Goal: Task Accomplishment & Management: Complete application form

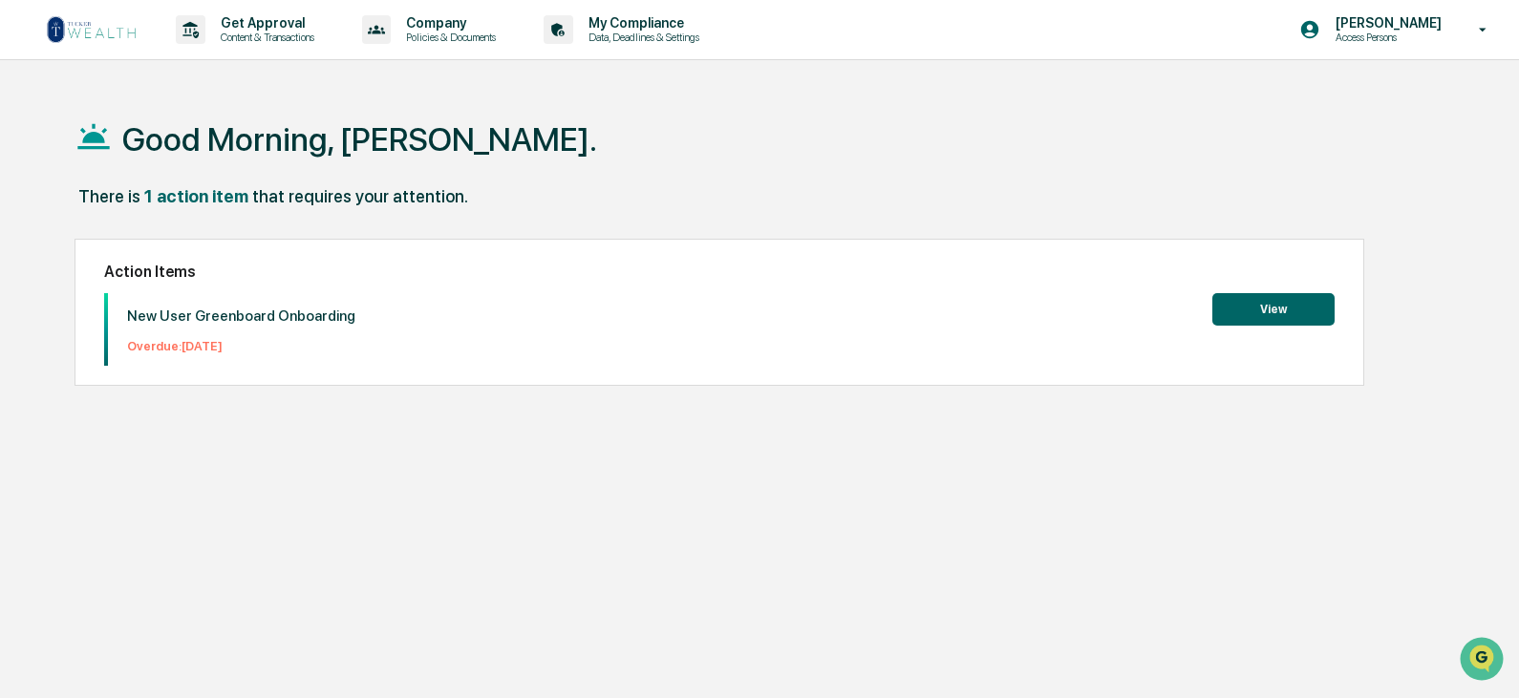
click at [1250, 305] on button "View" at bounding box center [1273, 309] width 122 height 32
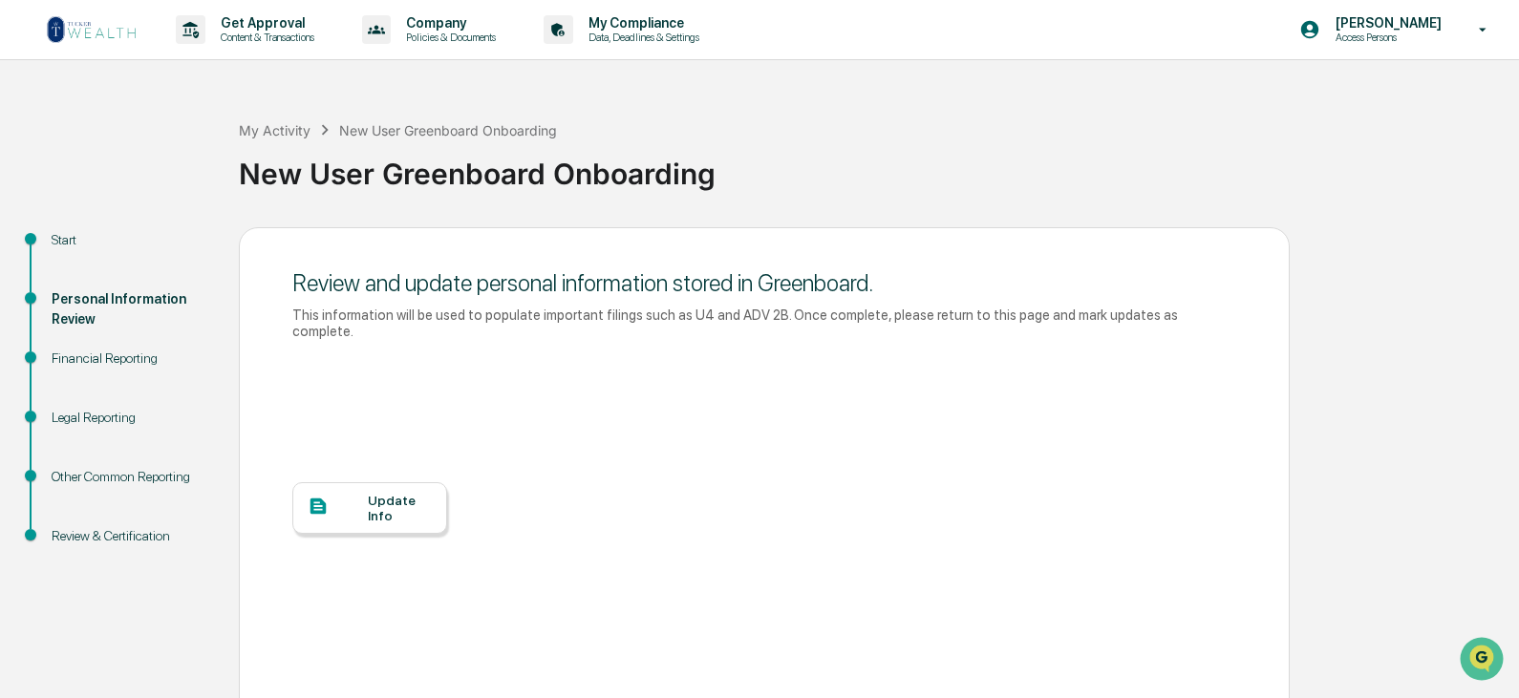
click at [396, 493] on div "Update Info" at bounding box center [400, 508] width 64 height 31
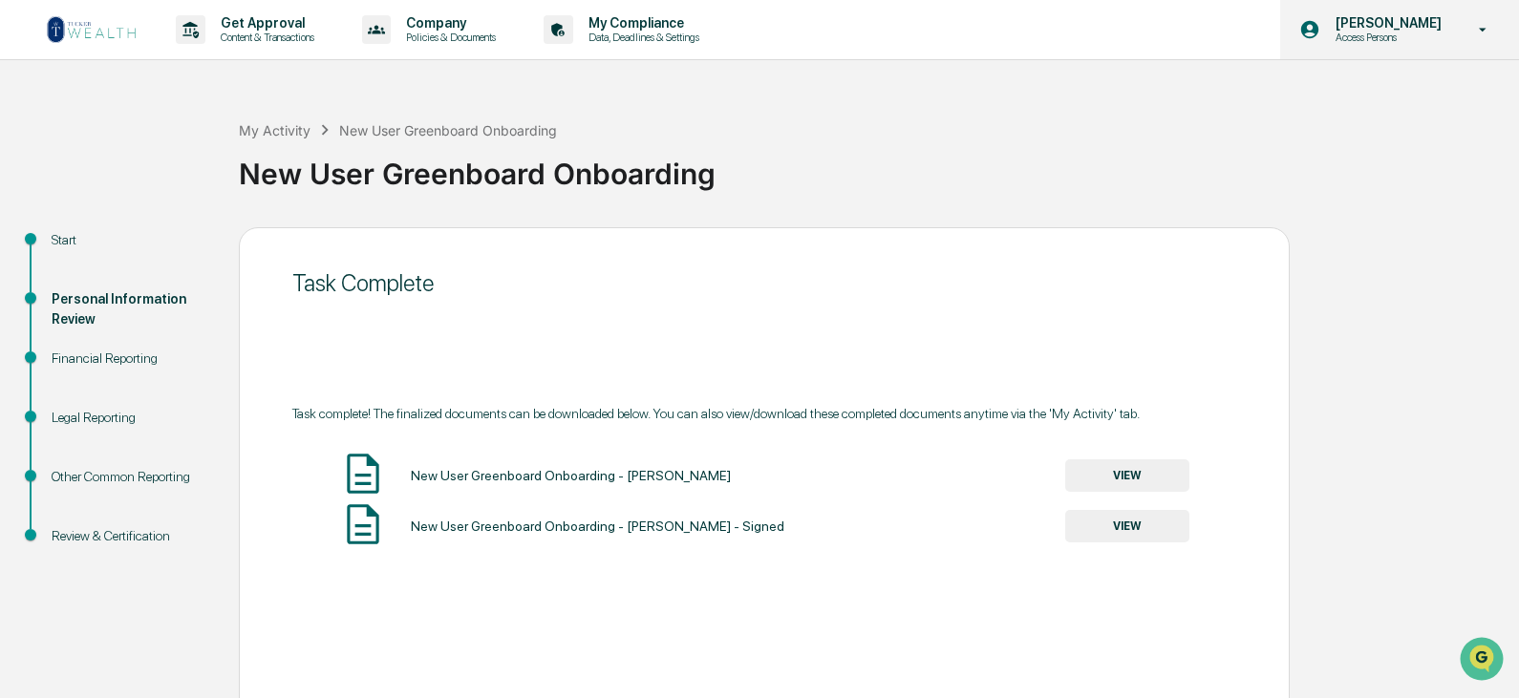
click at [1484, 29] on icon at bounding box center [1483, 30] width 8 height 4
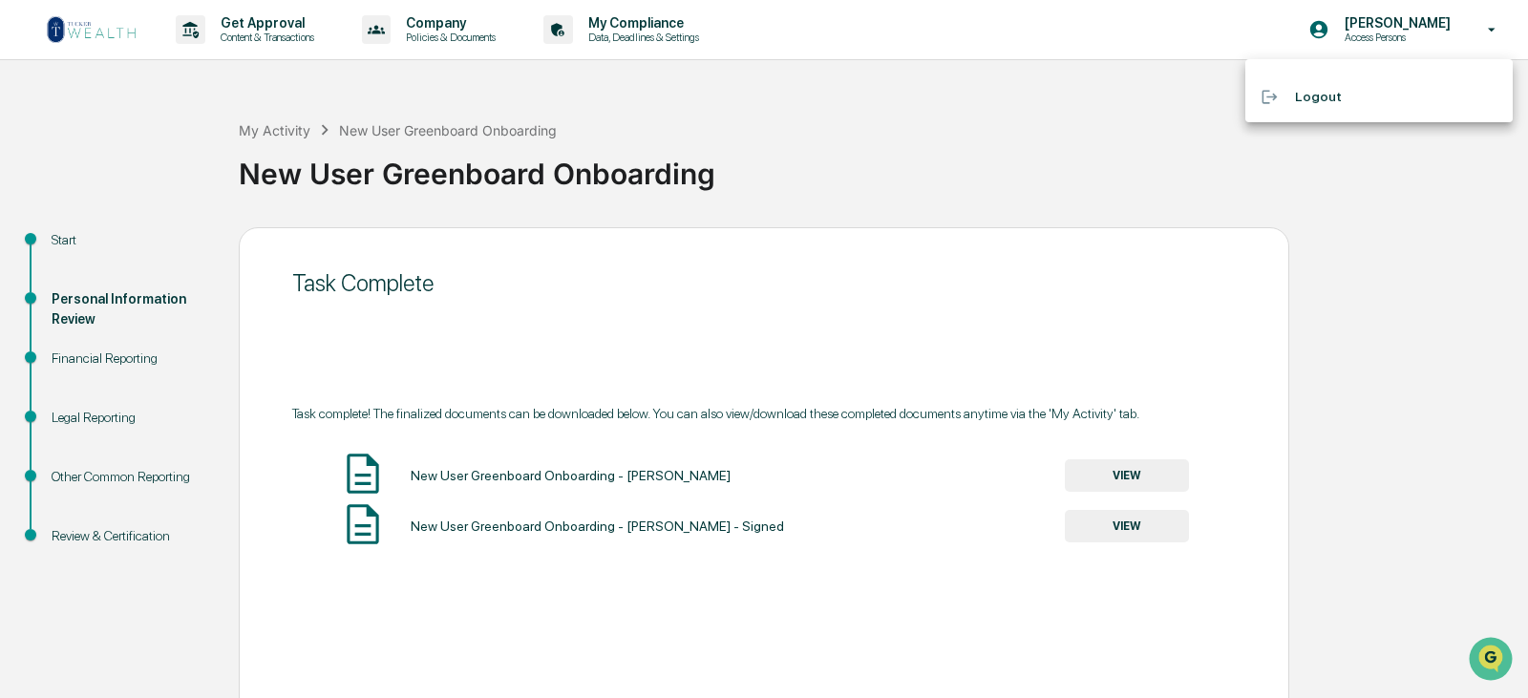
click at [1291, 94] on div at bounding box center [1278, 97] width 34 height 18
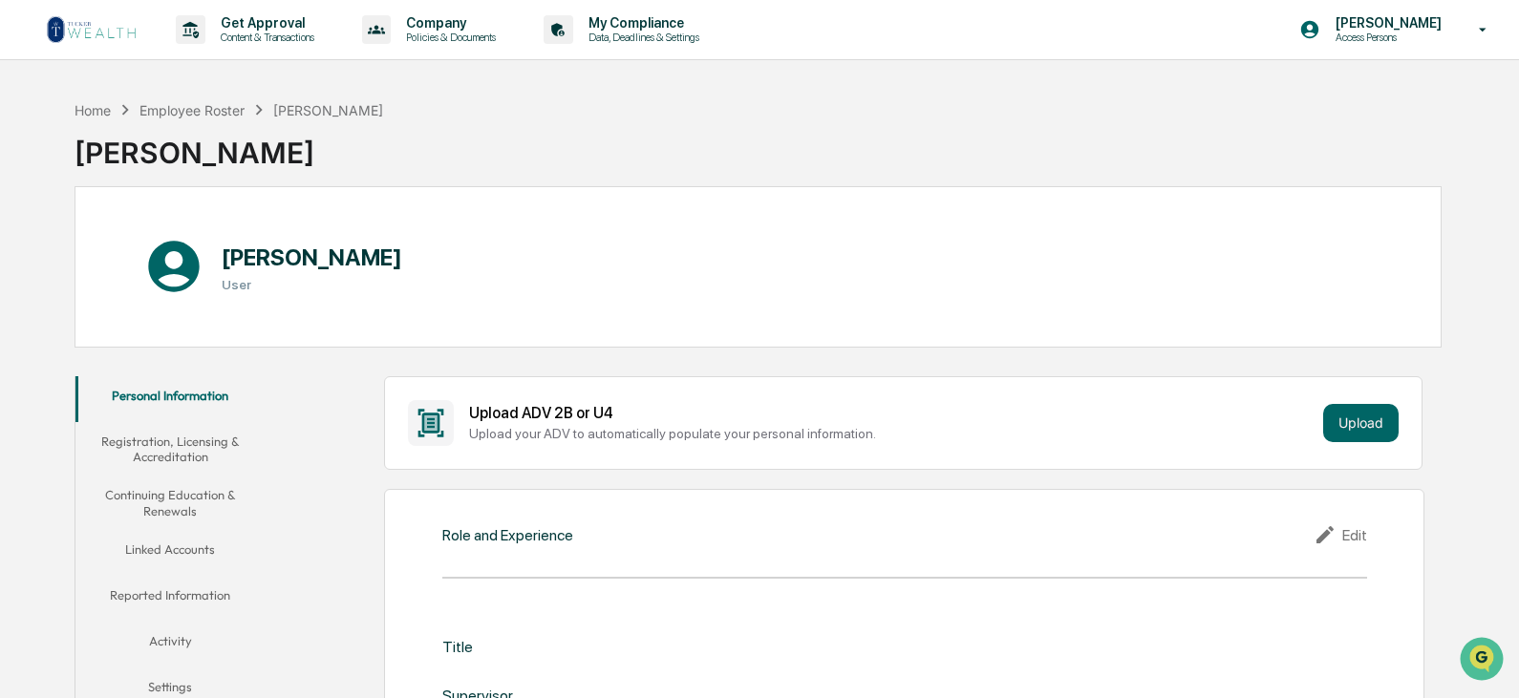
click at [167, 442] on button "Registration, Licensing & Accreditation" at bounding box center [170, 449] width 190 height 54
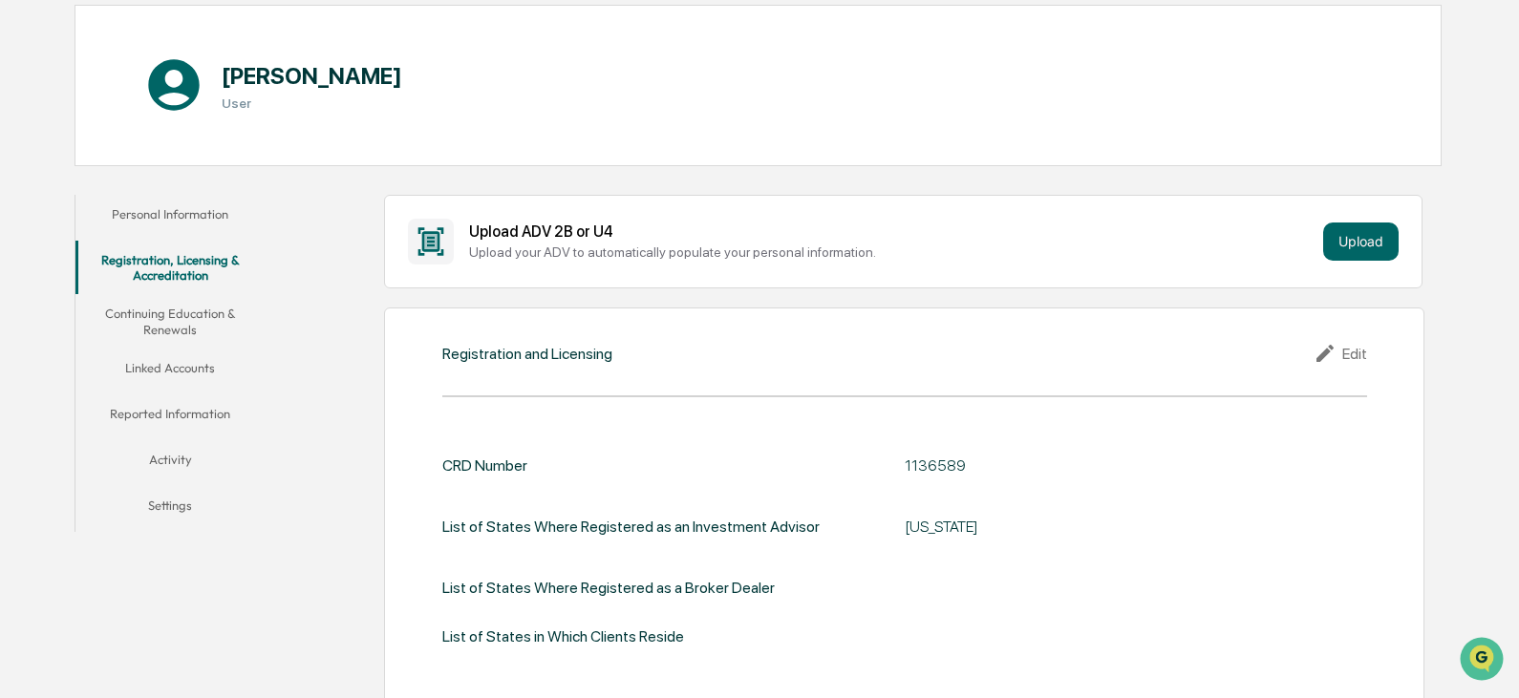
scroll to position [287, 0]
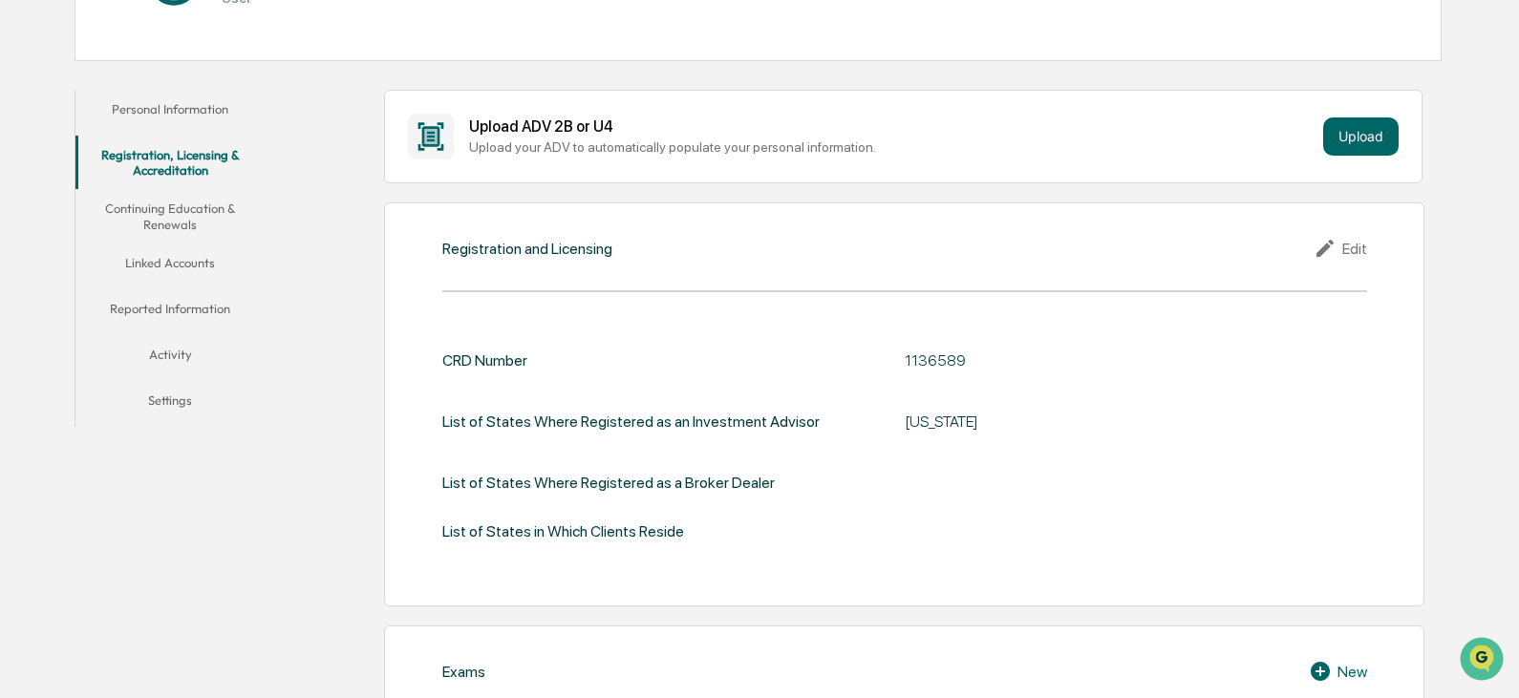
click at [173, 217] on button "Continuing Education & Renewals" at bounding box center [170, 216] width 190 height 54
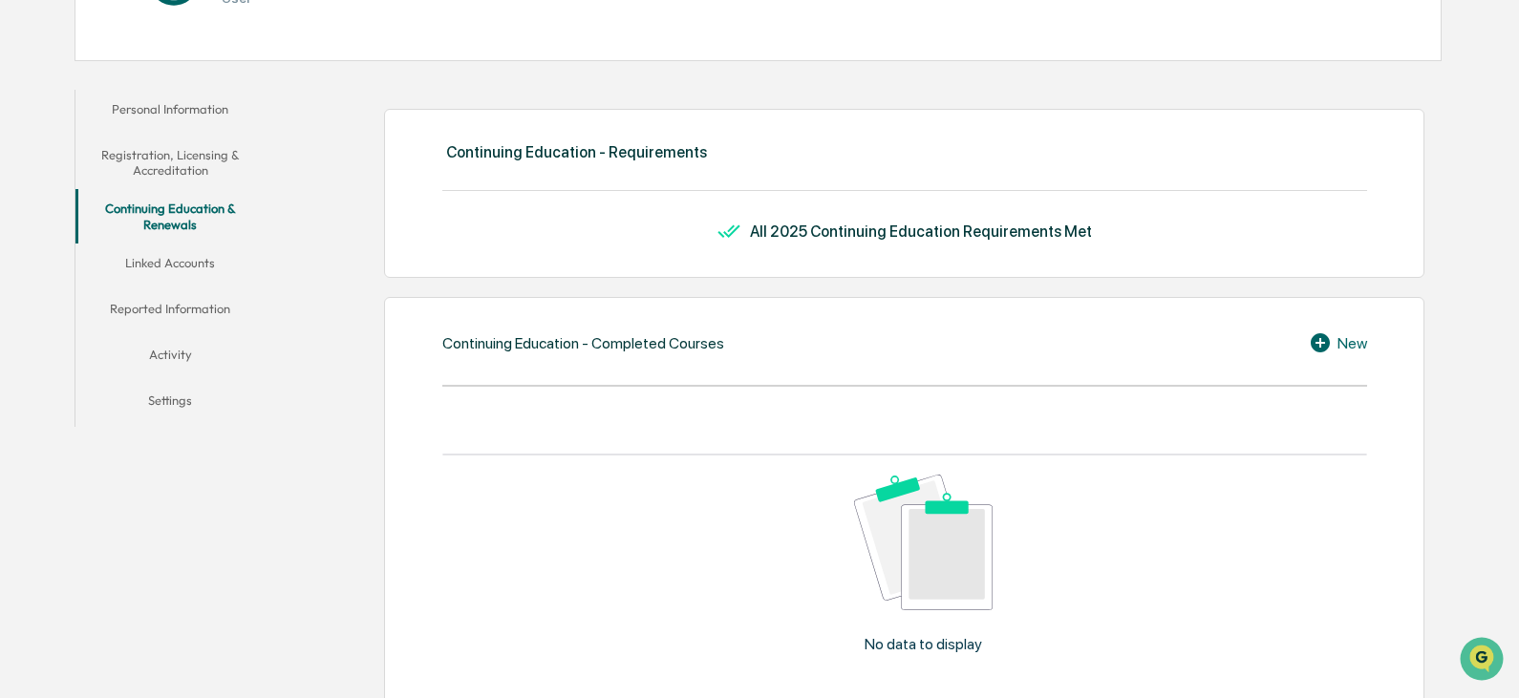
click at [187, 258] on button "Linked Accounts" at bounding box center [170, 267] width 190 height 46
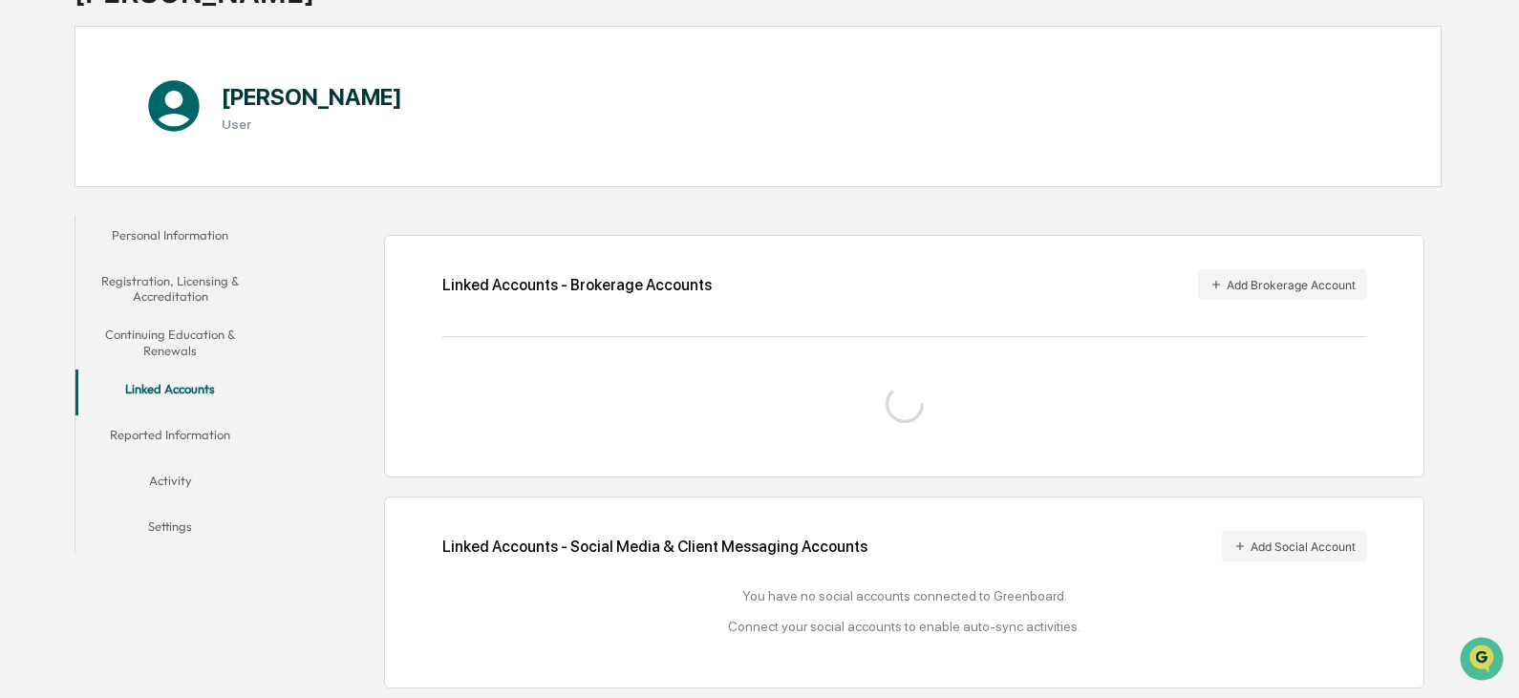
scroll to position [206, 0]
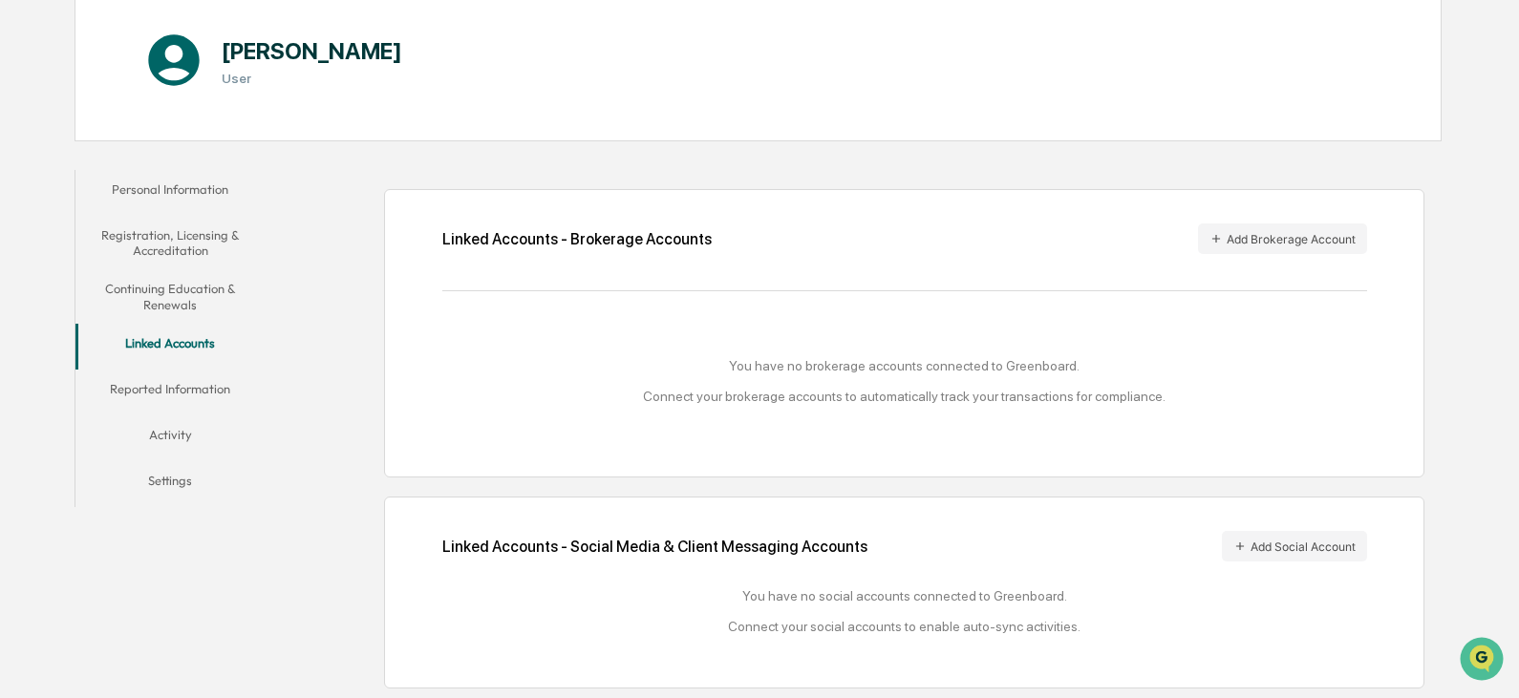
click at [196, 387] on button "Reported Information" at bounding box center [170, 393] width 190 height 46
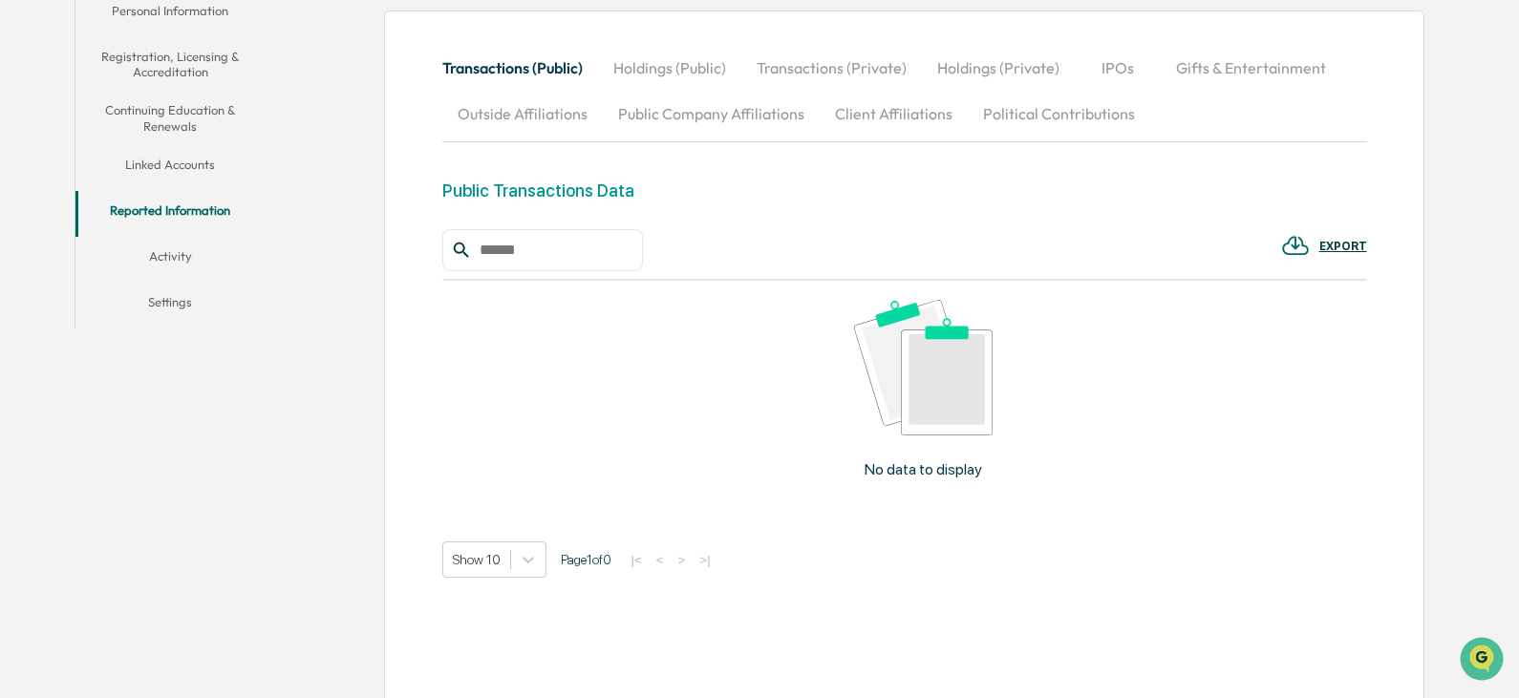
scroll to position [401, 0]
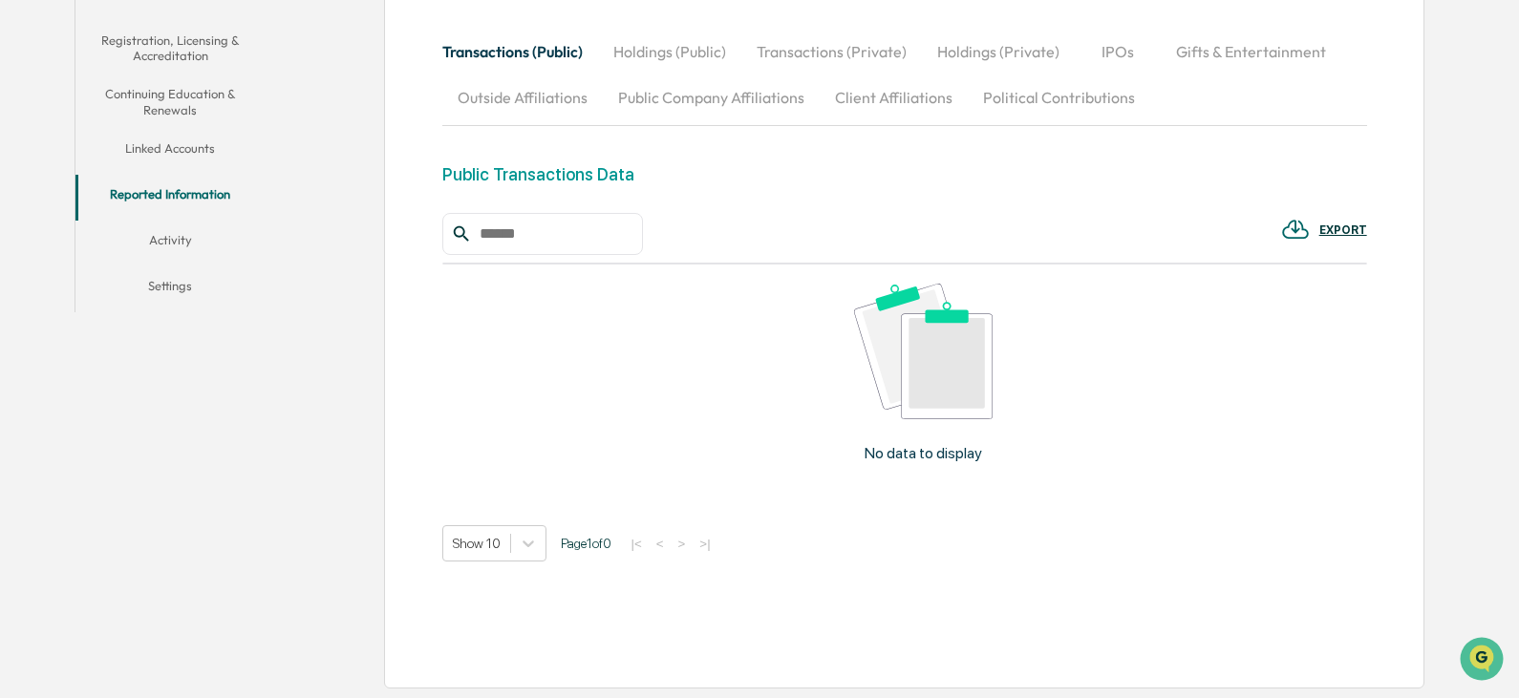
click at [180, 235] on button "Activity" at bounding box center [170, 244] width 190 height 46
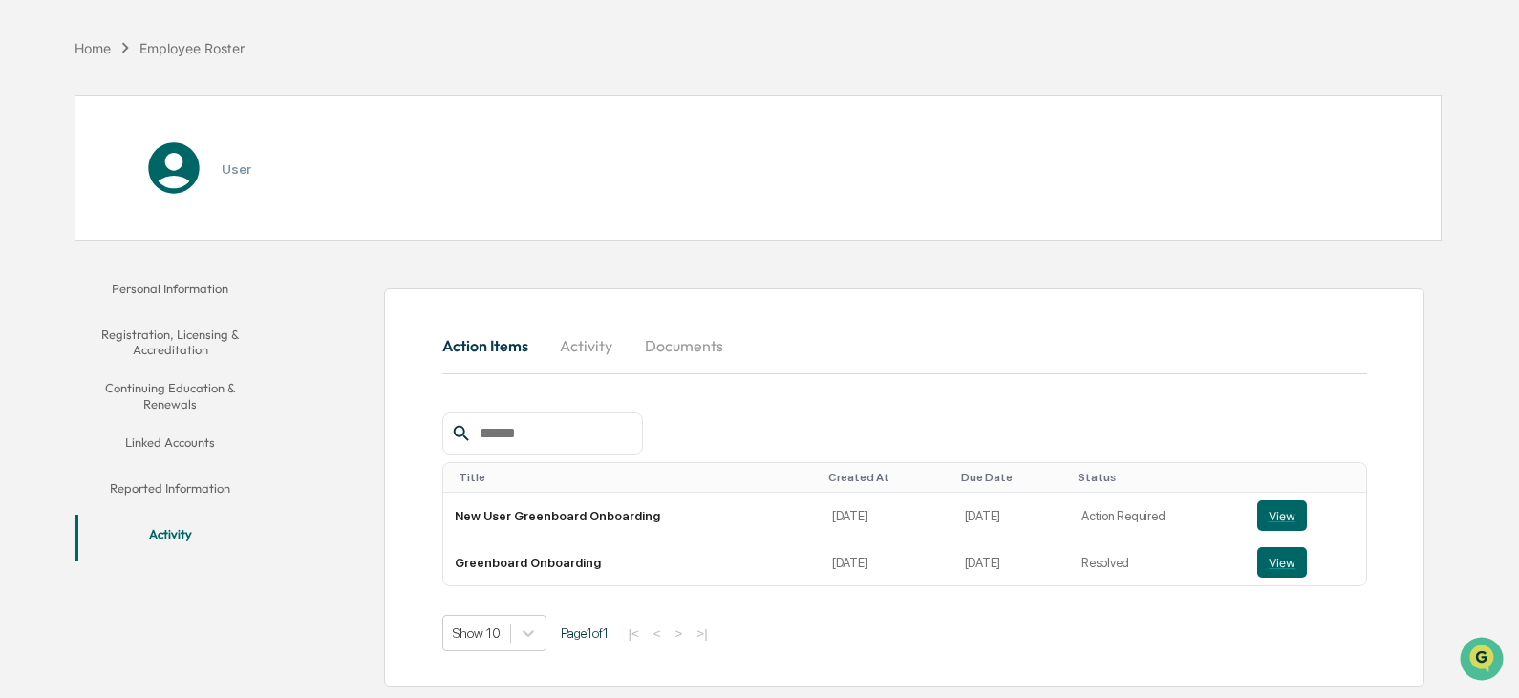
scroll to position [105, 0]
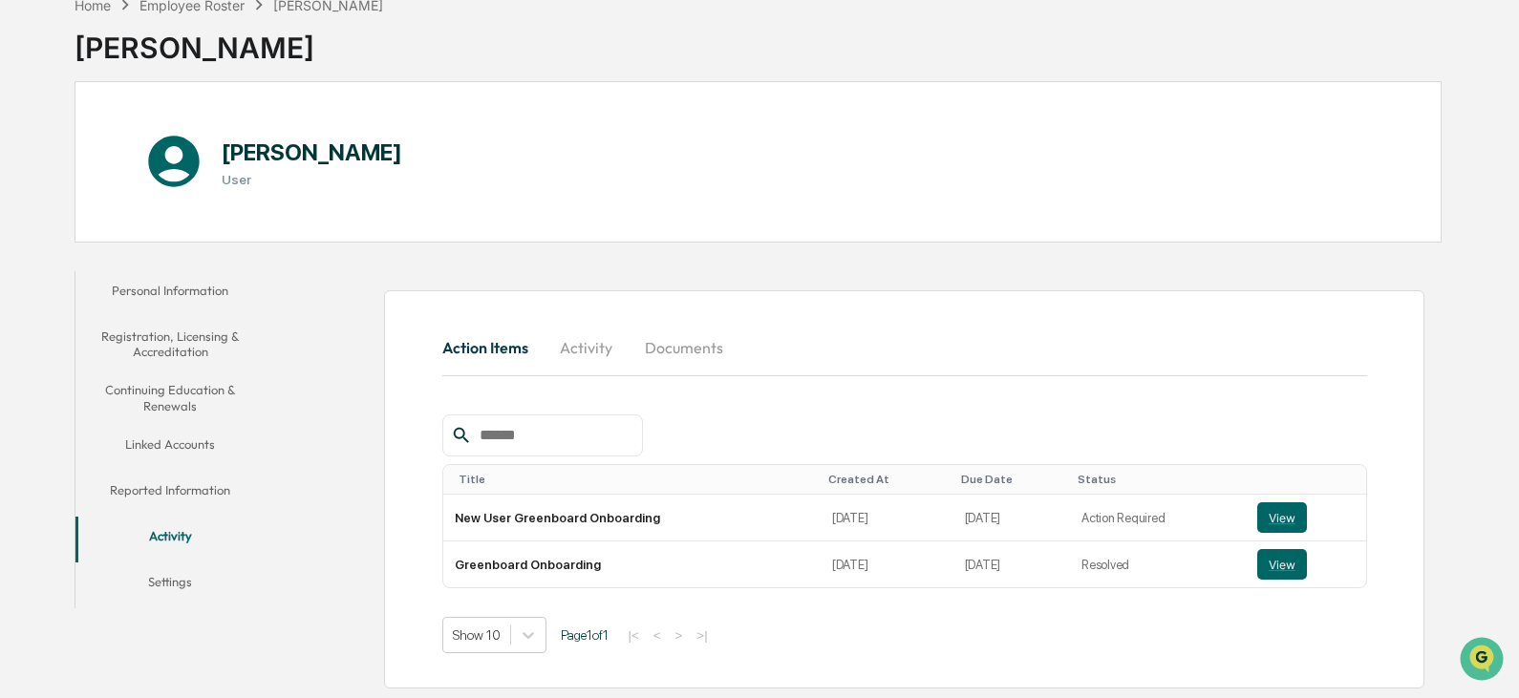
click at [171, 577] on button "Settings" at bounding box center [170, 586] width 190 height 46
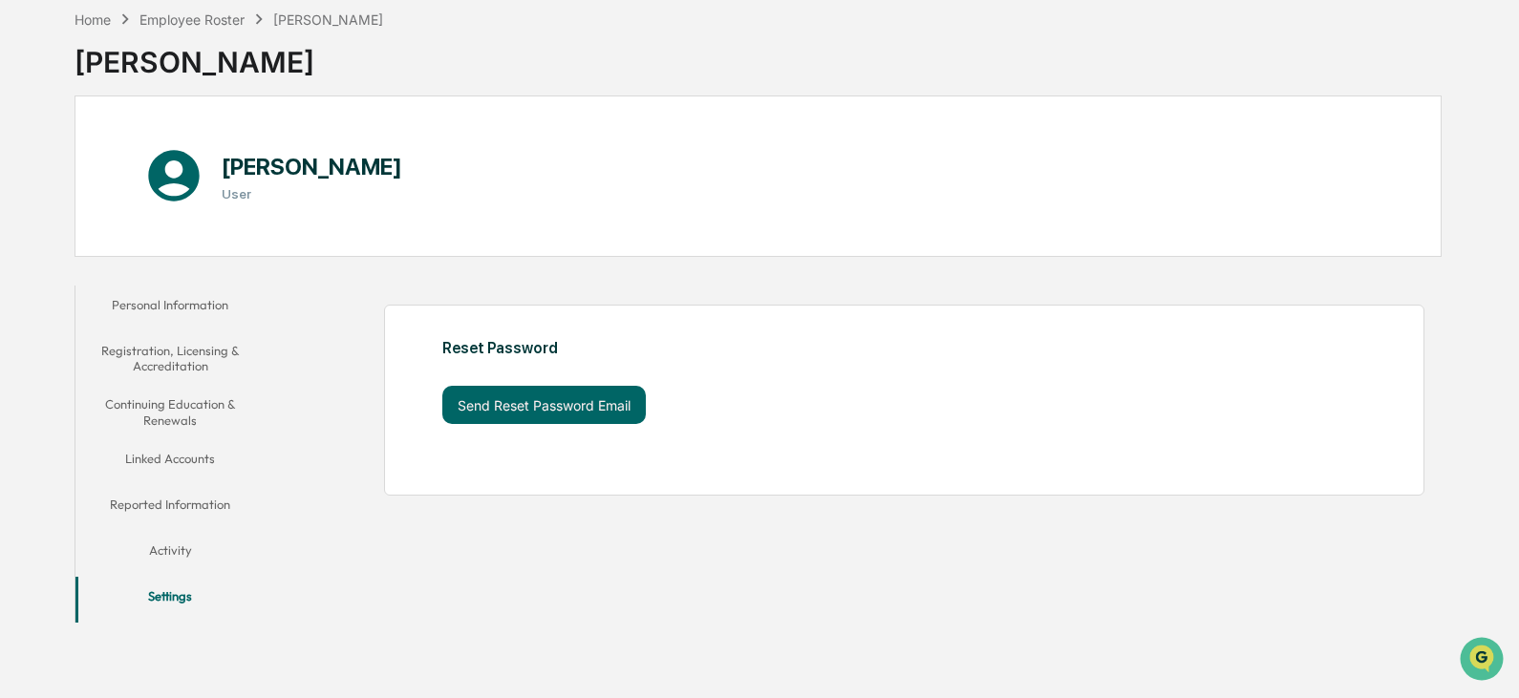
click at [192, 302] on button "Personal Information" at bounding box center [170, 309] width 190 height 46
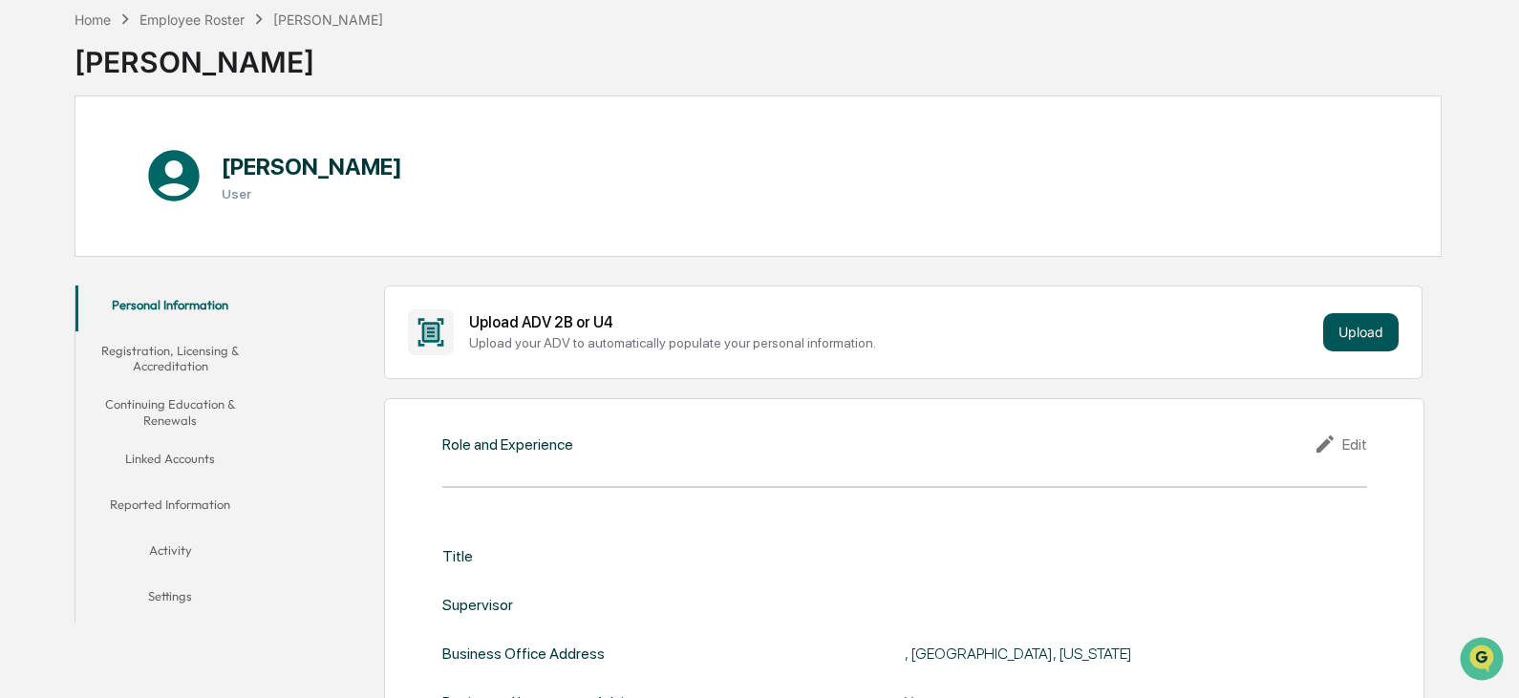
click at [1353, 328] on button "Upload" at bounding box center [1360, 332] width 75 height 38
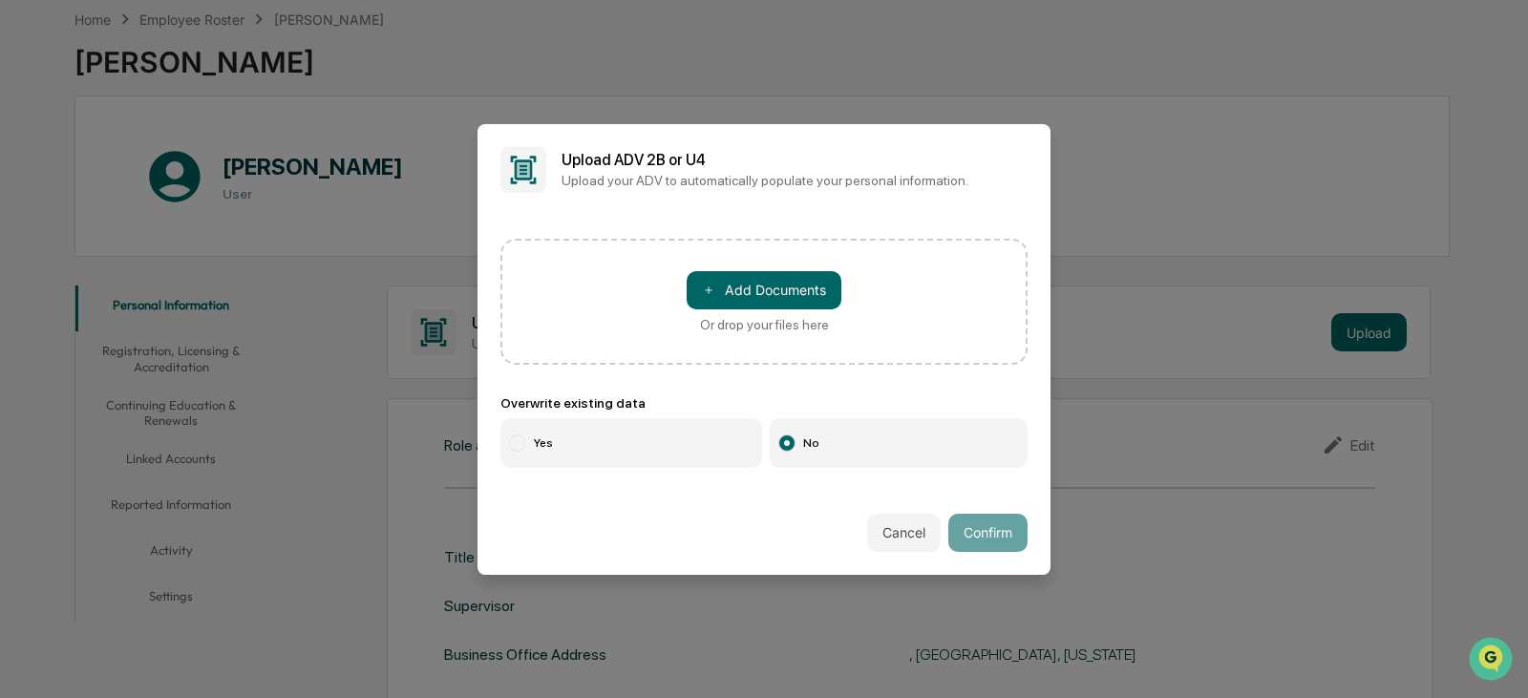
click at [780, 435] on div at bounding box center [786, 443] width 17 height 17
click at [876, 521] on button "Cancel" at bounding box center [904, 533] width 74 height 38
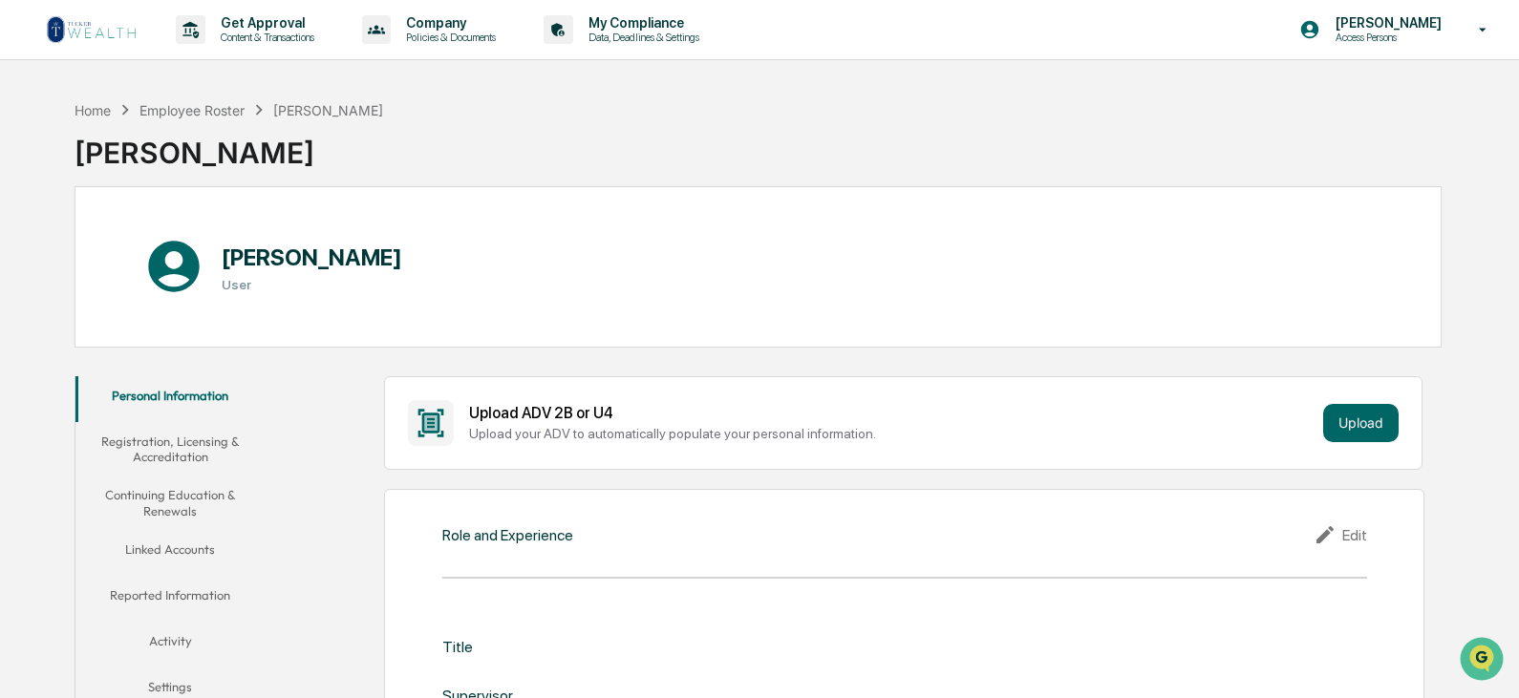
click at [174, 591] on button "Reported Information" at bounding box center [170, 599] width 190 height 46
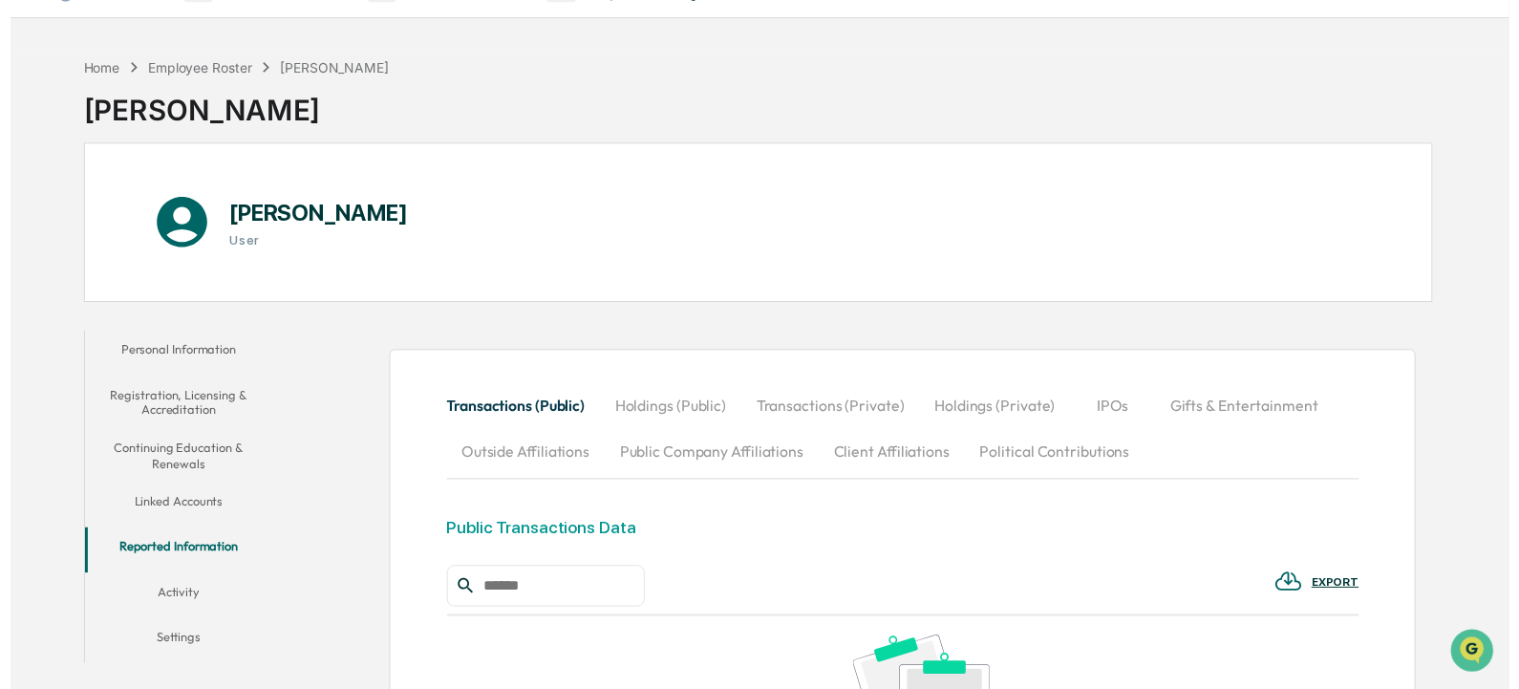
scroll to position [19, 0]
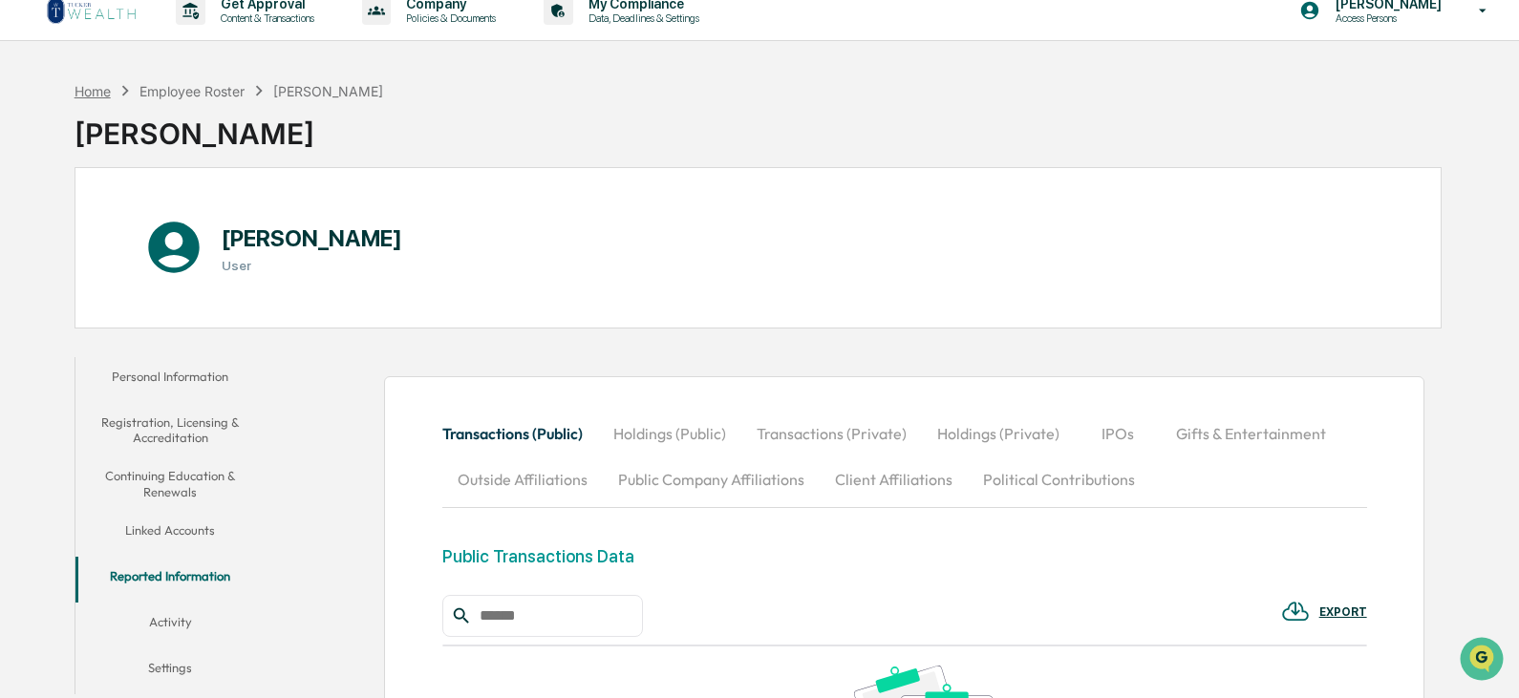
click at [97, 83] on div "Home" at bounding box center [92, 91] width 36 height 16
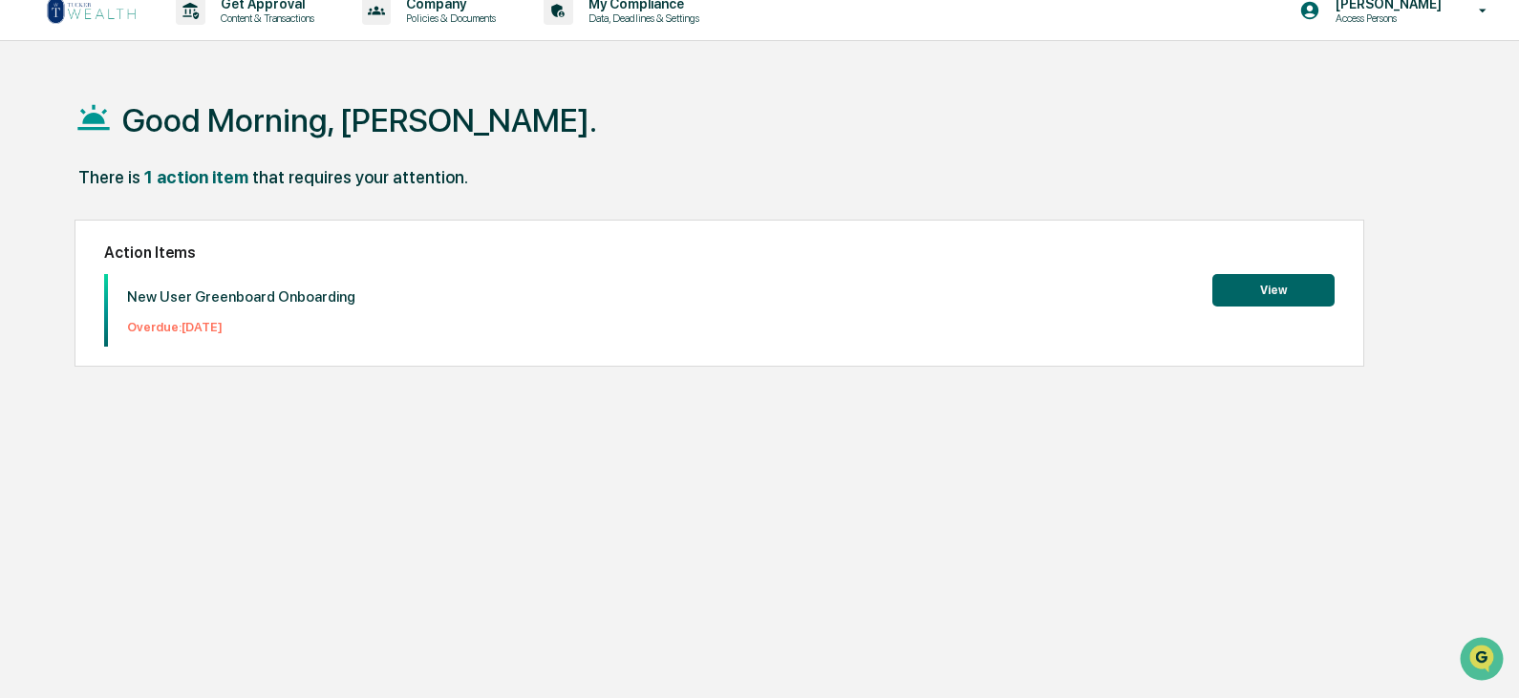
click at [276, 296] on p "New User Greenboard Onboarding" at bounding box center [241, 296] width 228 height 17
click at [1271, 282] on button "View" at bounding box center [1273, 290] width 122 height 32
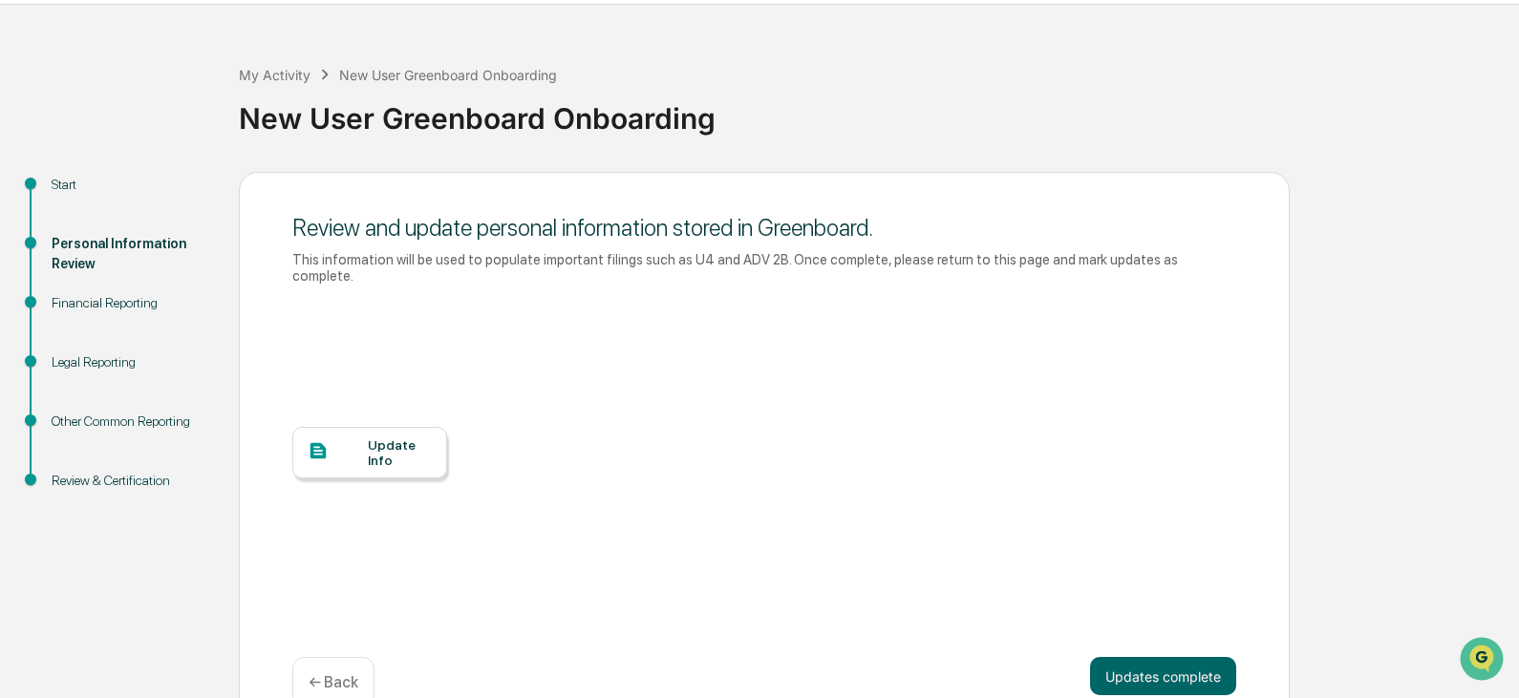
scroll to position [81, 0]
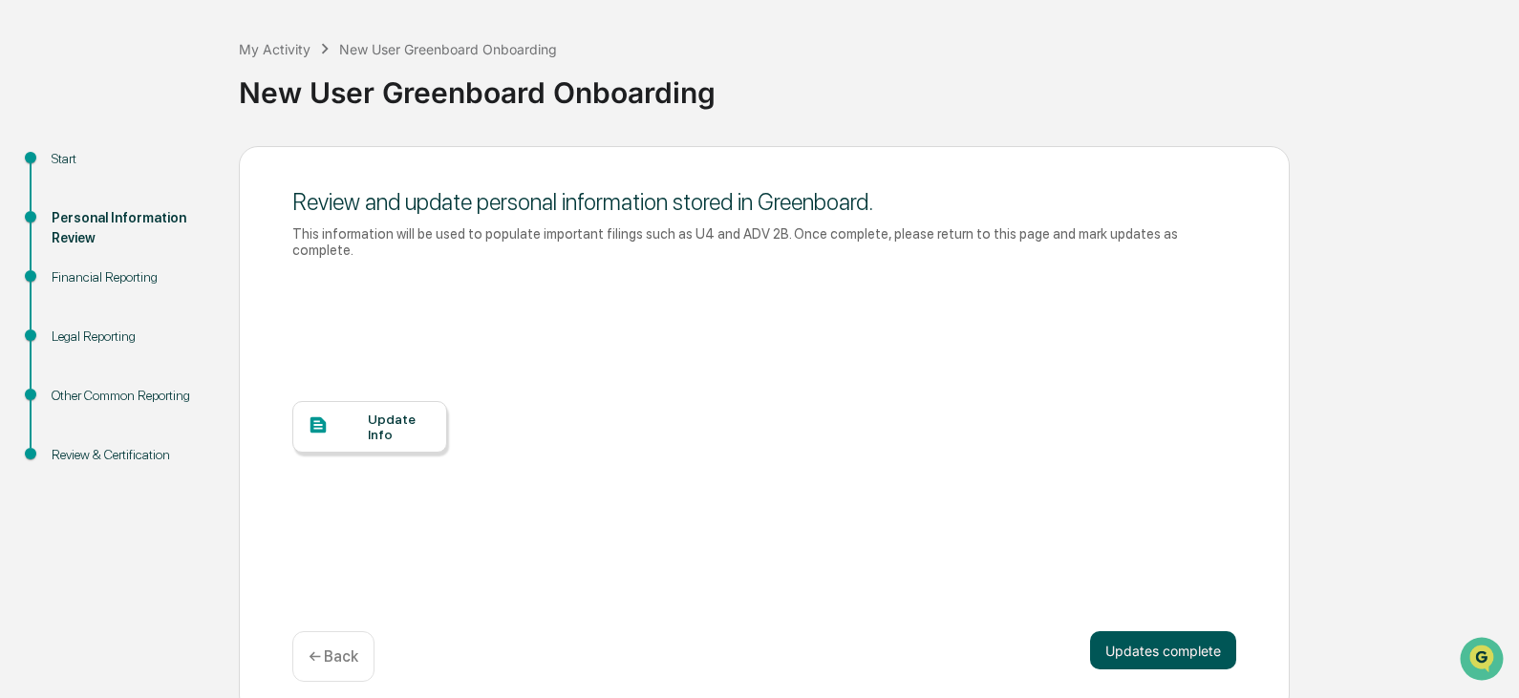
click at [1144, 631] on button "Updates complete" at bounding box center [1163, 650] width 146 height 38
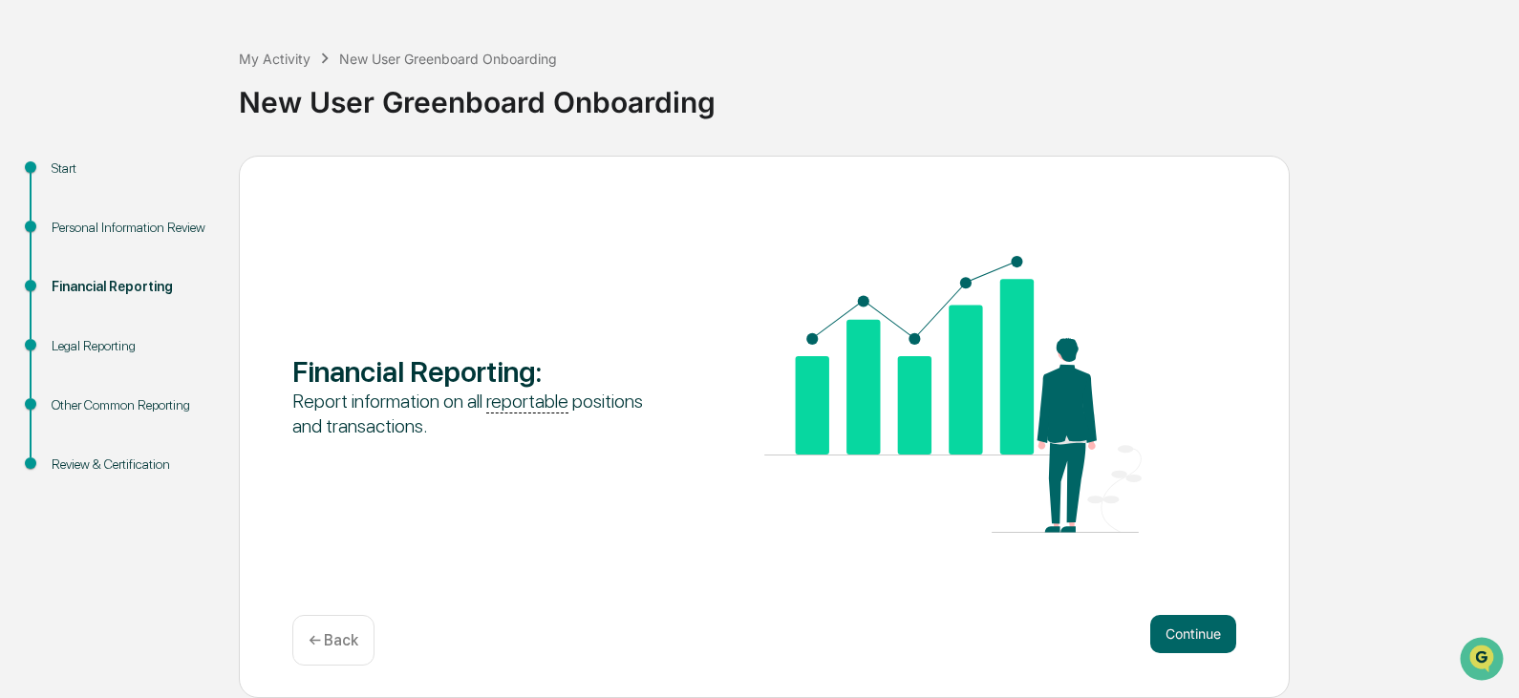
scroll to position [72, 0]
click at [1163, 622] on button "Continue" at bounding box center [1193, 634] width 86 height 38
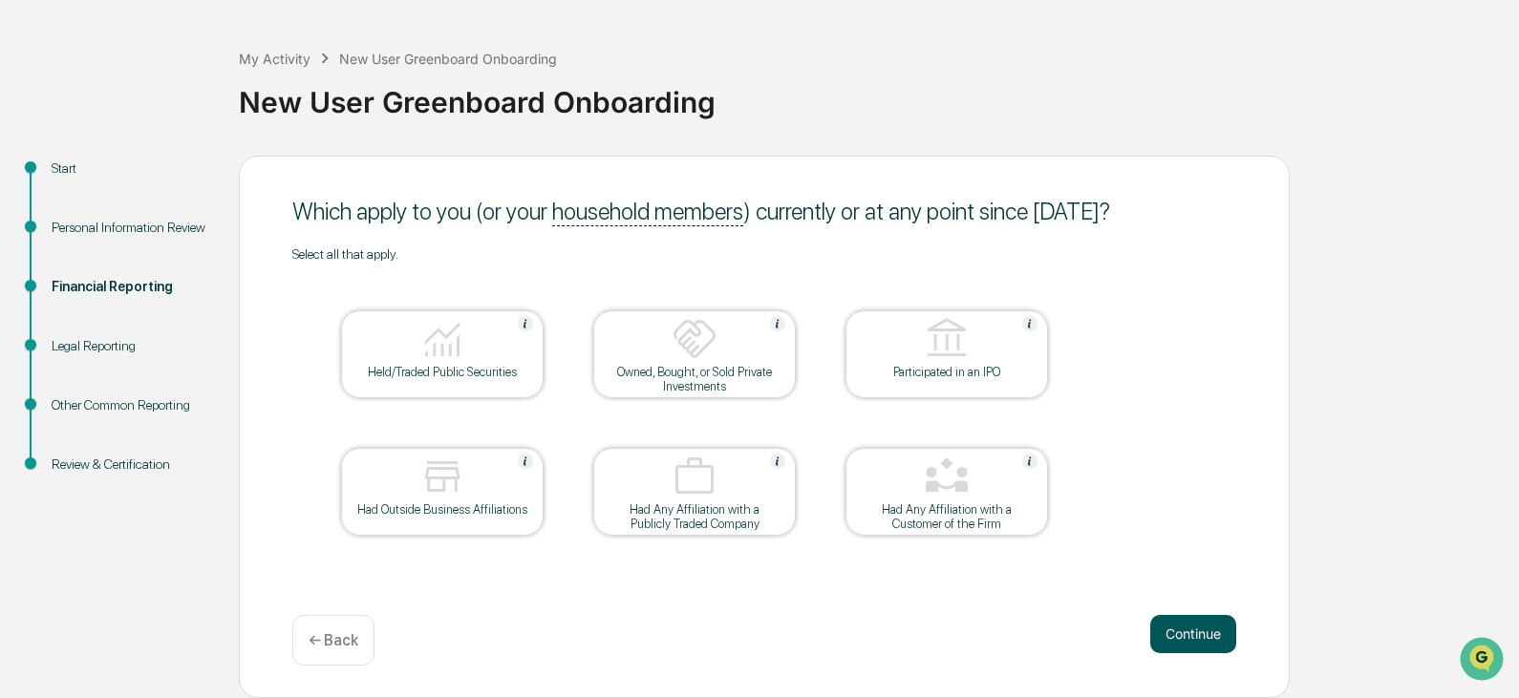
click at [1175, 635] on button "Continue" at bounding box center [1193, 634] width 86 height 38
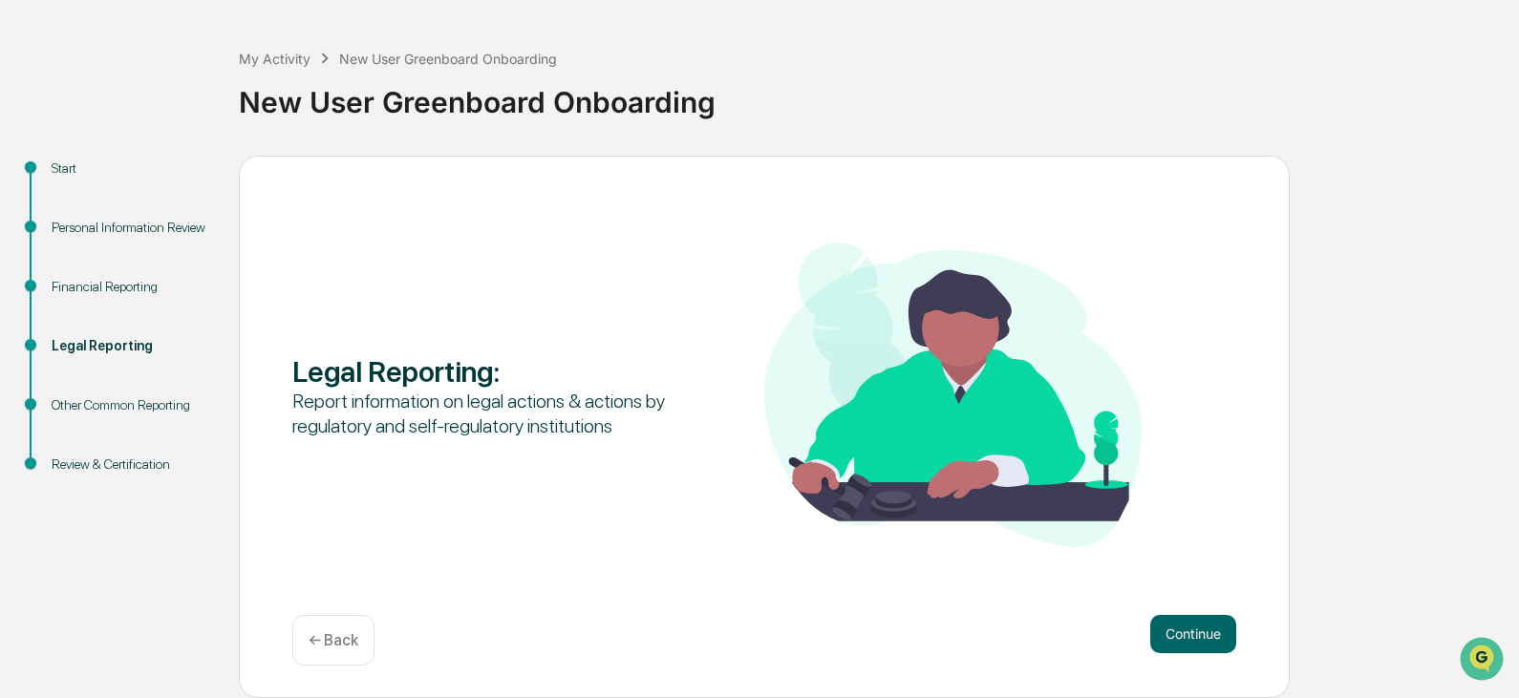
click at [1175, 635] on button "Continue" at bounding box center [1193, 634] width 86 height 38
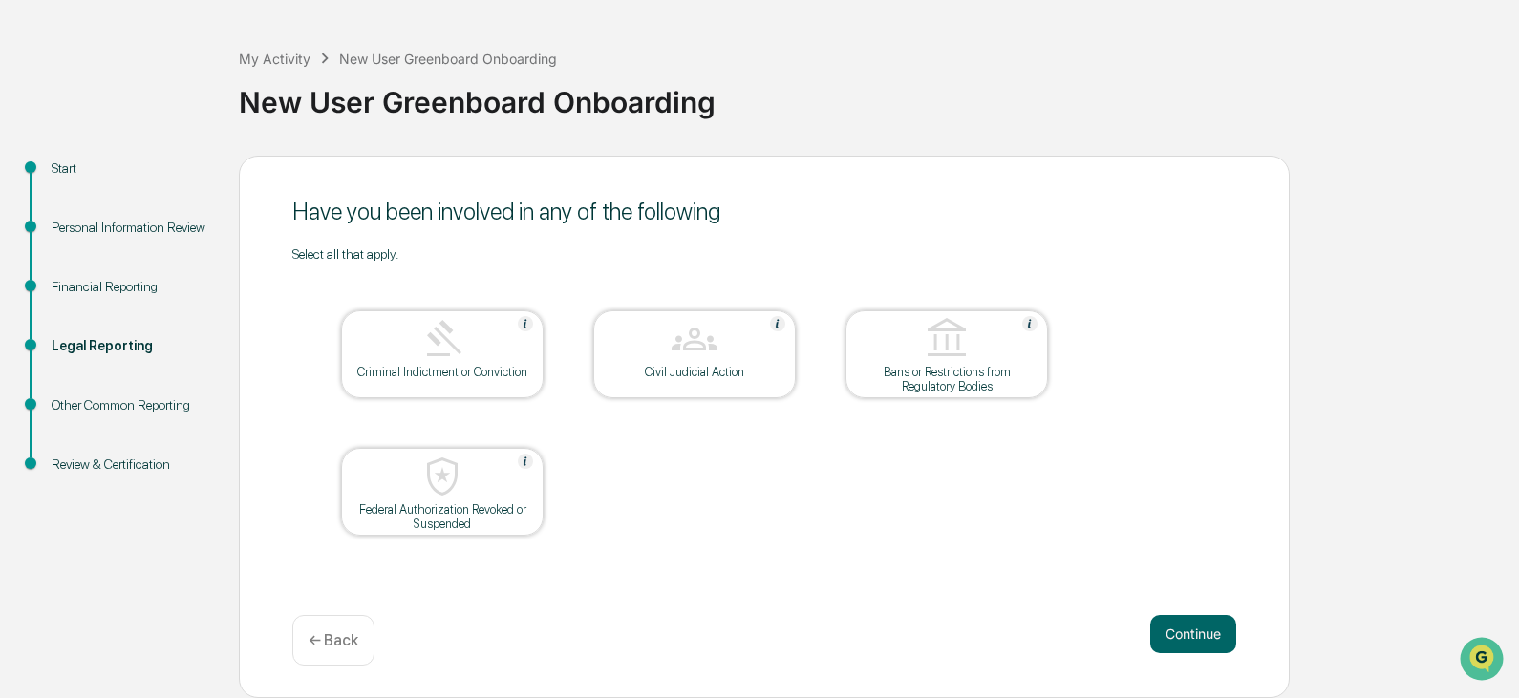
click at [1175, 635] on button "Continue" at bounding box center [1193, 634] width 86 height 38
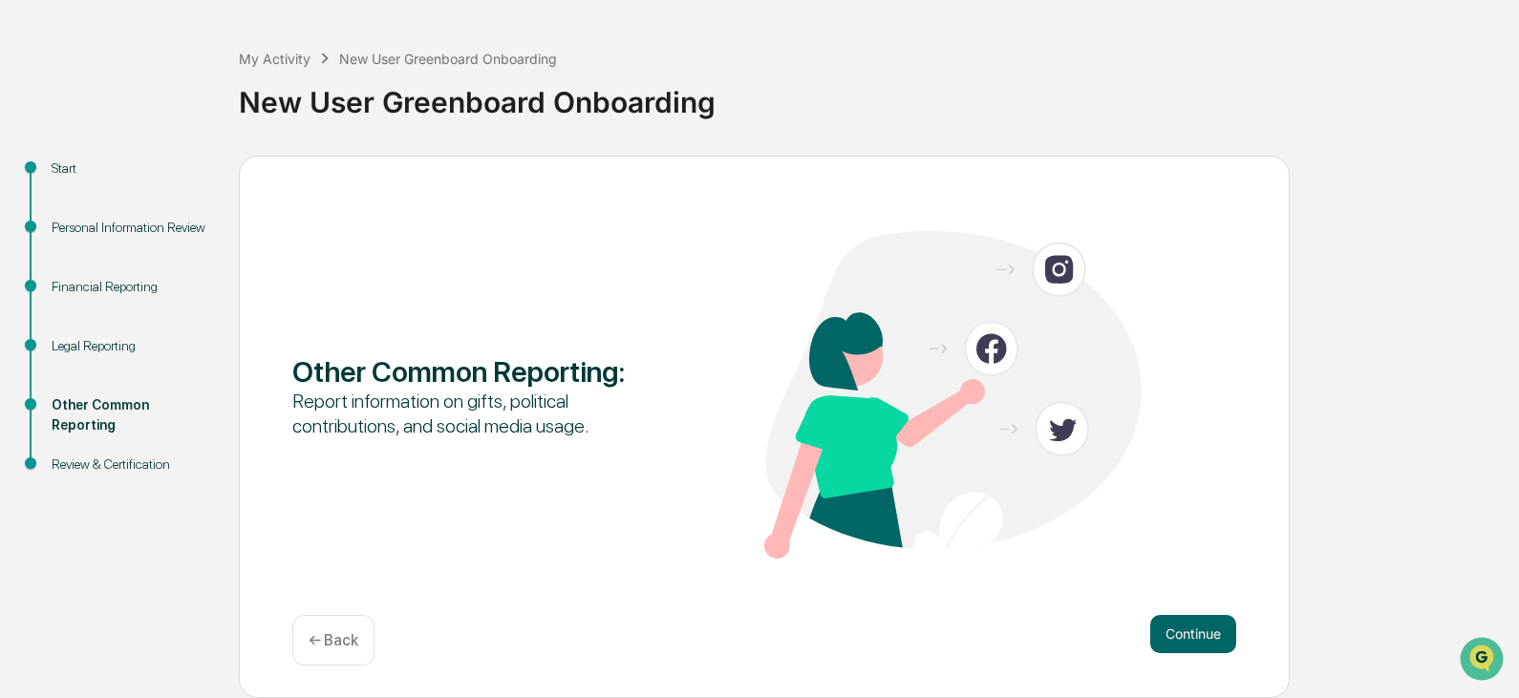
click at [1175, 635] on button "Continue" at bounding box center [1193, 634] width 86 height 38
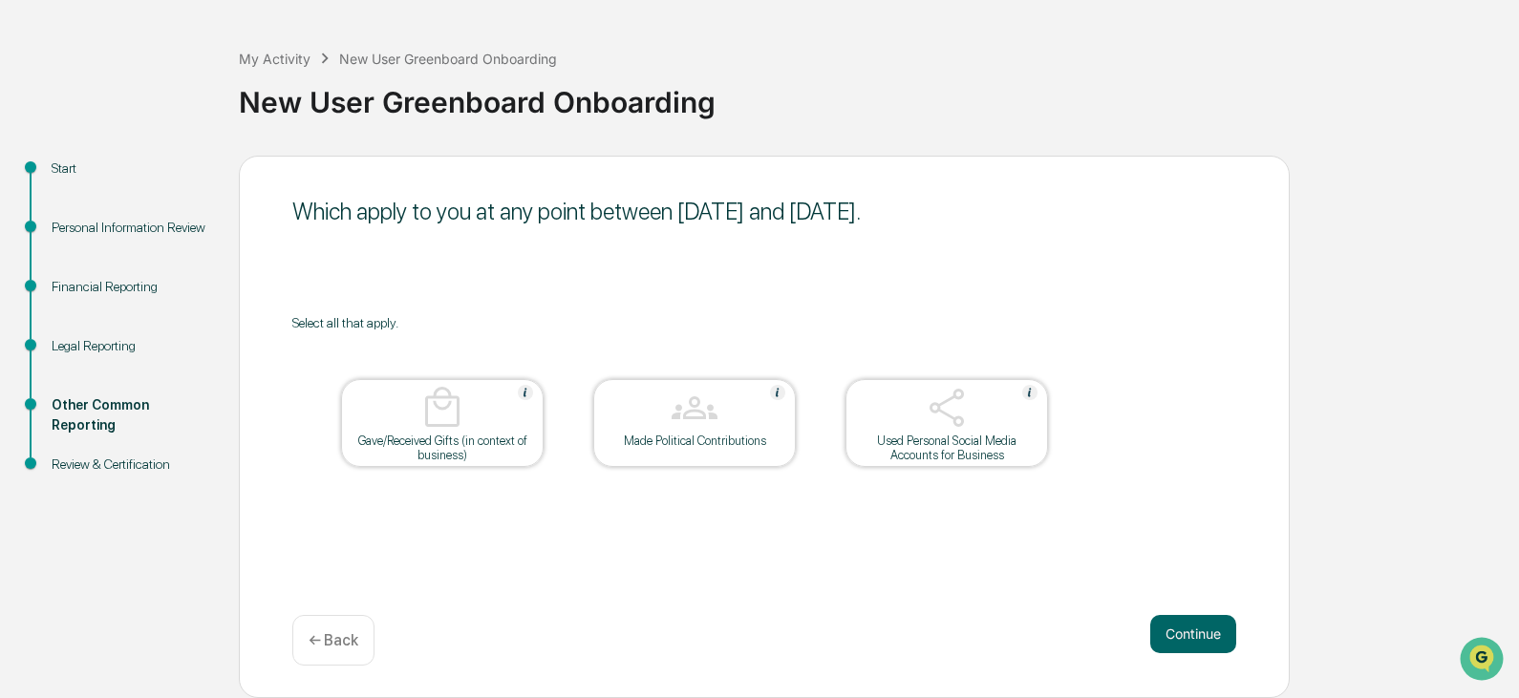
click at [1175, 635] on button "Continue" at bounding box center [1193, 634] width 86 height 38
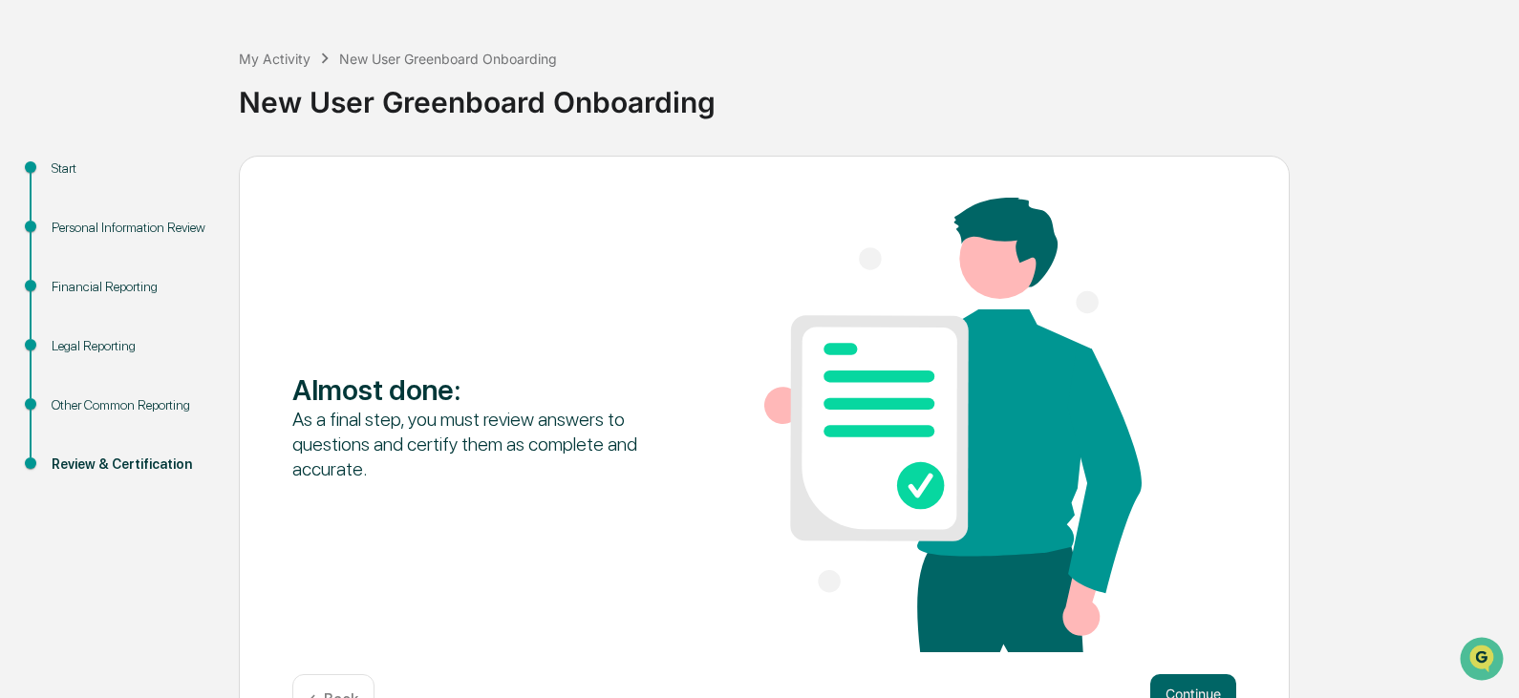
click at [1175, 635] on div "Almost done : As a final step, you must review answers to questions and certify…" at bounding box center [764, 427] width 944 height 458
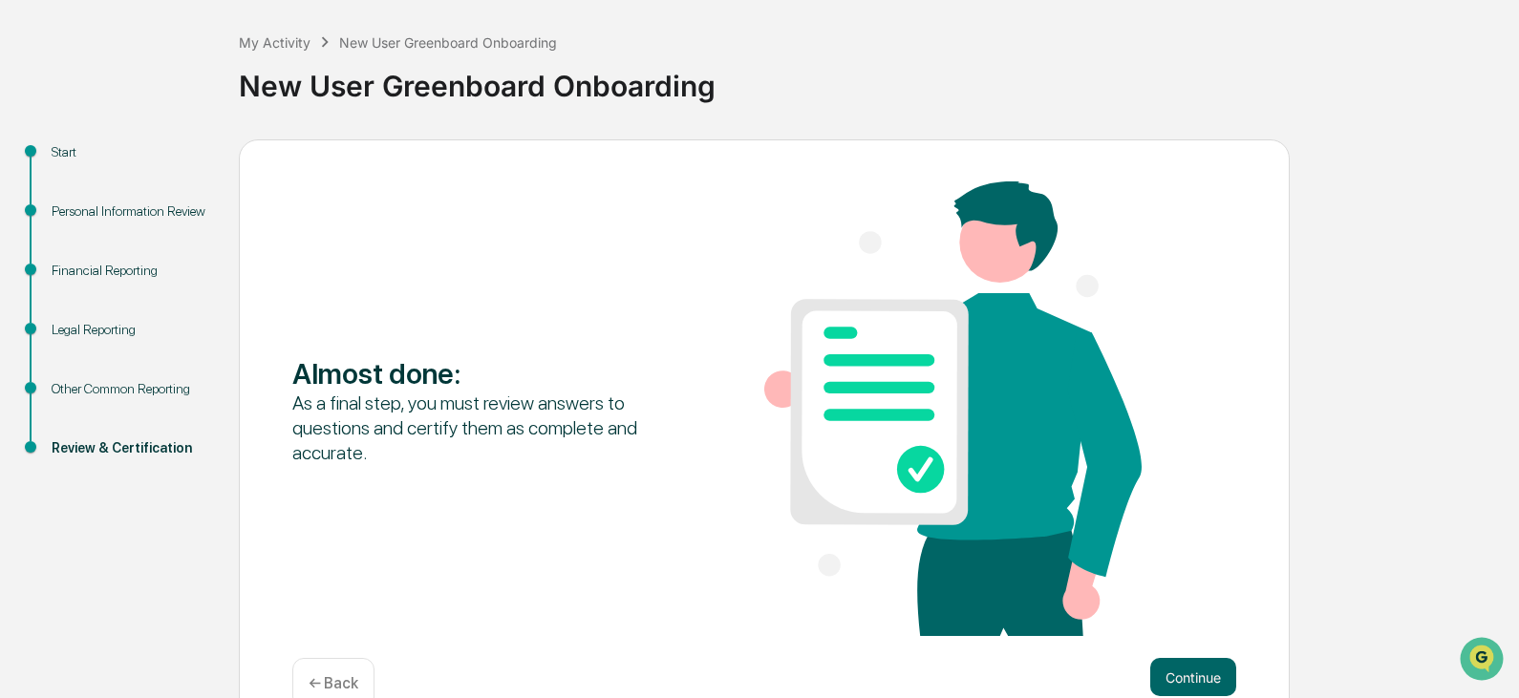
scroll to position [131, 0]
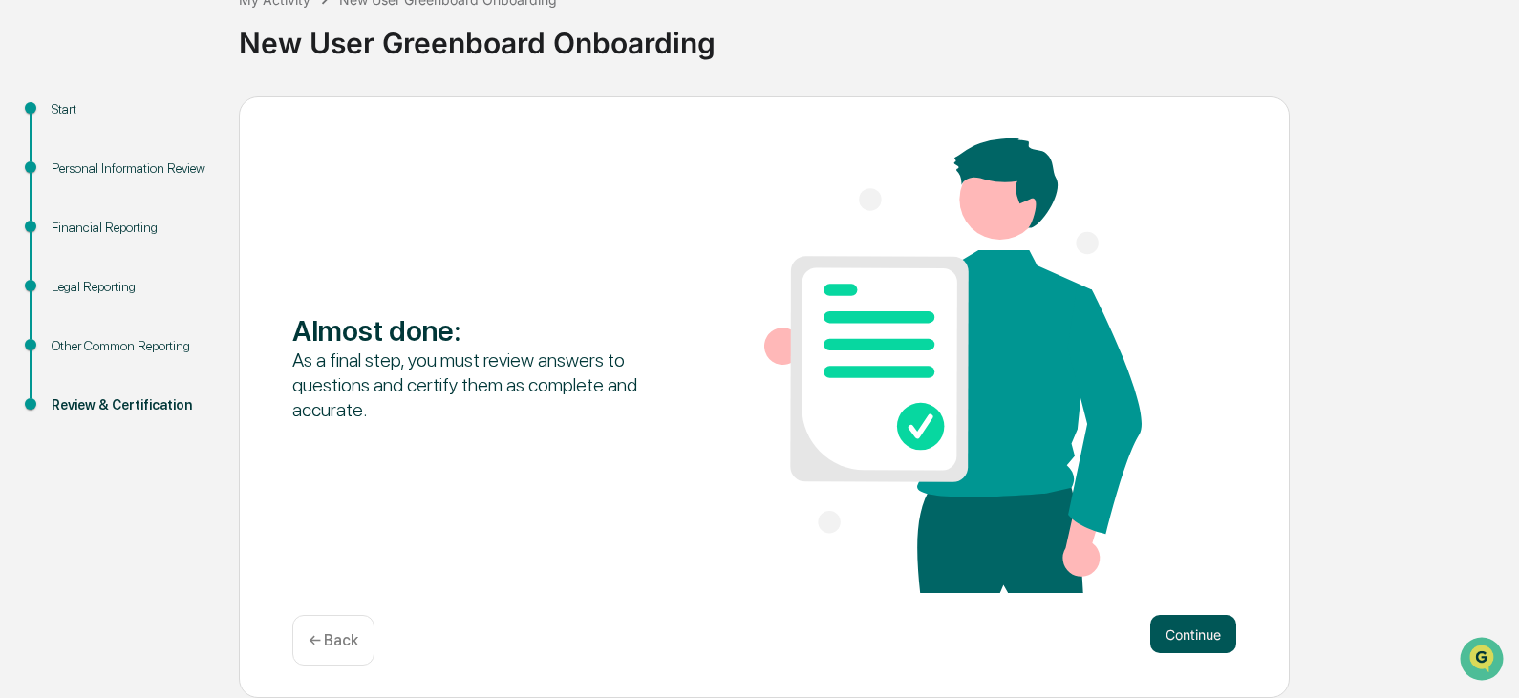
click at [1173, 621] on button "Continue" at bounding box center [1193, 634] width 86 height 38
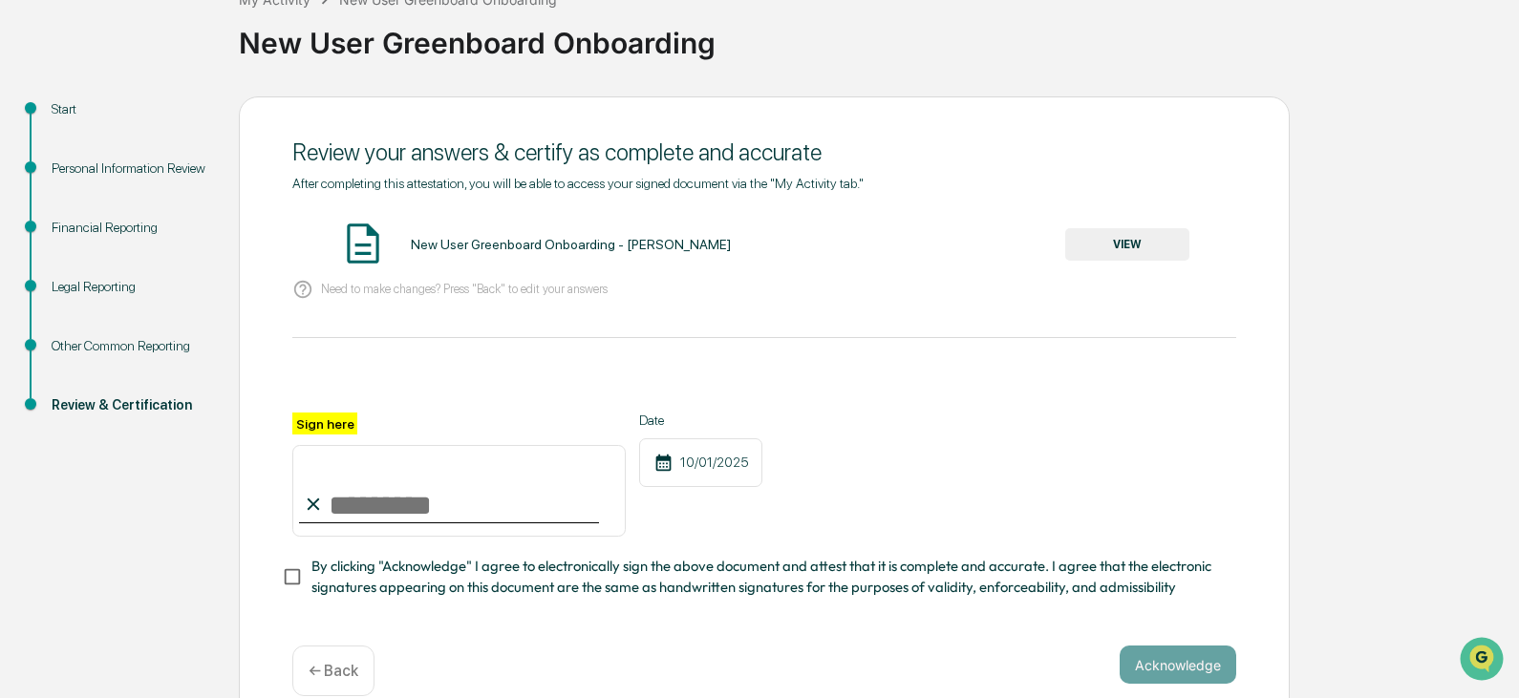
click at [92, 223] on div "Financial Reporting" at bounding box center [130, 228] width 157 height 20
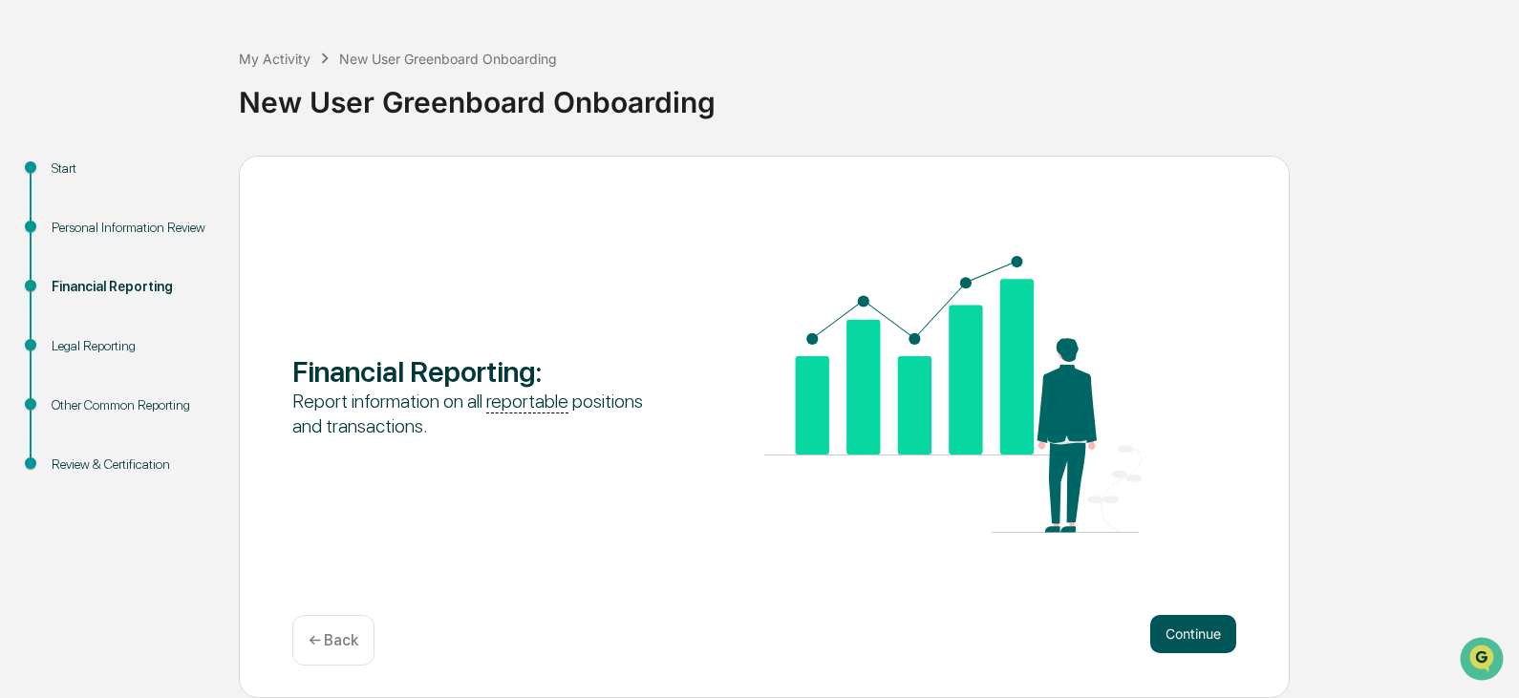
click at [1204, 627] on button "Continue" at bounding box center [1193, 634] width 86 height 38
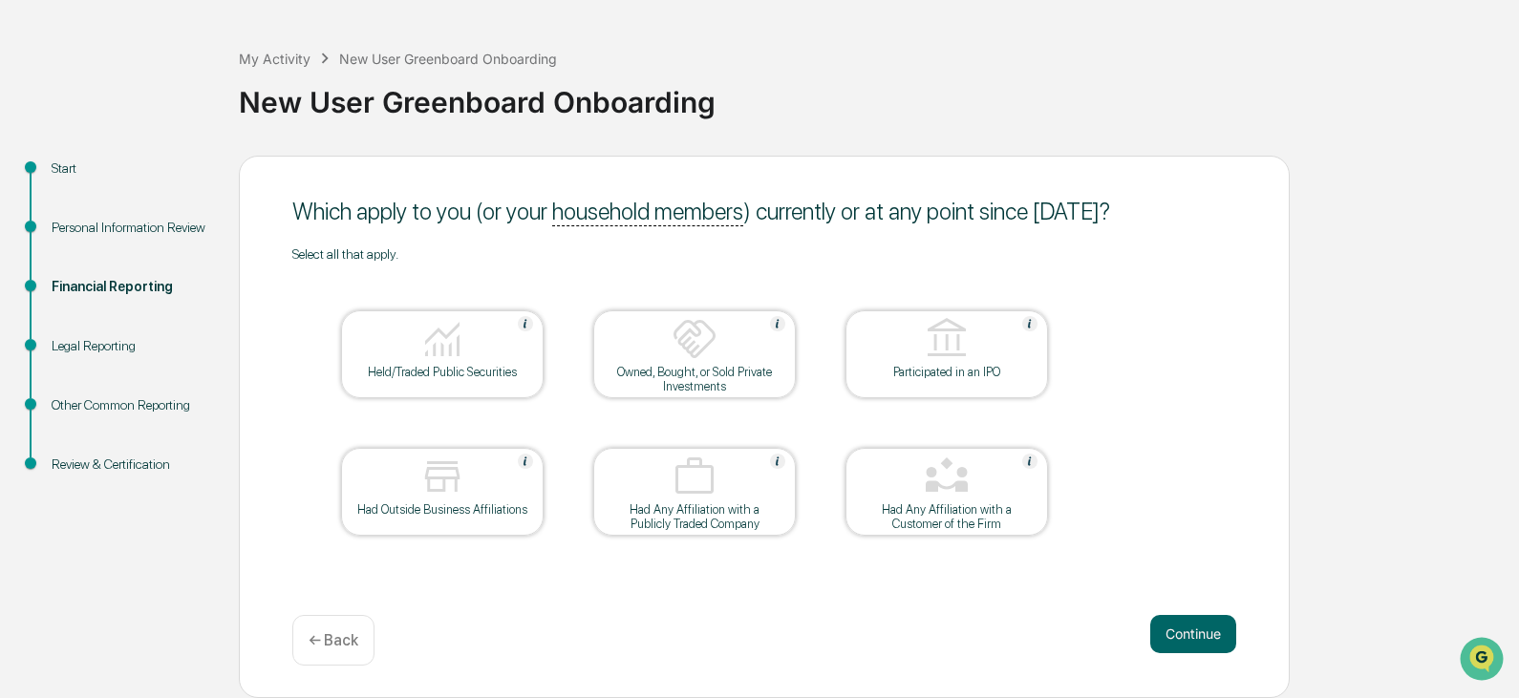
click at [505, 356] on div at bounding box center [442, 340] width 191 height 49
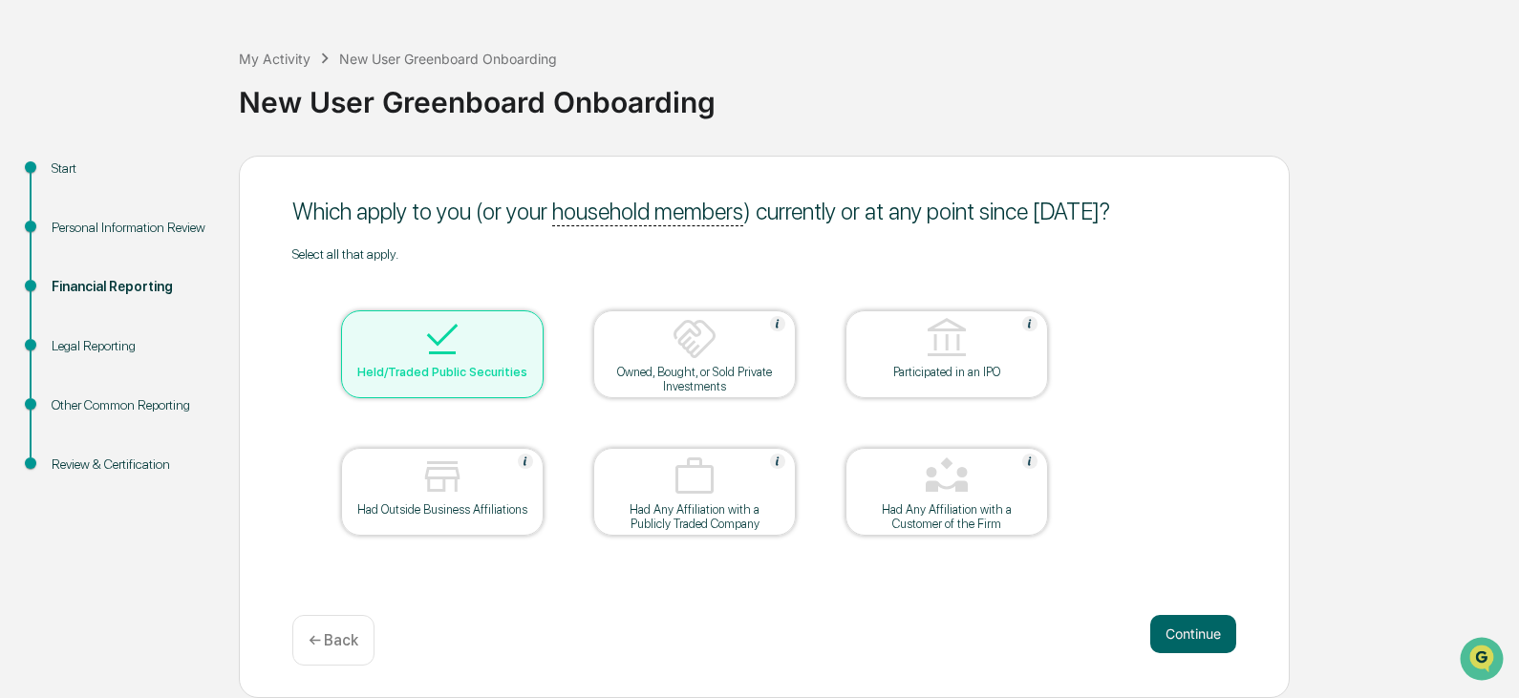
click at [505, 357] on div at bounding box center [442, 340] width 191 height 49
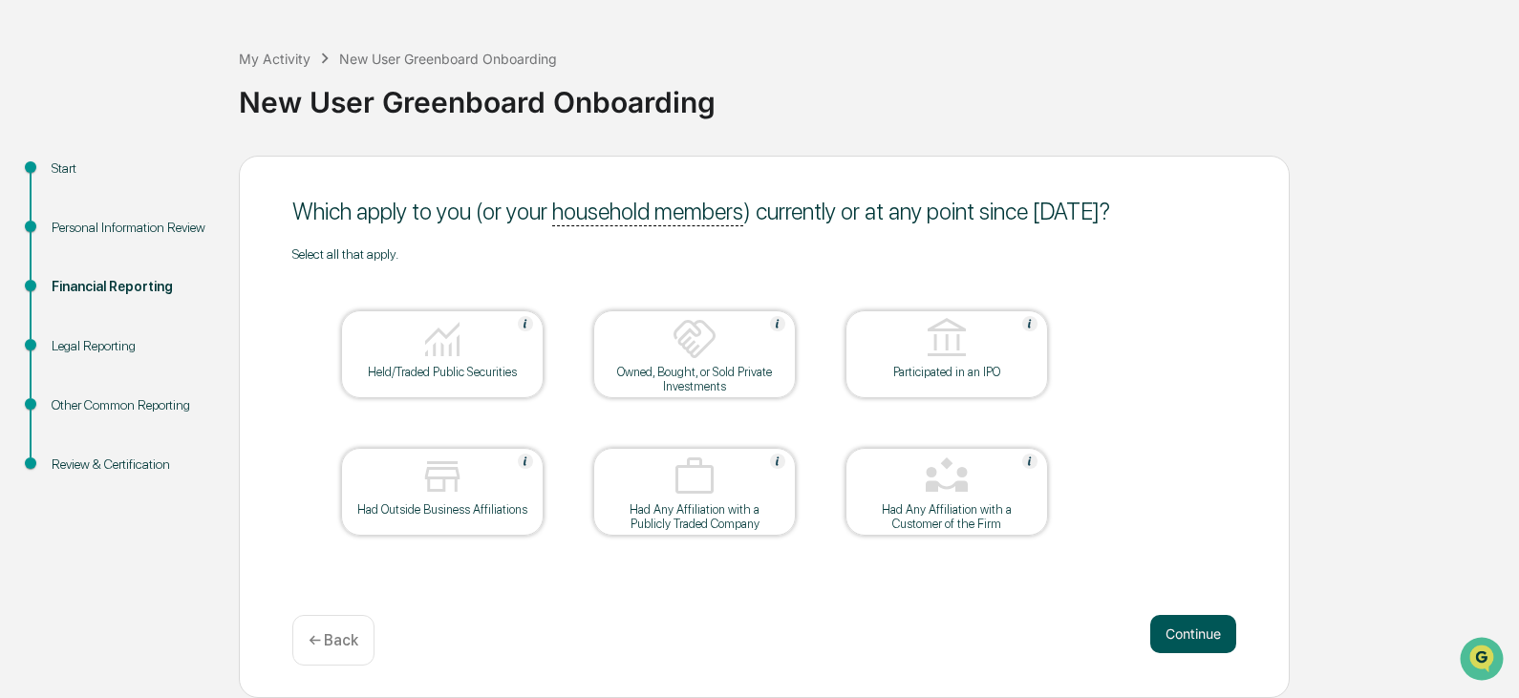
click at [1198, 633] on button "Continue" at bounding box center [1193, 634] width 86 height 38
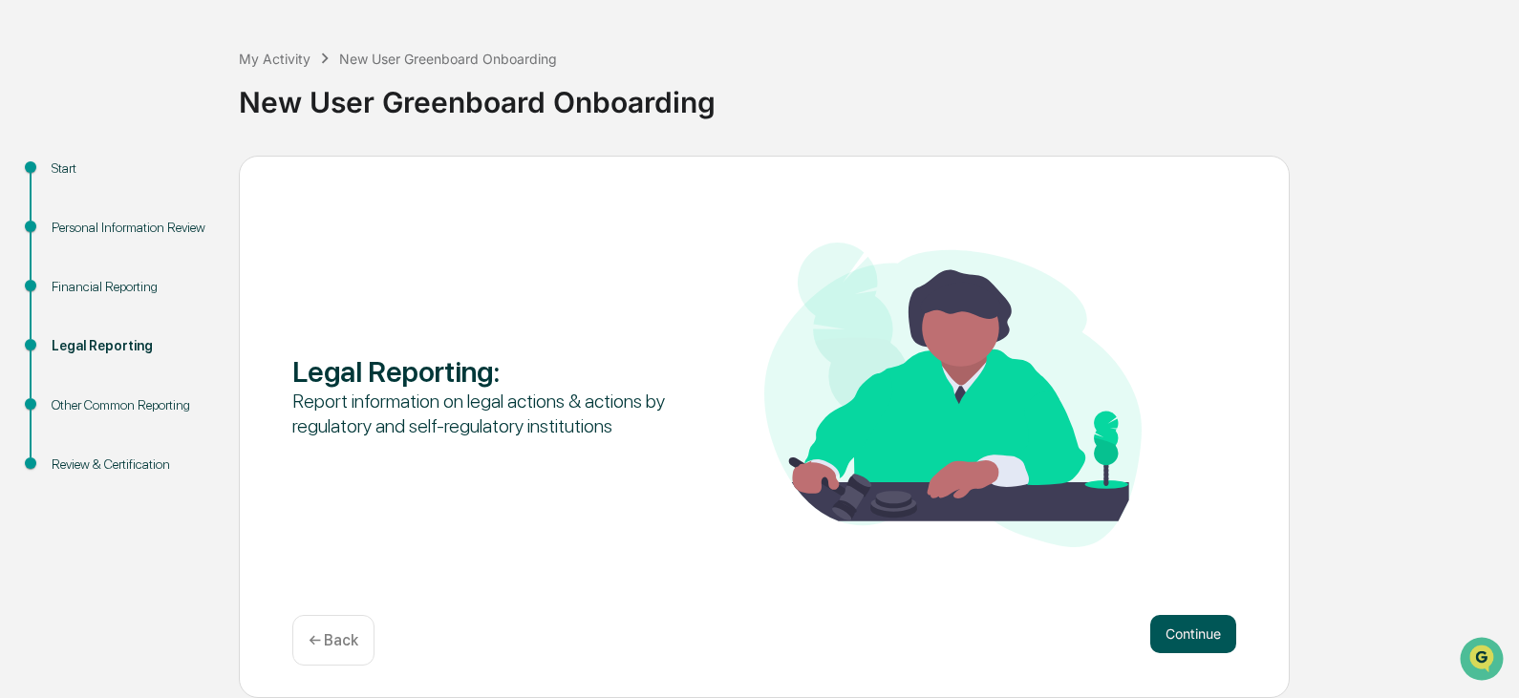
click at [1193, 627] on button "Continue" at bounding box center [1193, 634] width 86 height 38
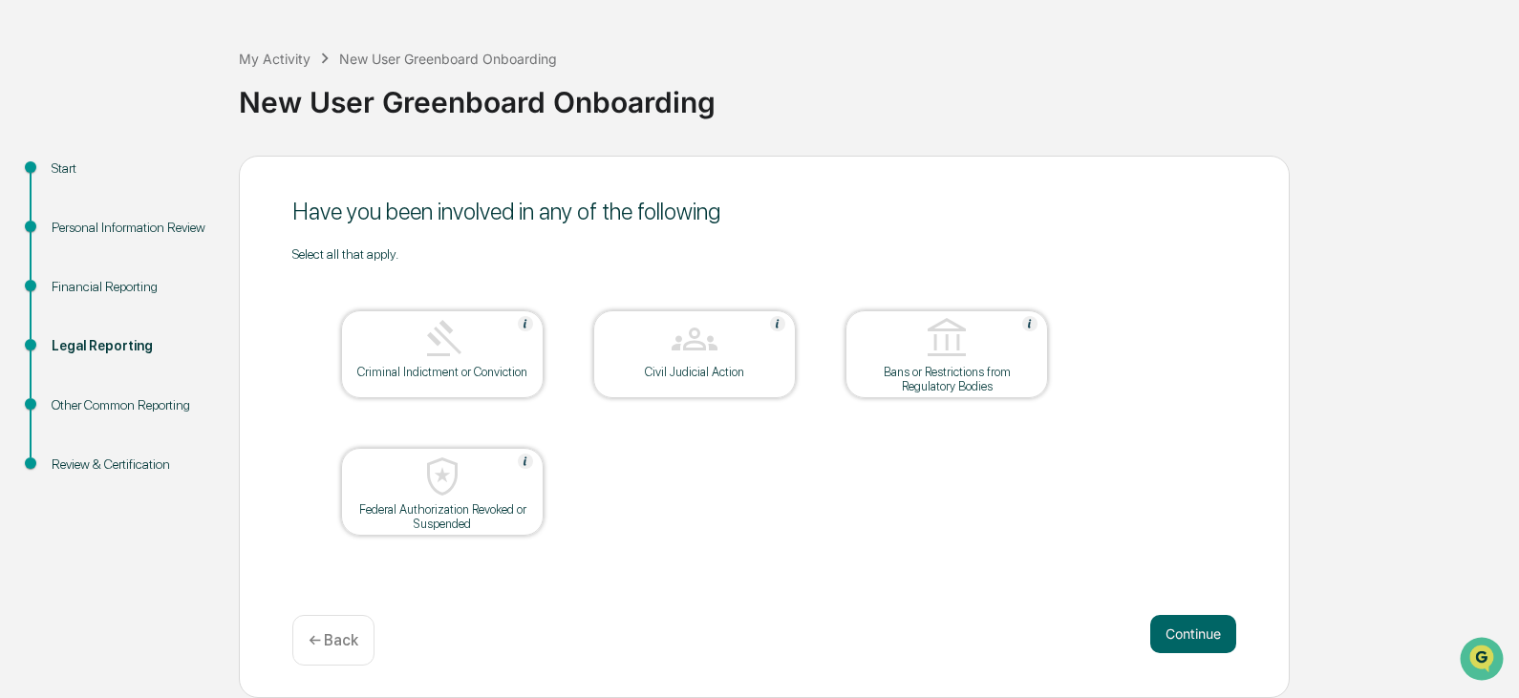
click at [1193, 627] on button "Continue" at bounding box center [1193, 634] width 86 height 38
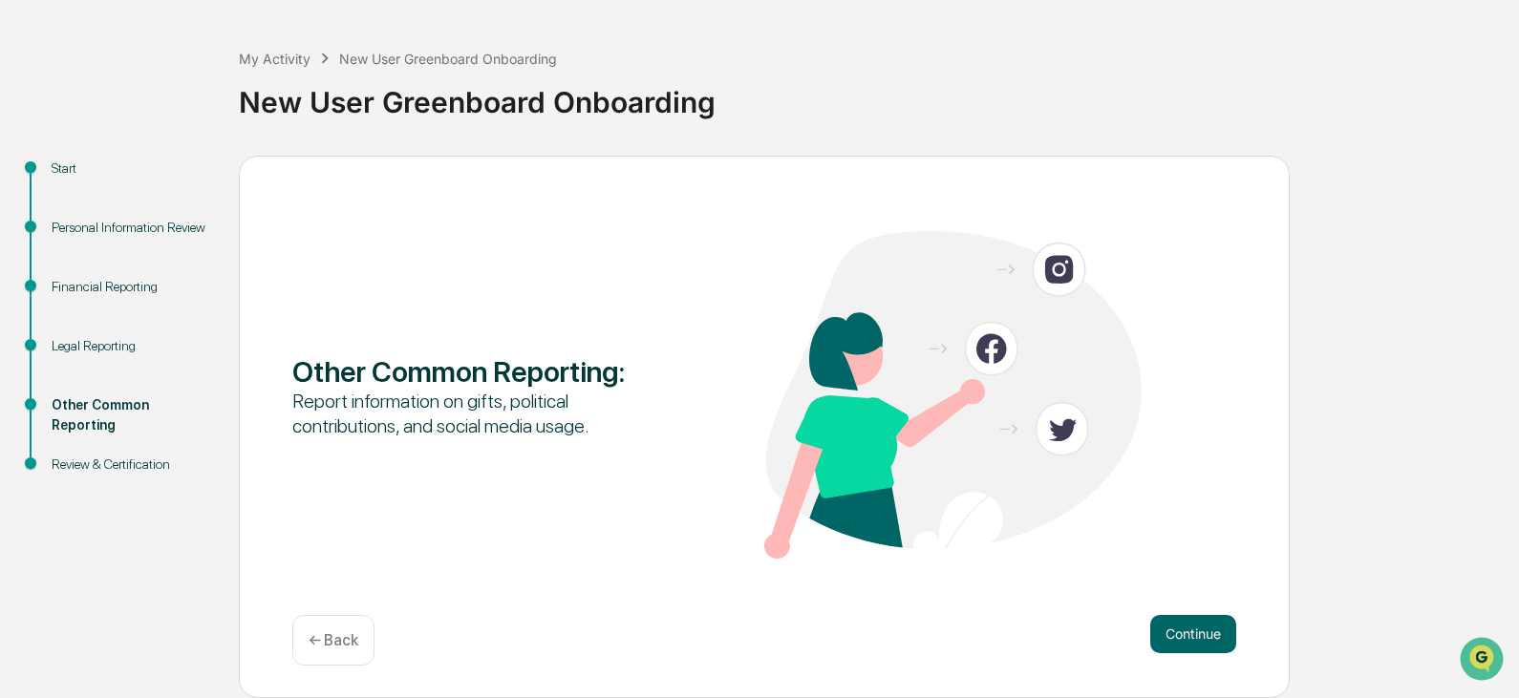
click at [1193, 627] on button "Continue" at bounding box center [1193, 634] width 86 height 38
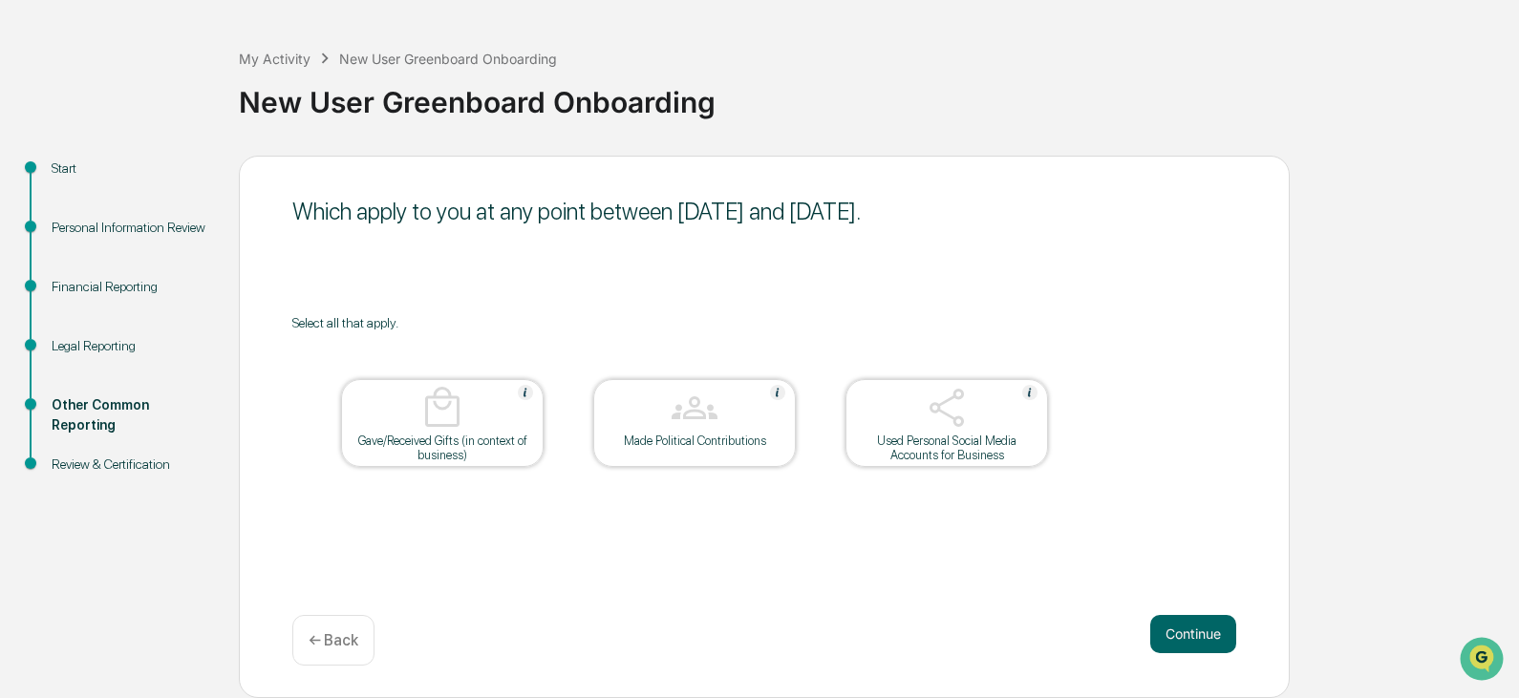
click at [1193, 627] on button "Continue" at bounding box center [1193, 634] width 86 height 38
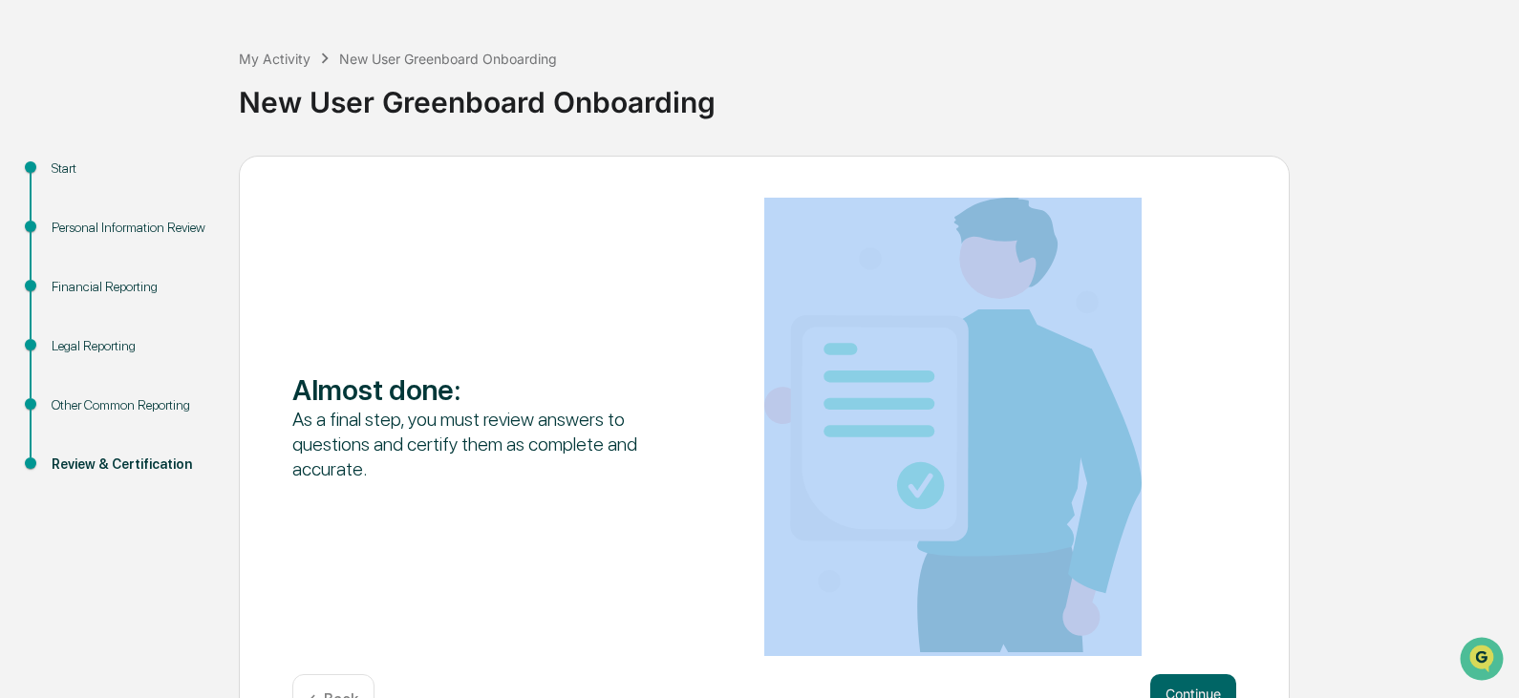
click at [1193, 627] on div "Almost done : As a final step, you must review answers to questions and certify…" at bounding box center [764, 427] width 944 height 458
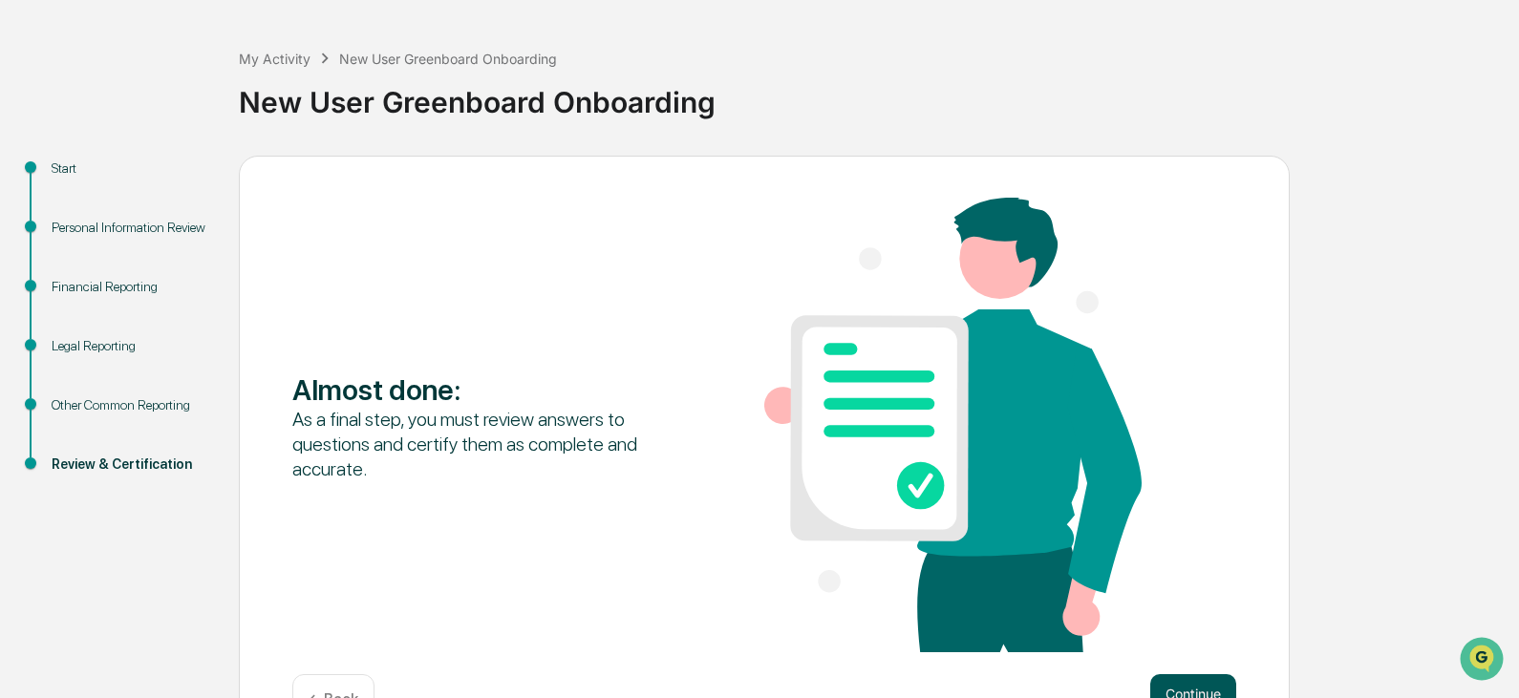
click at [1200, 679] on div "Almost done : As a final step, you must review answers to questions and certify…" at bounding box center [764, 457] width 1051 height 603
click at [1200, 679] on button "Continue" at bounding box center [1193, 693] width 86 height 38
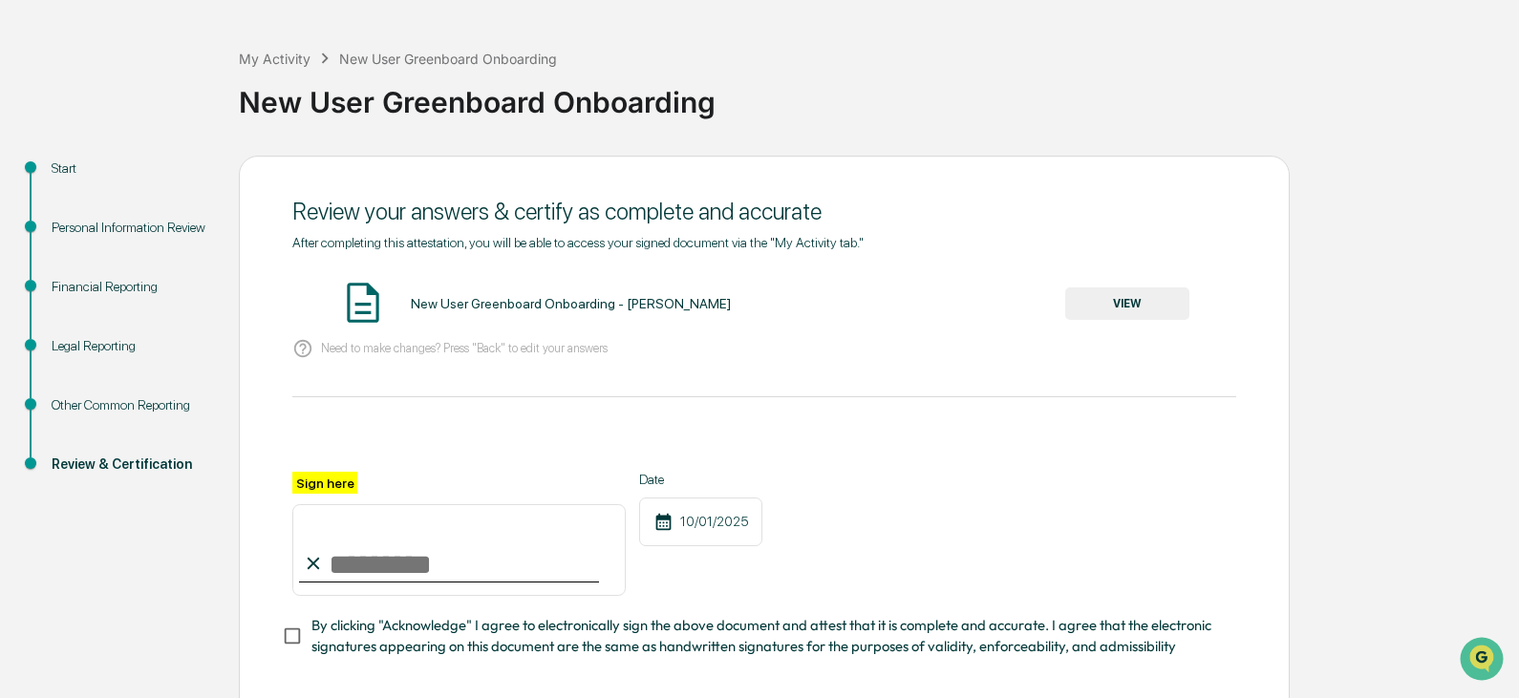
scroll to position [167, 0]
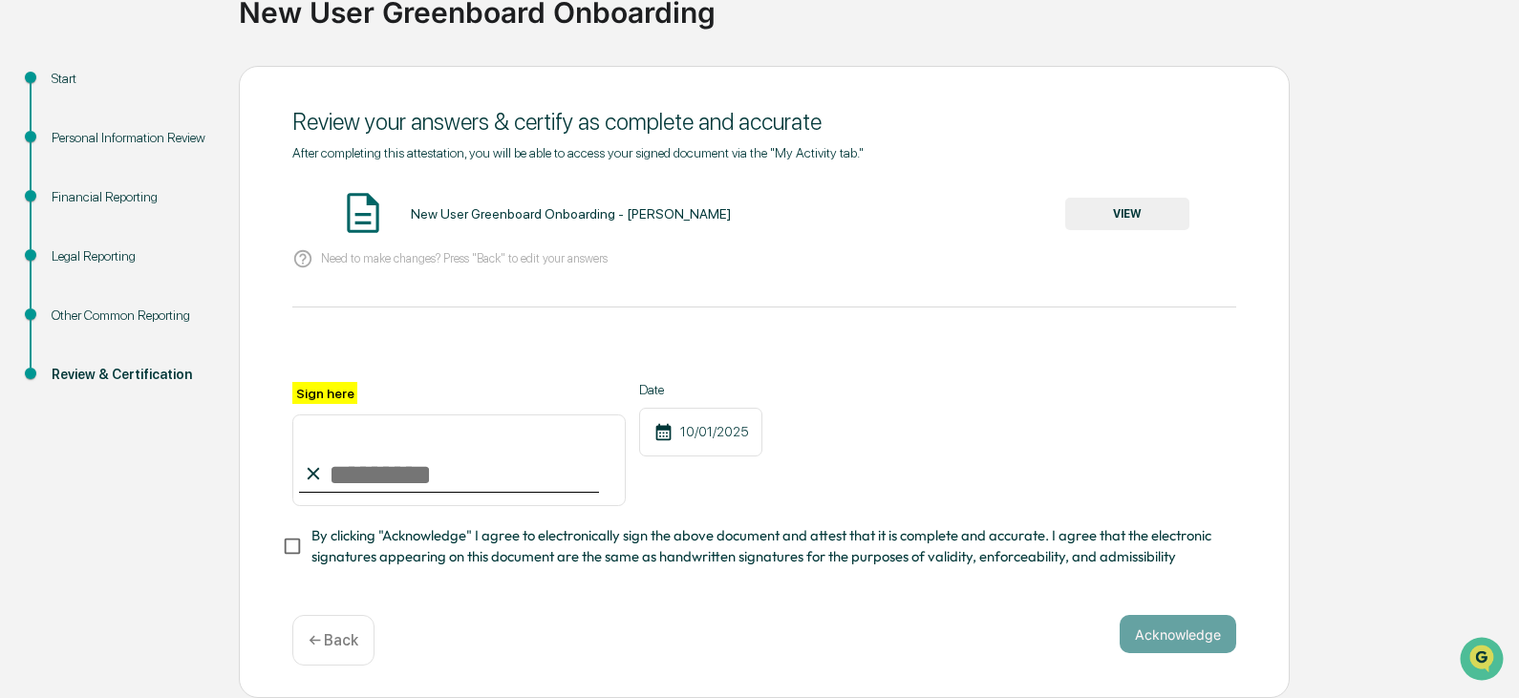
click at [501, 452] on input "Sign here" at bounding box center [458, 460] width 333 height 92
type input "**********"
click at [1186, 629] on button "Acknowledge" at bounding box center [1177, 634] width 117 height 38
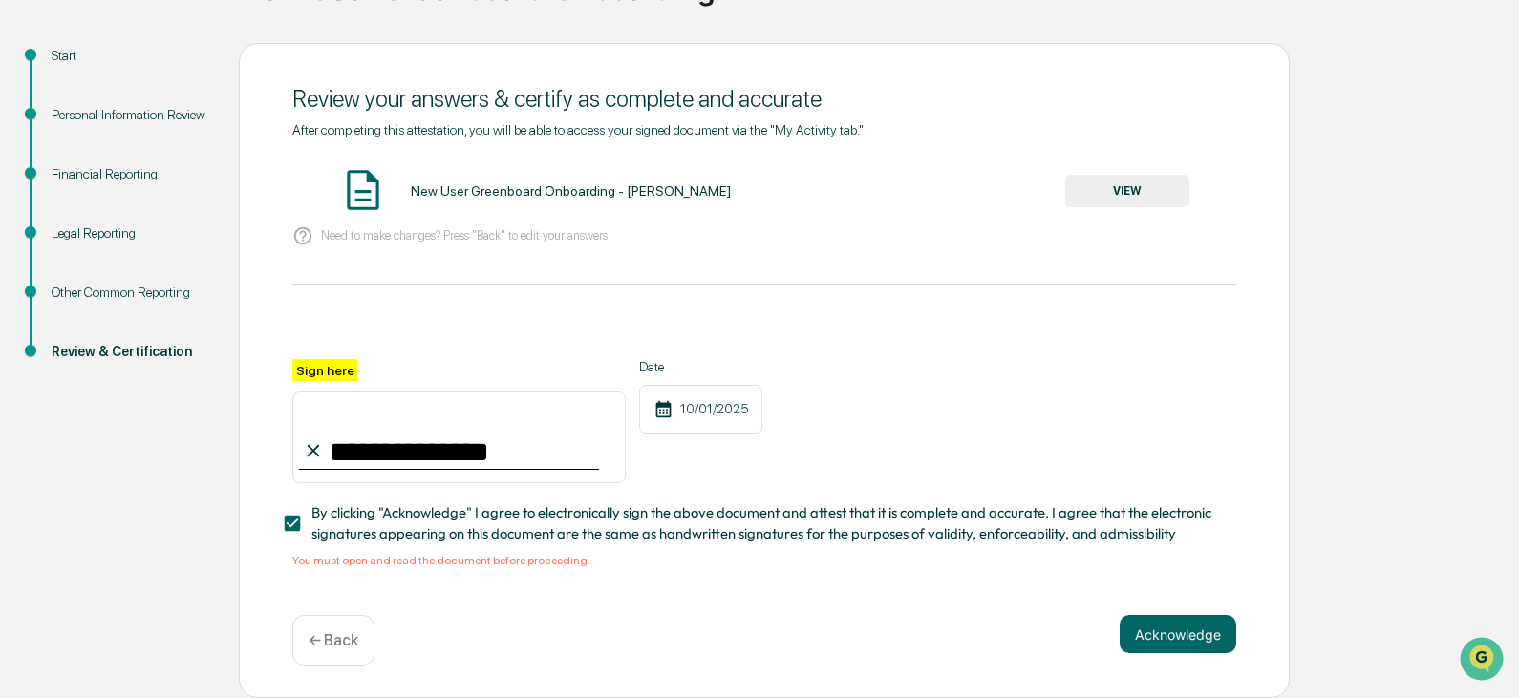
scroll to position [190, 0]
click at [360, 563] on div "You must open and read the document before proceeding." at bounding box center [764, 560] width 944 height 13
click at [1158, 621] on button "Acknowledge" at bounding box center [1177, 634] width 117 height 38
click at [471, 563] on div "You must open and read the document before proceeding." at bounding box center [764, 560] width 944 height 13
click at [1098, 180] on button "VIEW" at bounding box center [1127, 191] width 124 height 32
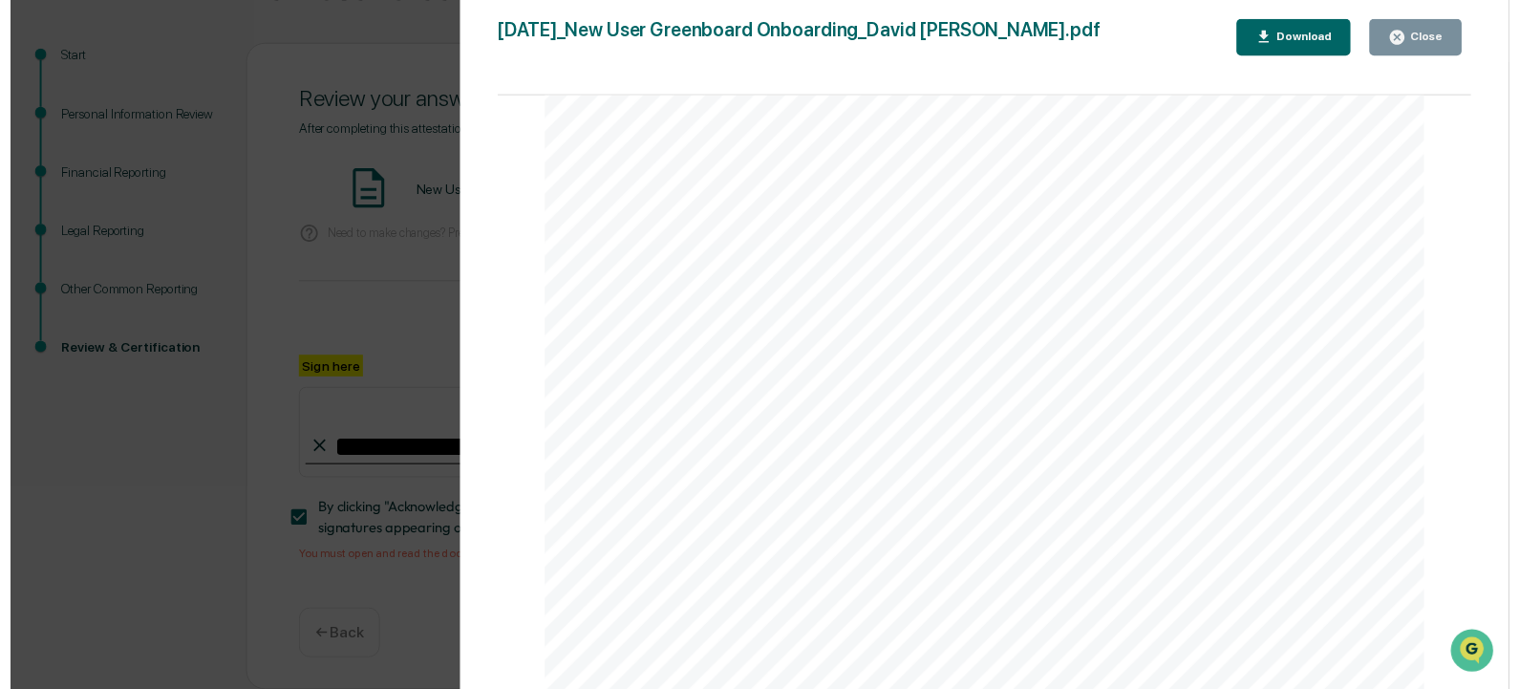
scroll to position [4674, 0]
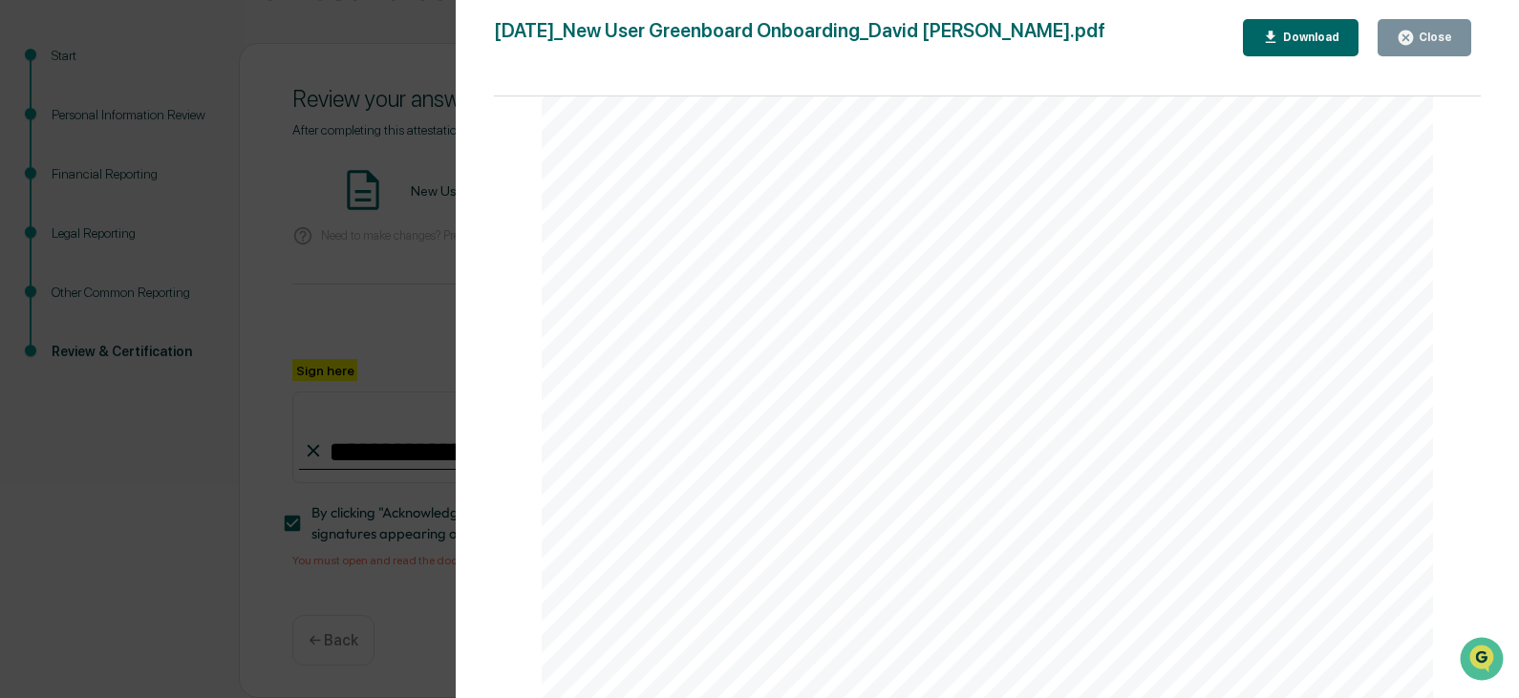
click at [1414, 31] on icon "button" at bounding box center [1405, 38] width 18 height 18
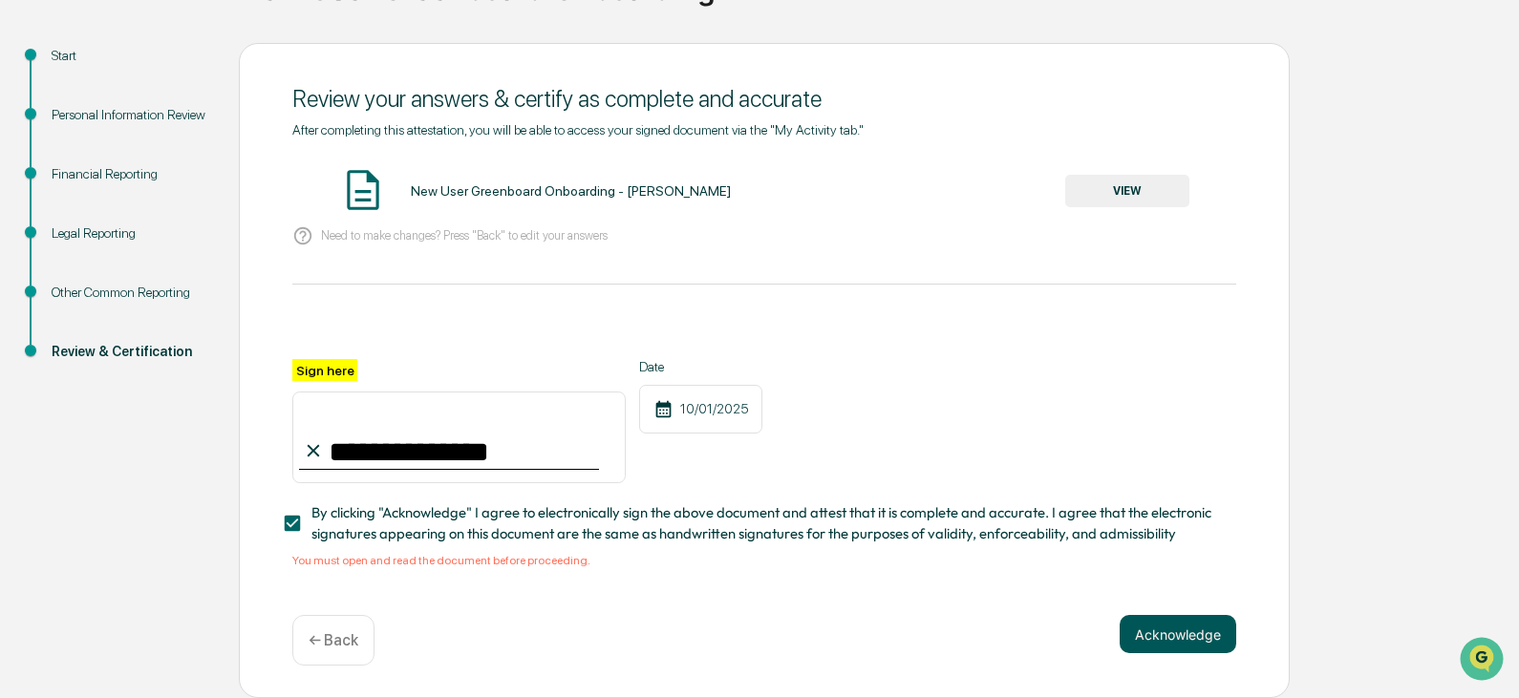
click at [1180, 628] on button "Acknowledge" at bounding box center [1177, 634] width 117 height 38
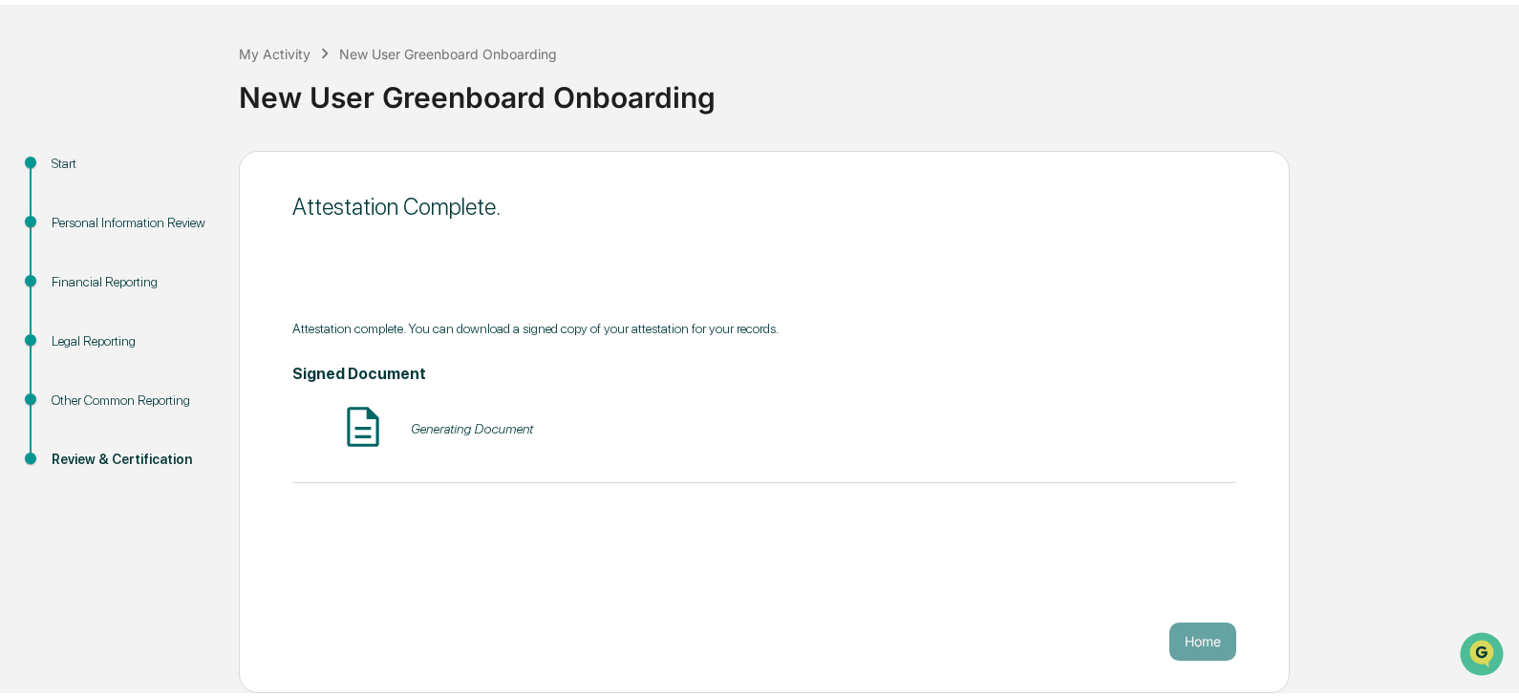
scroll to position [72, 0]
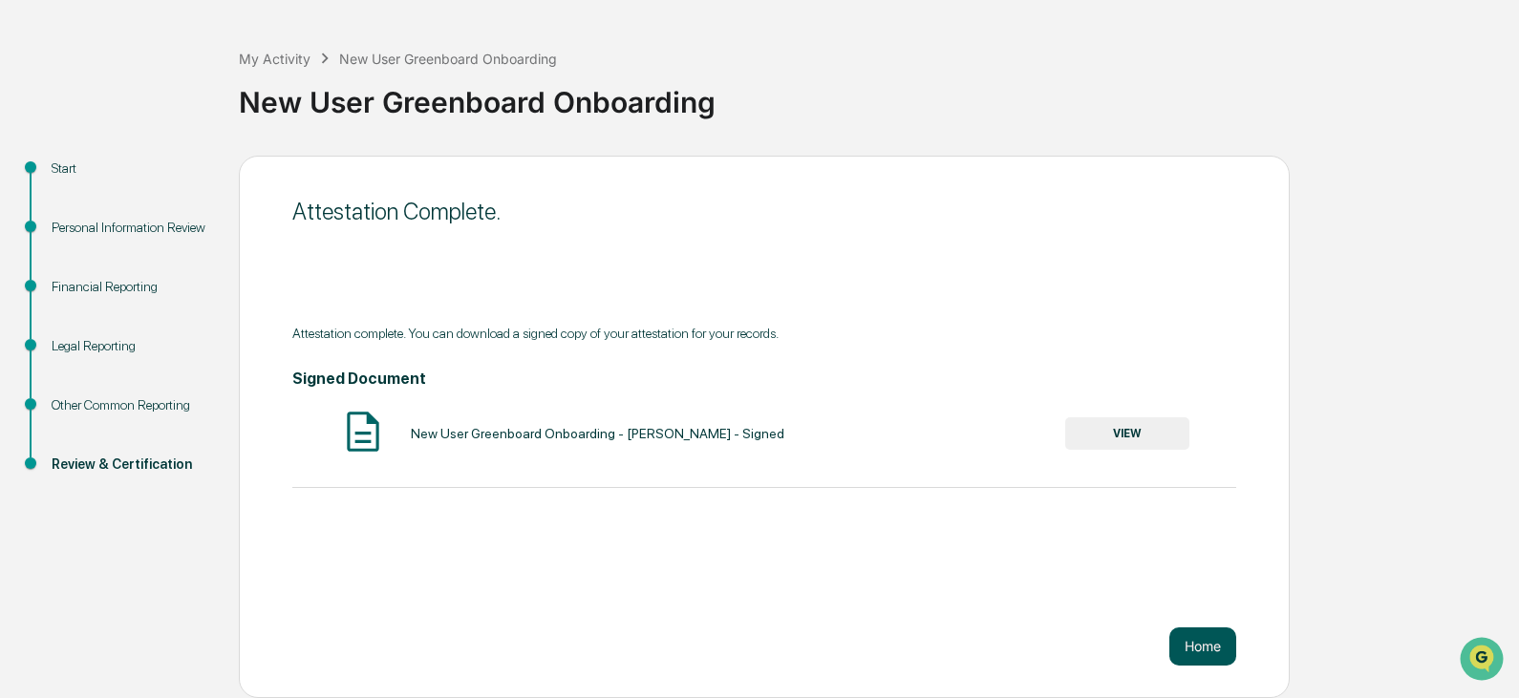
click at [1203, 643] on button "Home" at bounding box center [1202, 646] width 67 height 38
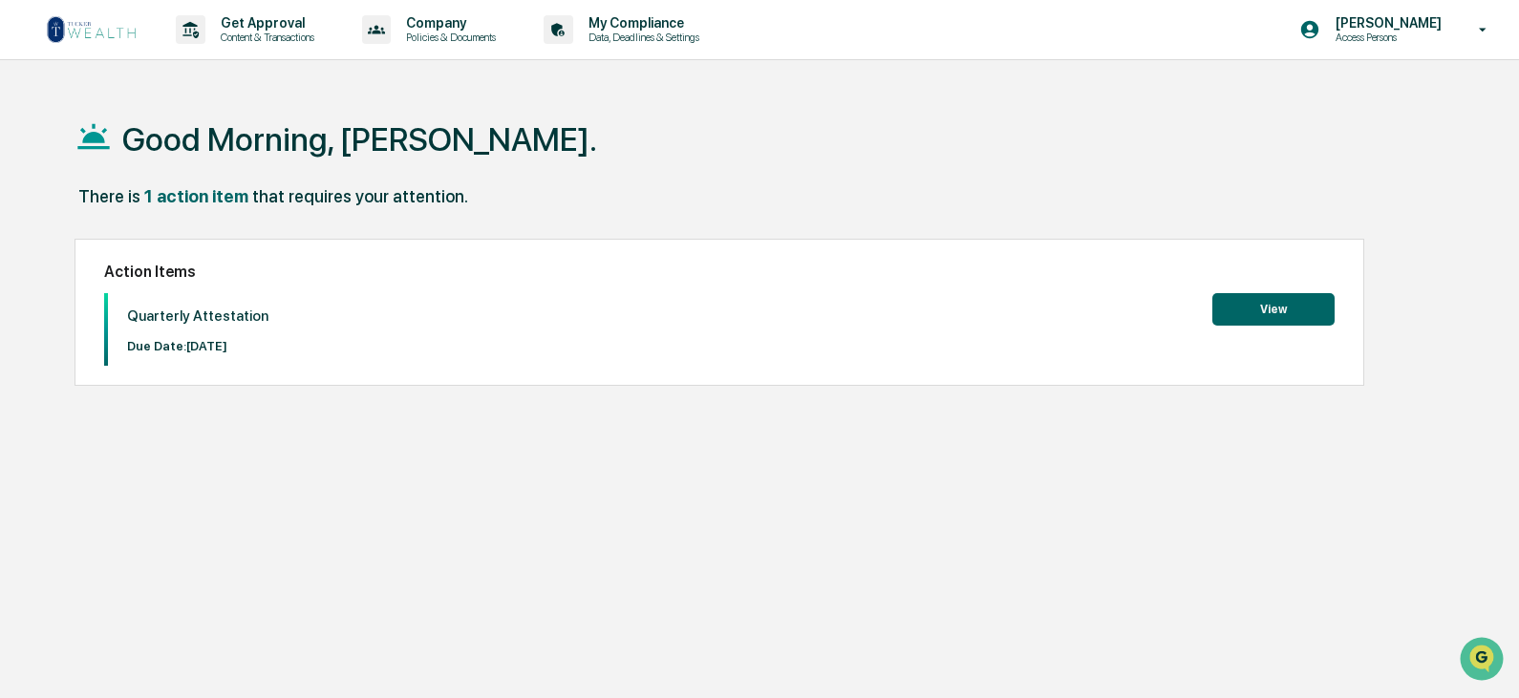
click at [1247, 299] on button "View" at bounding box center [1273, 309] width 122 height 32
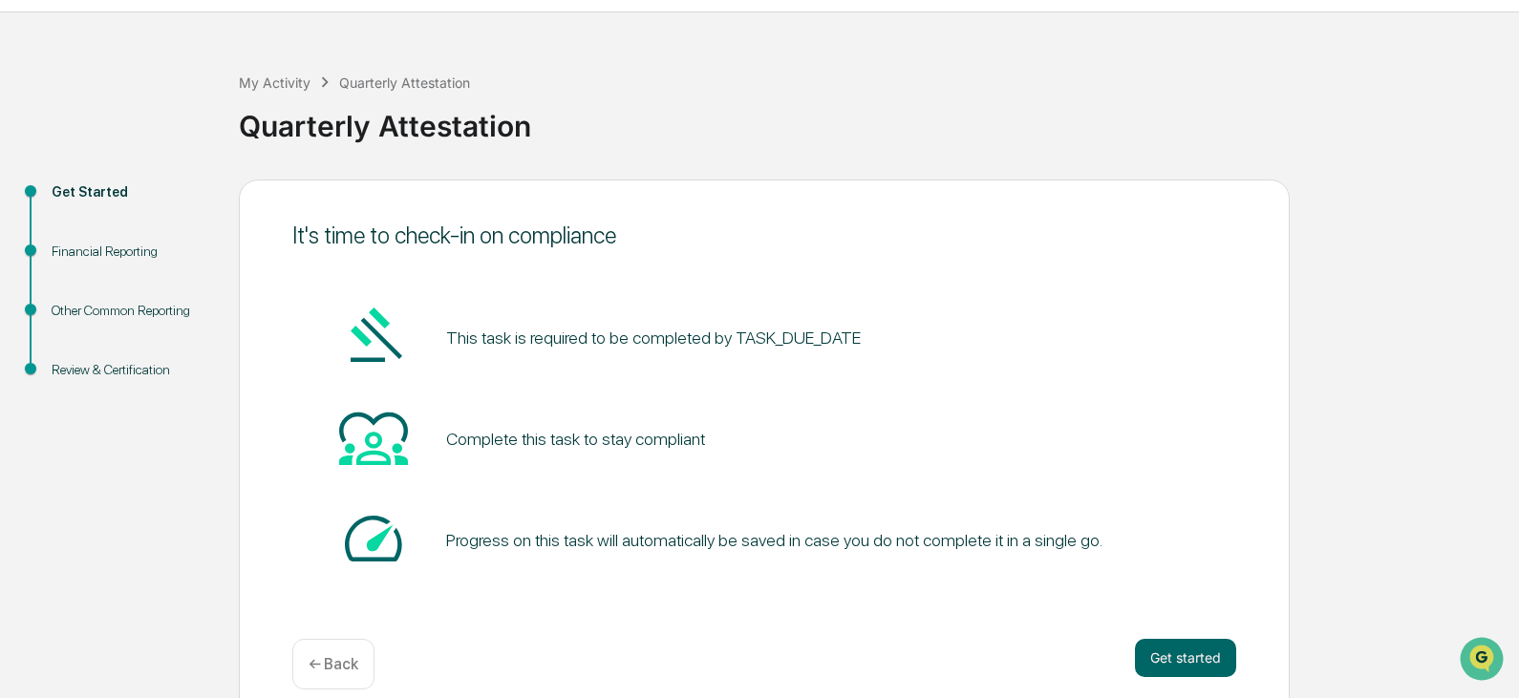
scroll to position [72, 0]
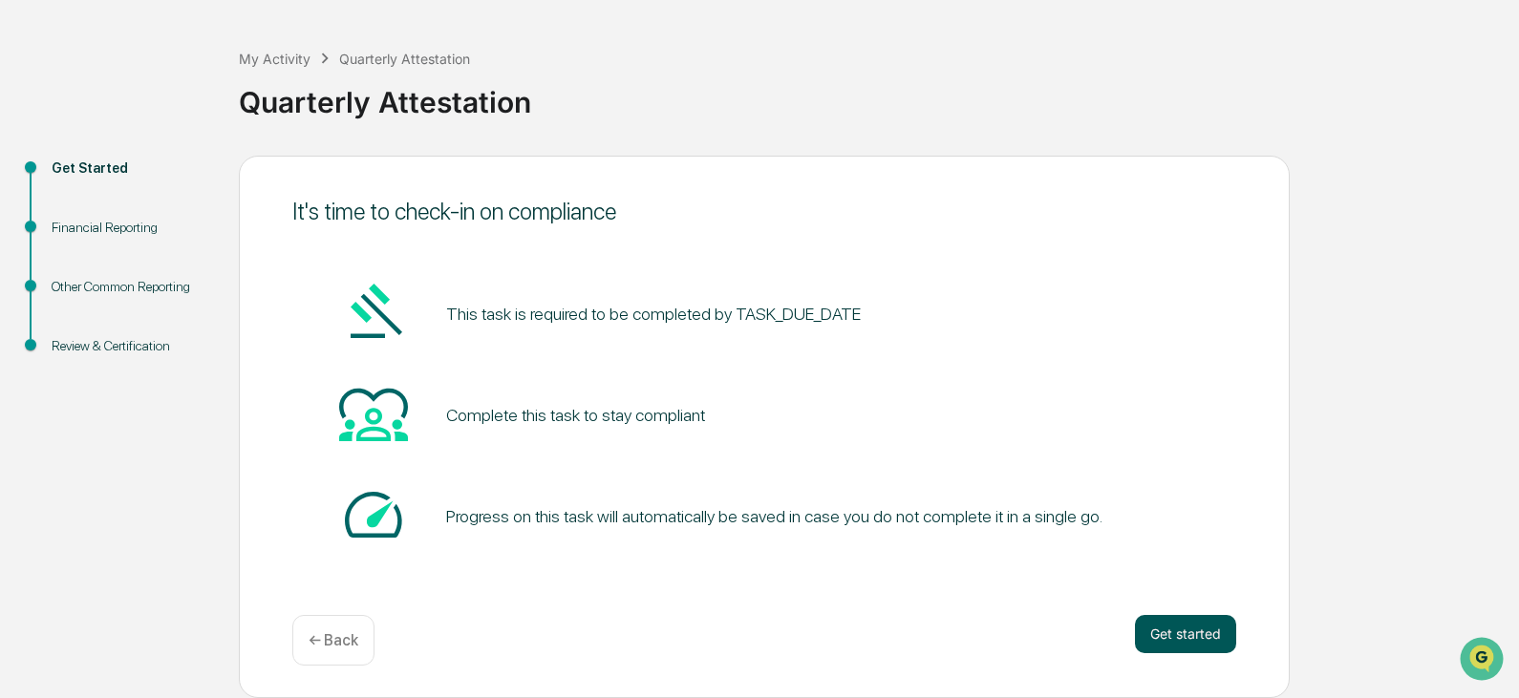
click at [1208, 630] on button "Get started" at bounding box center [1185, 634] width 101 height 38
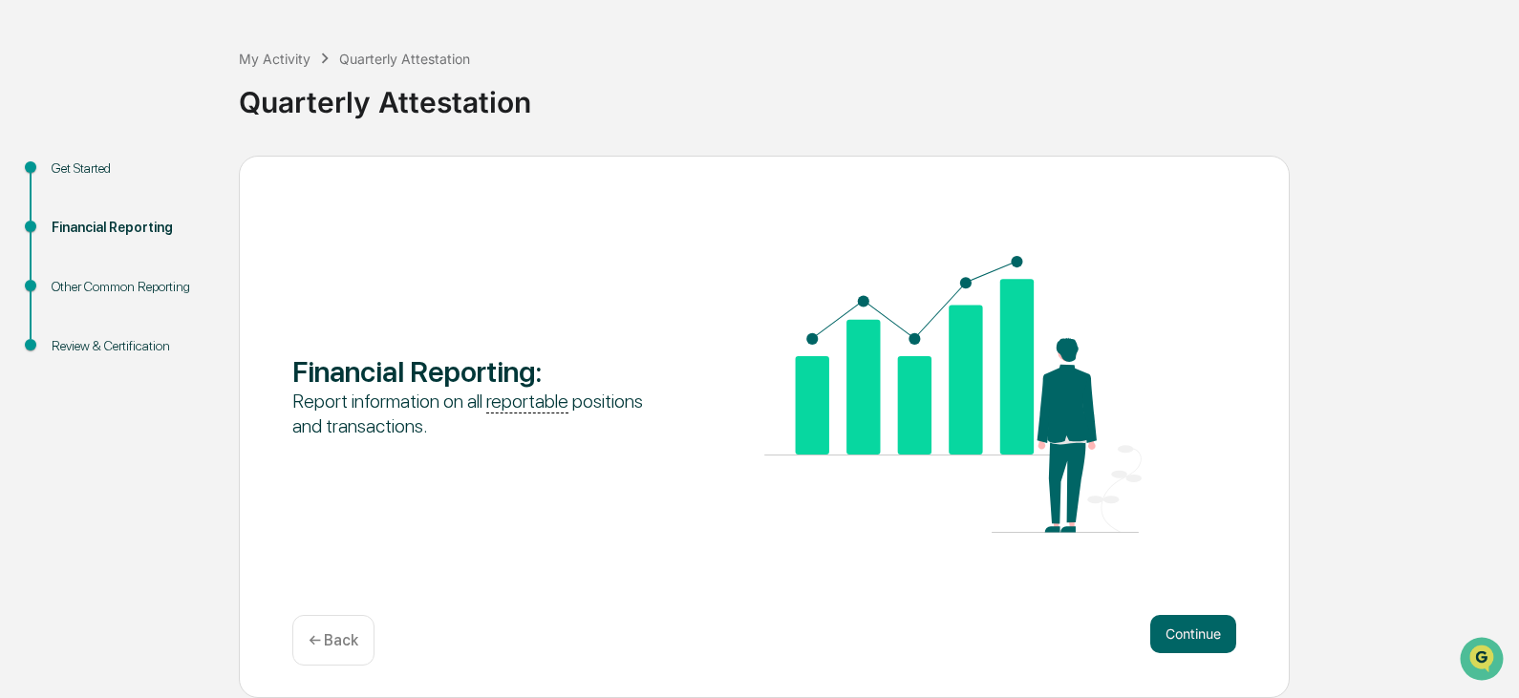
click at [1208, 630] on button "Continue" at bounding box center [1193, 634] width 86 height 38
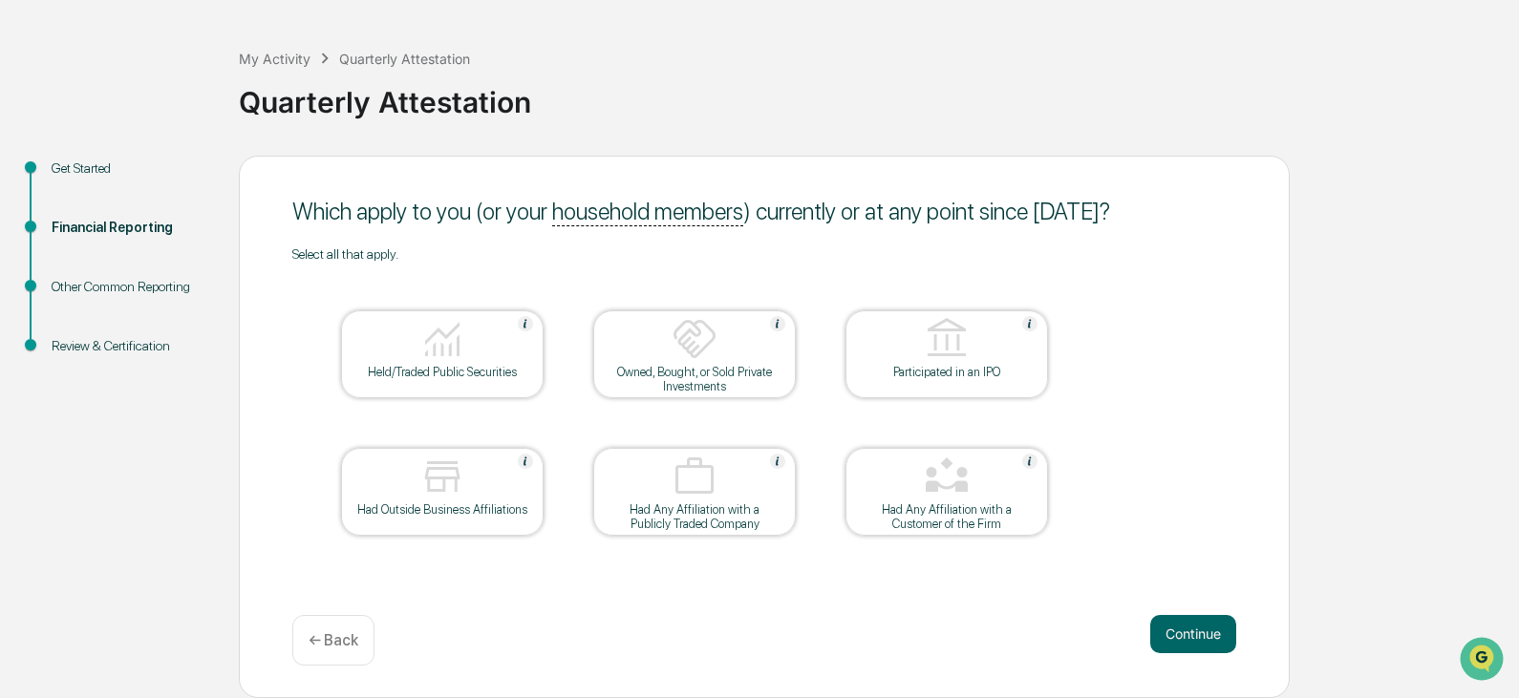
click at [1208, 630] on button "Continue" at bounding box center [1193, 634] width 86 height 38
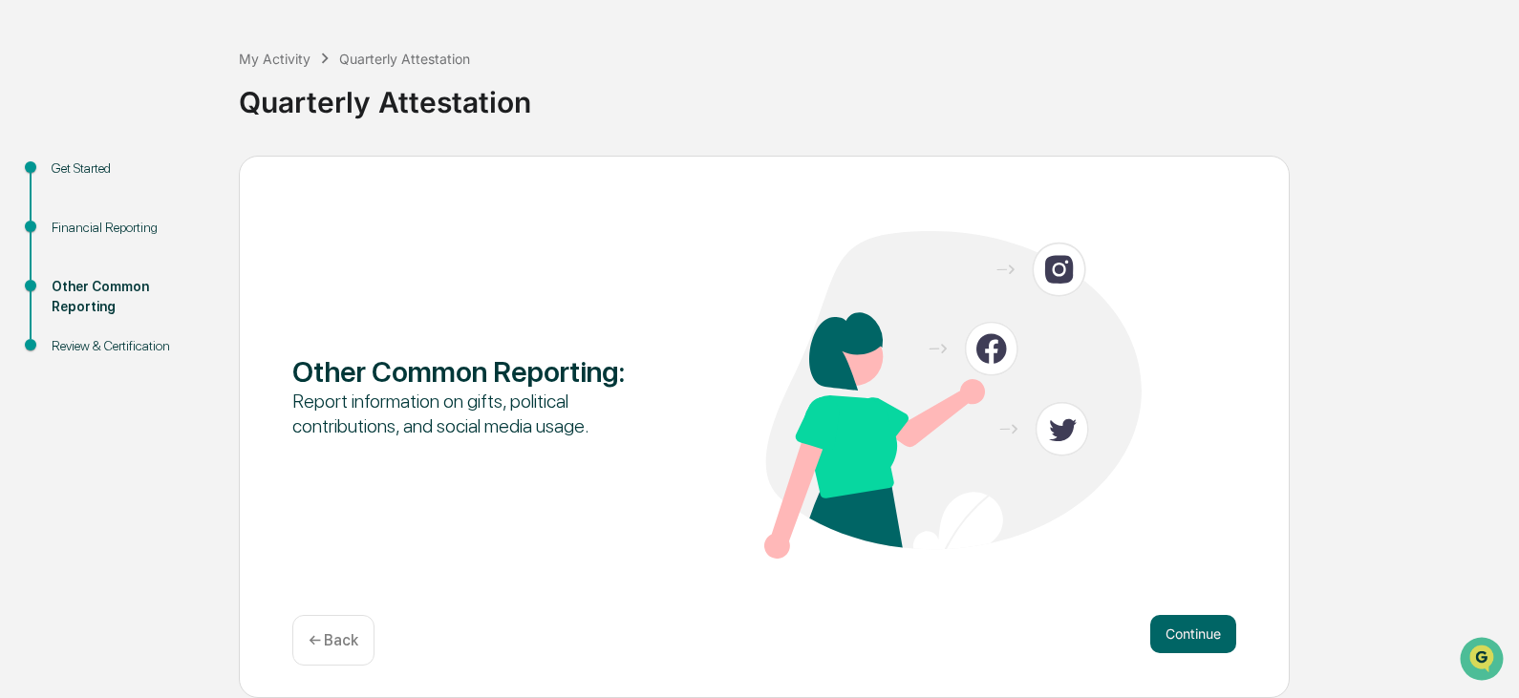
click at [1208, 630] on button "Continue" at bounding box center [1193, 634] width 86 height 38
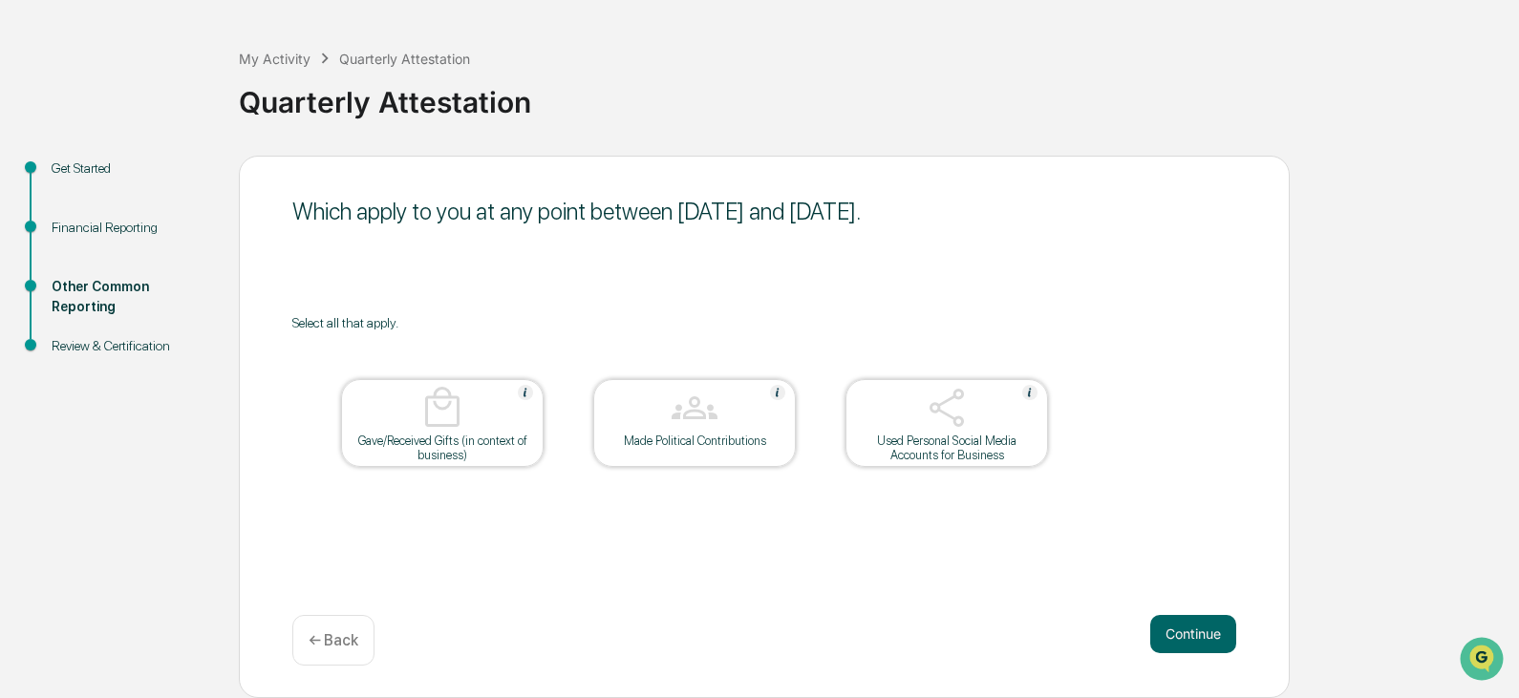
click at [1208, 630] on button "Continue" at bounding box center [1193, 634] width 86 height 38
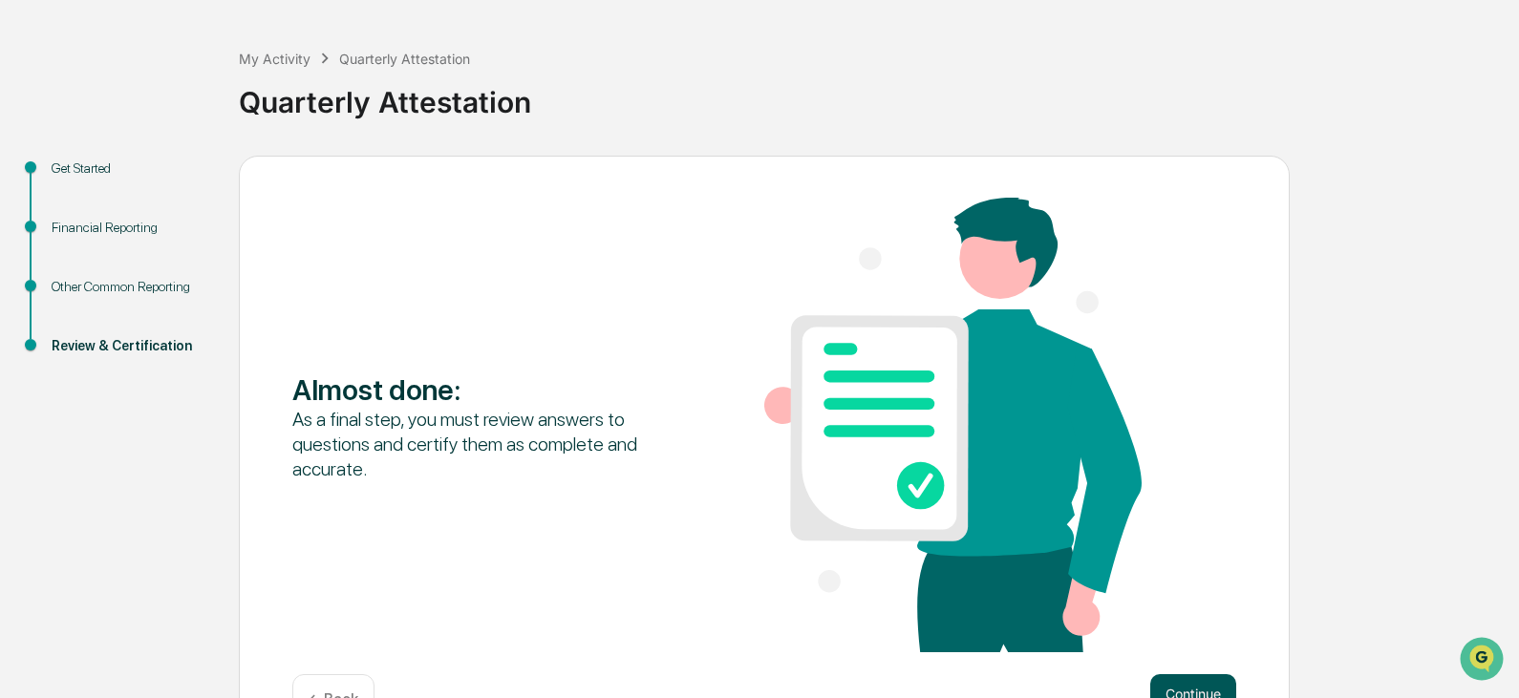
click at [1210, 681] on button "Continue" at bounding box center [1193, 693] width 86 height 38
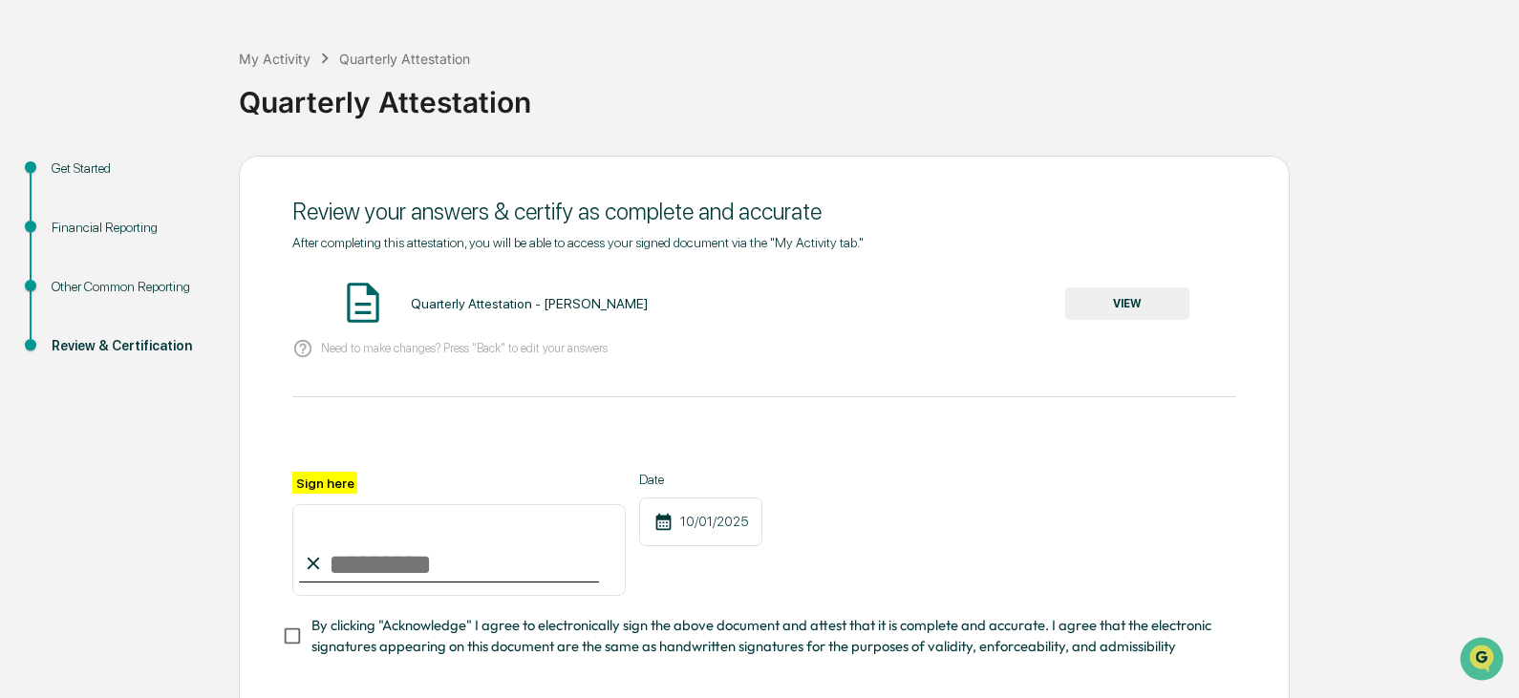
click at [391, 558] on input "Sign here" at bounding box center [458, 550] width 333 height 92
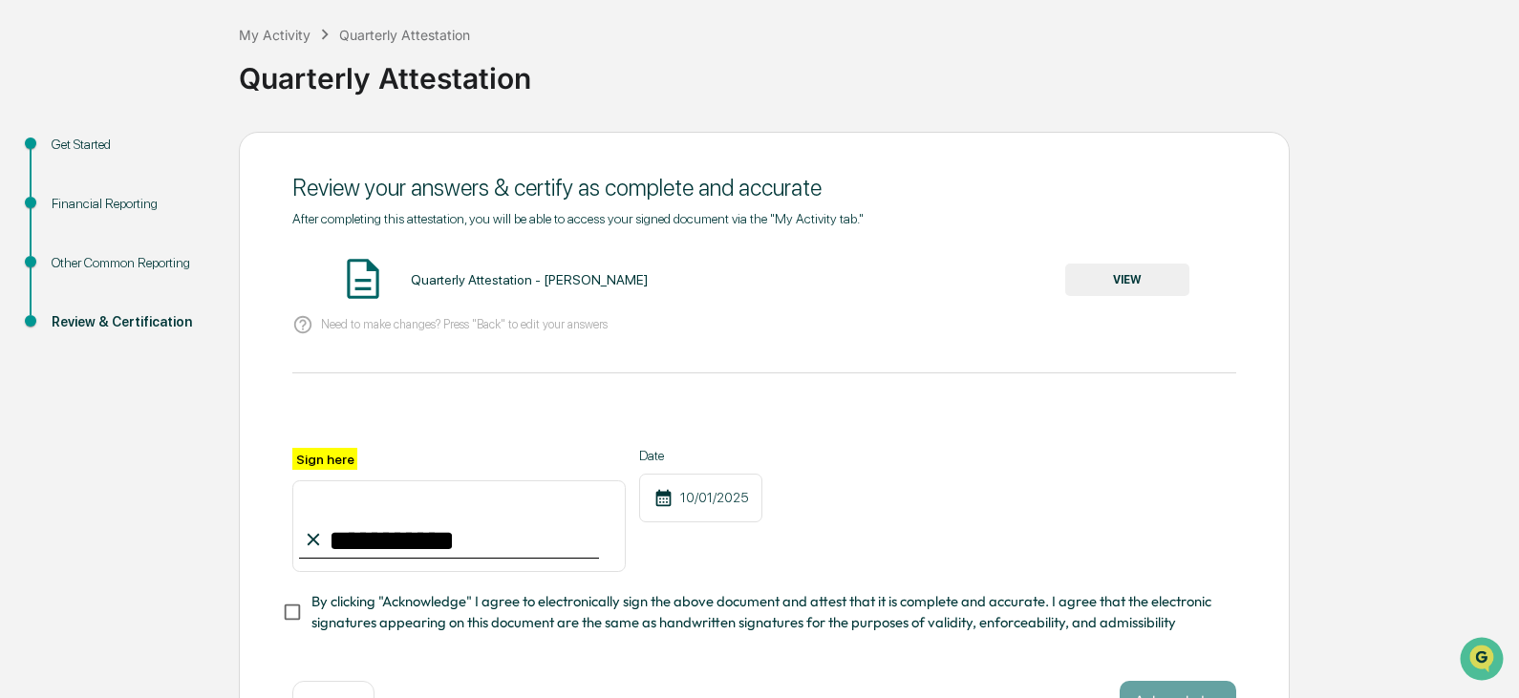
scroll to position [167, 0]
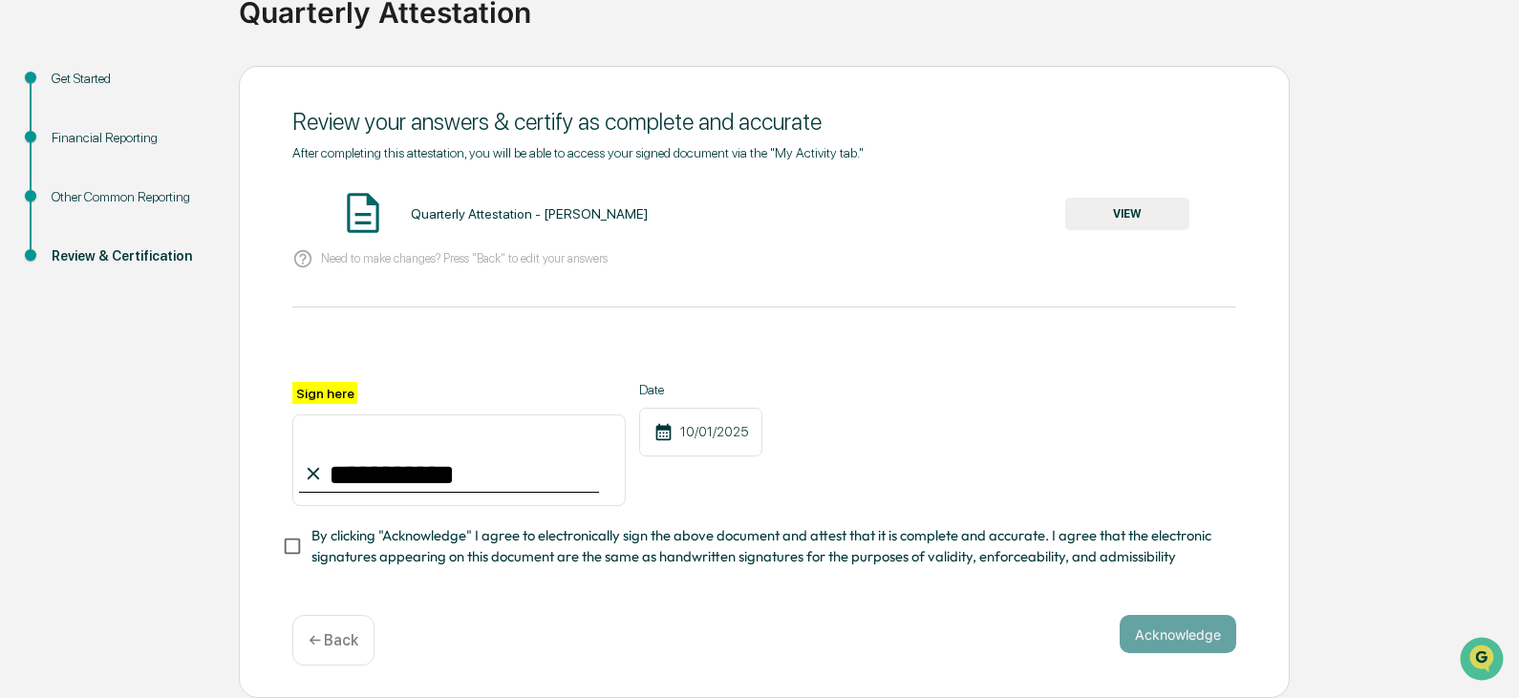
type input "**********"
click at [1177, 629] on button "Acknowledge" at bounding box center [1177, 634] width 117 height 38
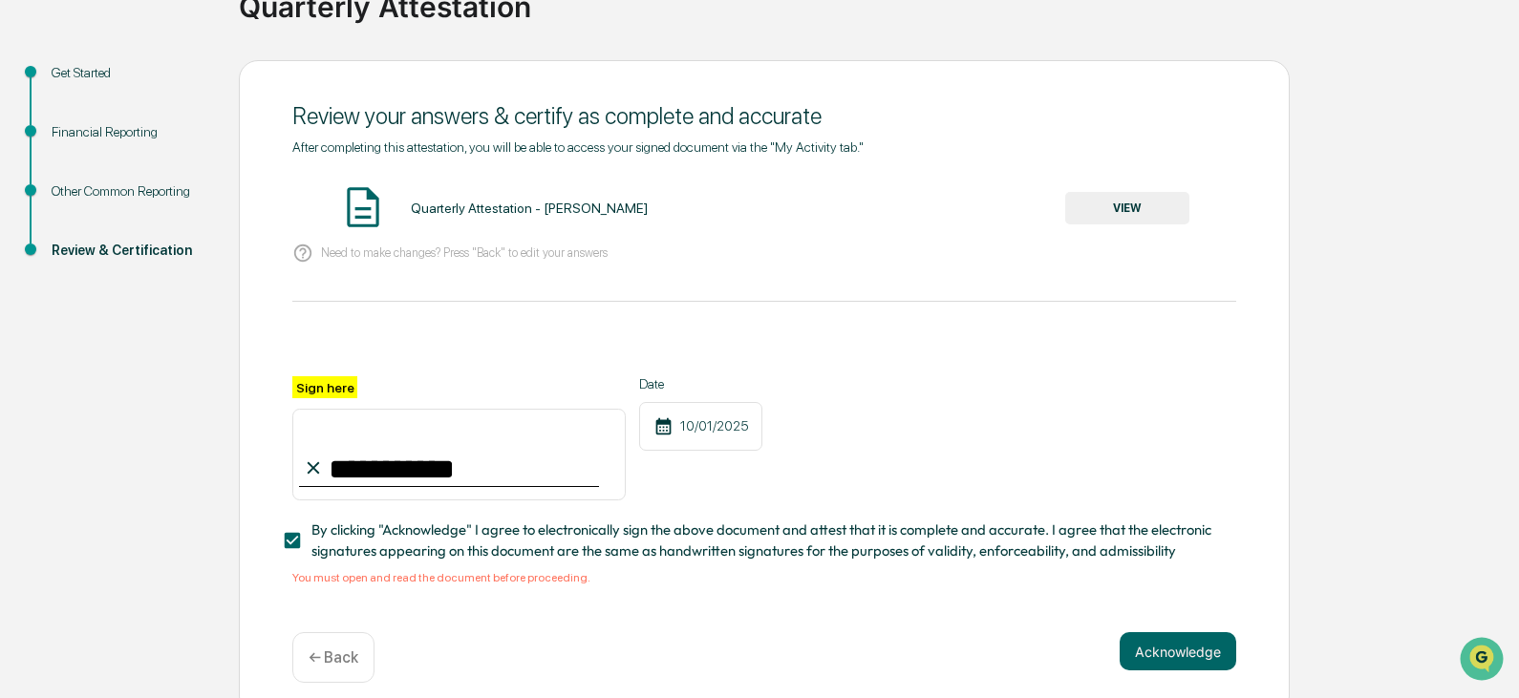
click at [1115, 202] on button "VIEW" at bounding box center [1127, 208] width 124 height 32
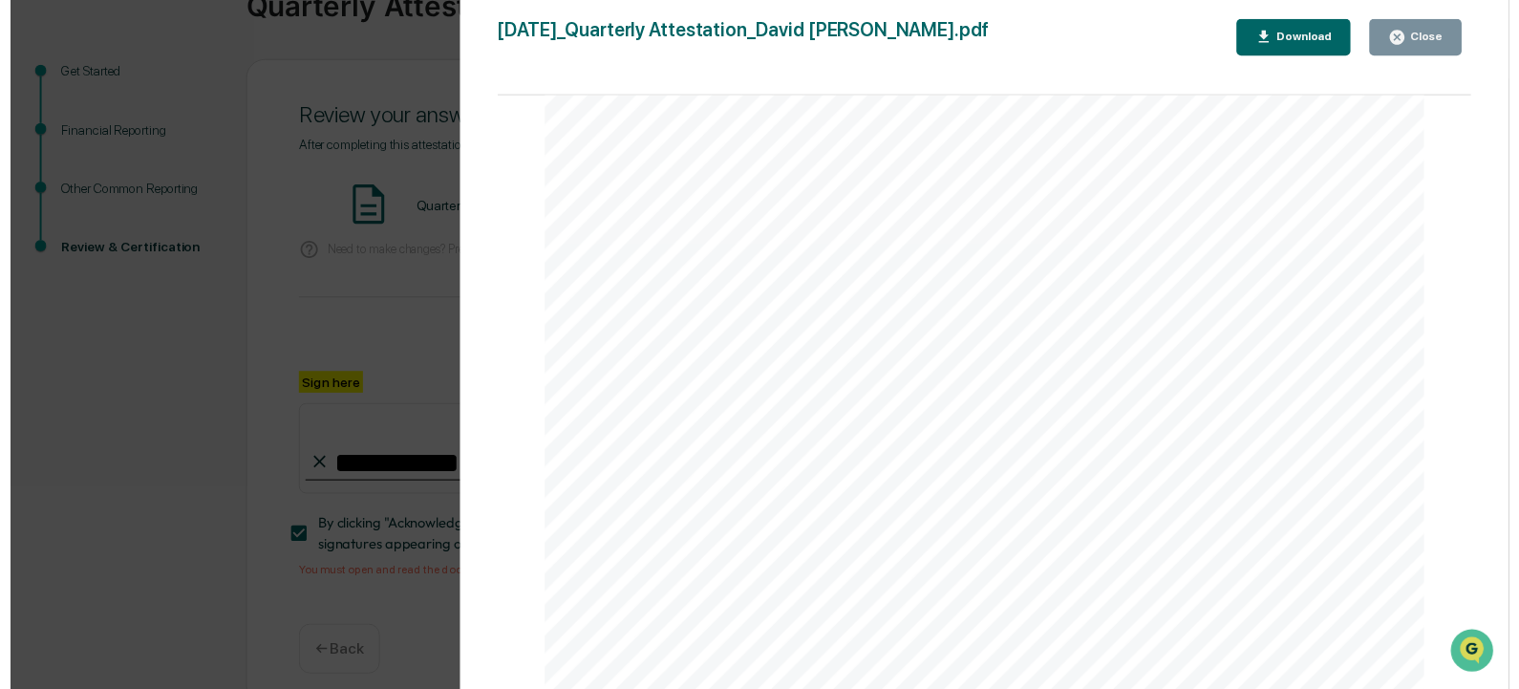
scroll to position [3350, 0]
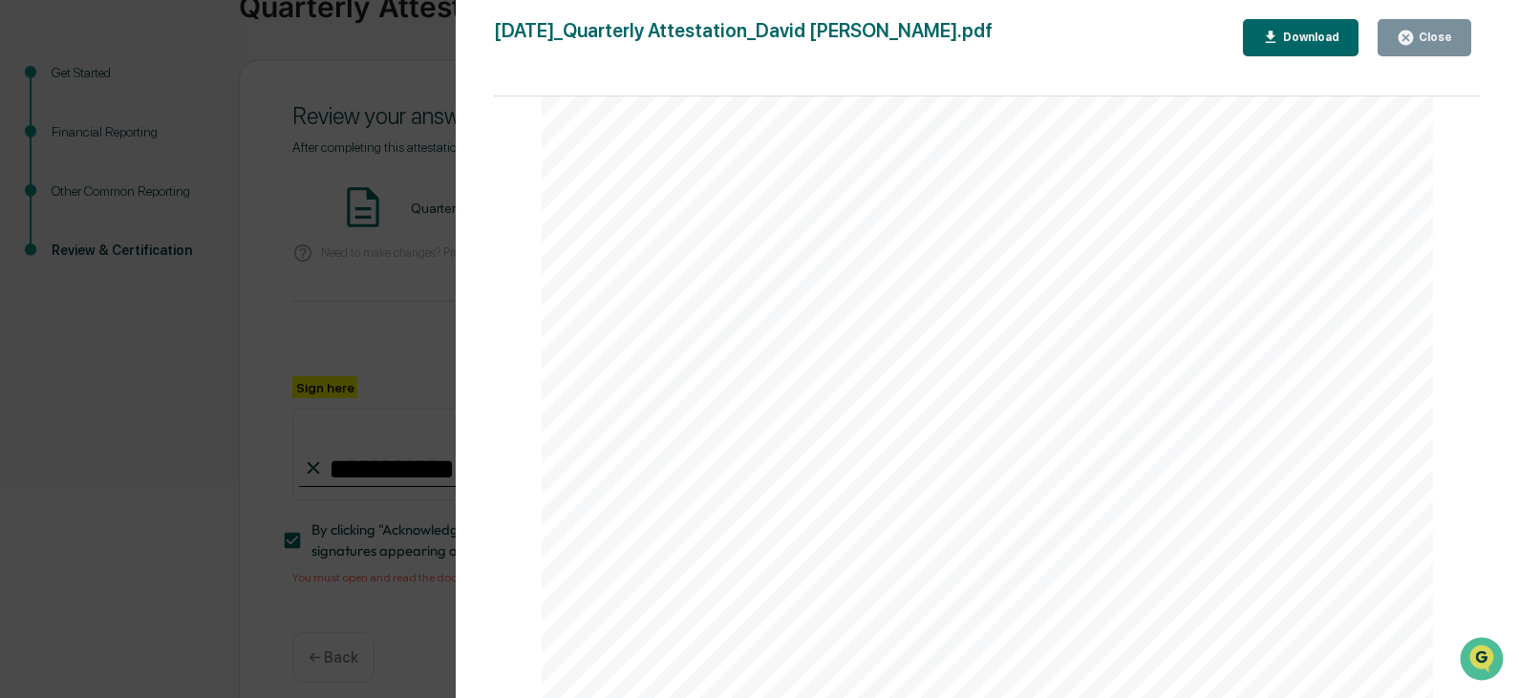
click at [1426, 35] on div "Close" at bounding box center [1432, 37] width 37 height 13
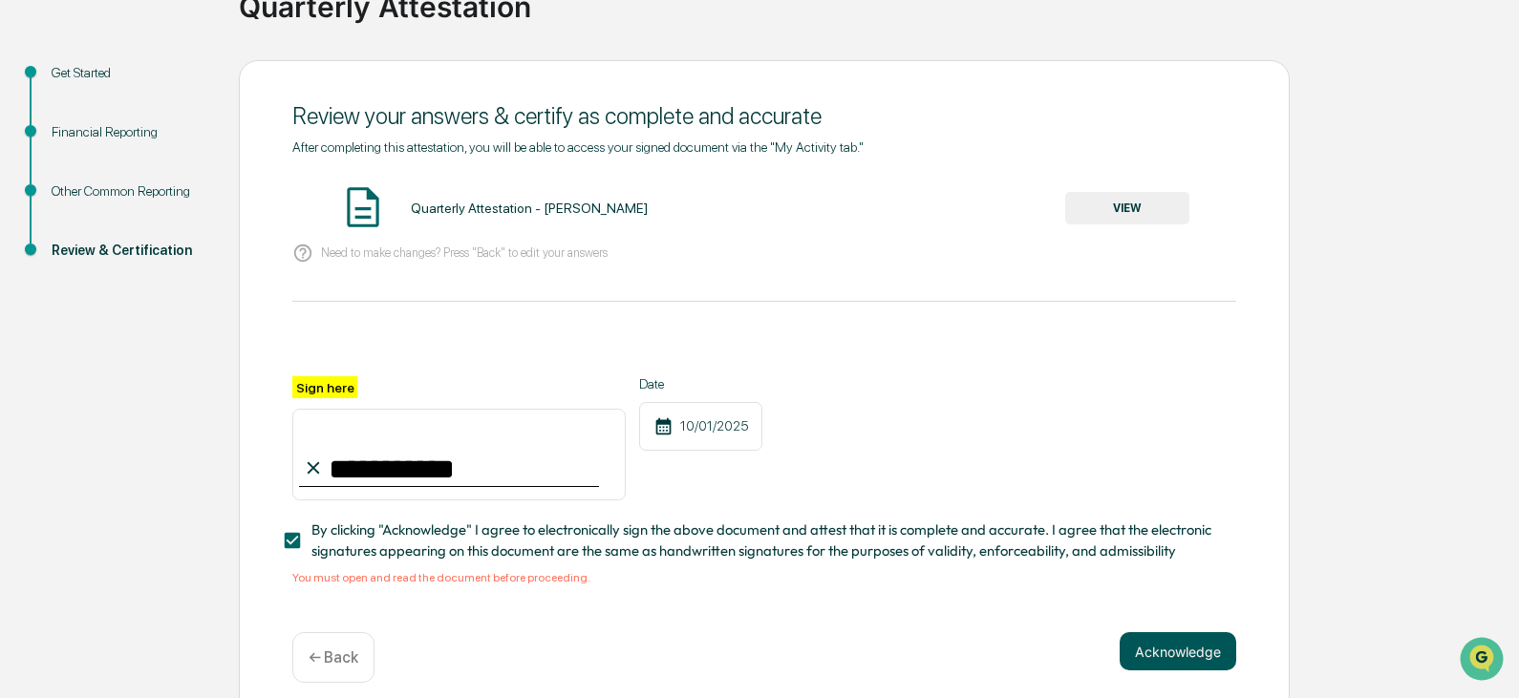
click at [1162, 652] on button "Acknowledge" at bounding box center [1177, 651] width 117 height 38
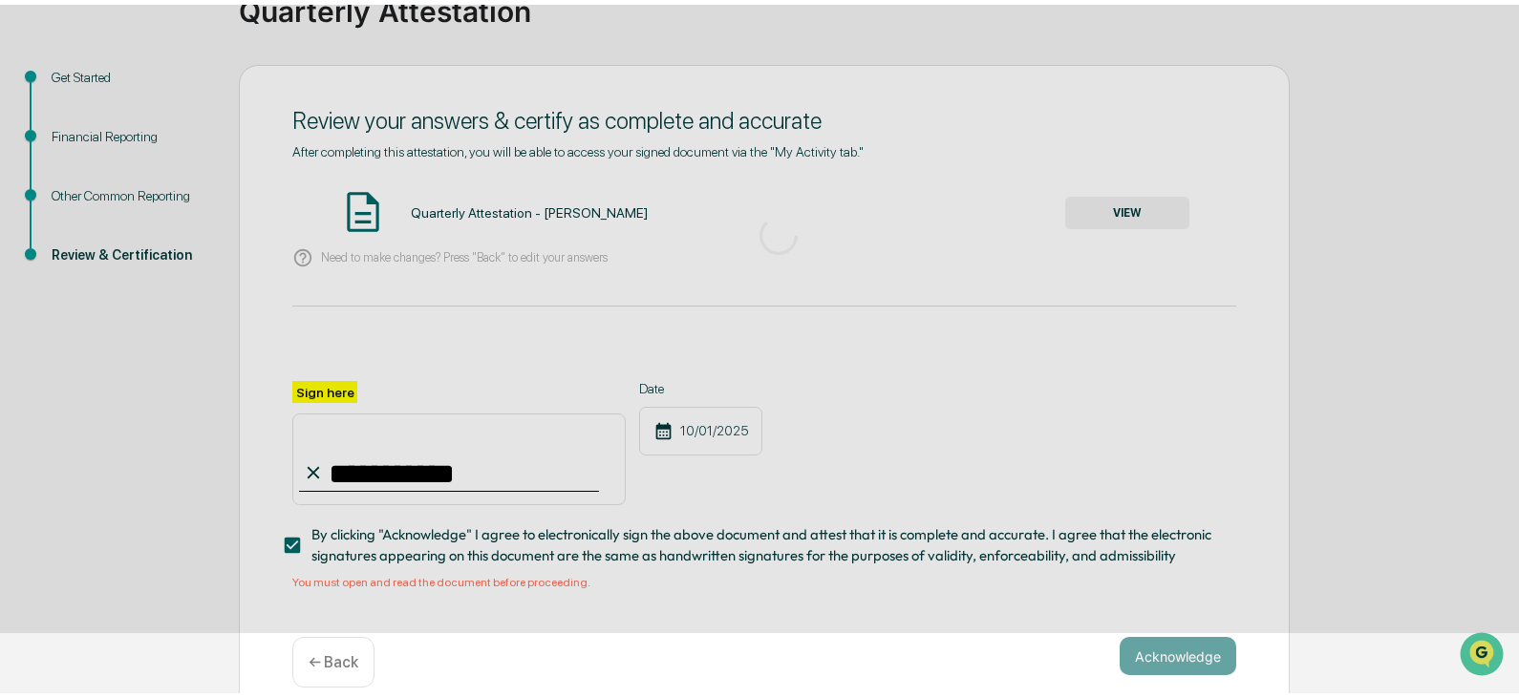
scroll to position [72, 0]
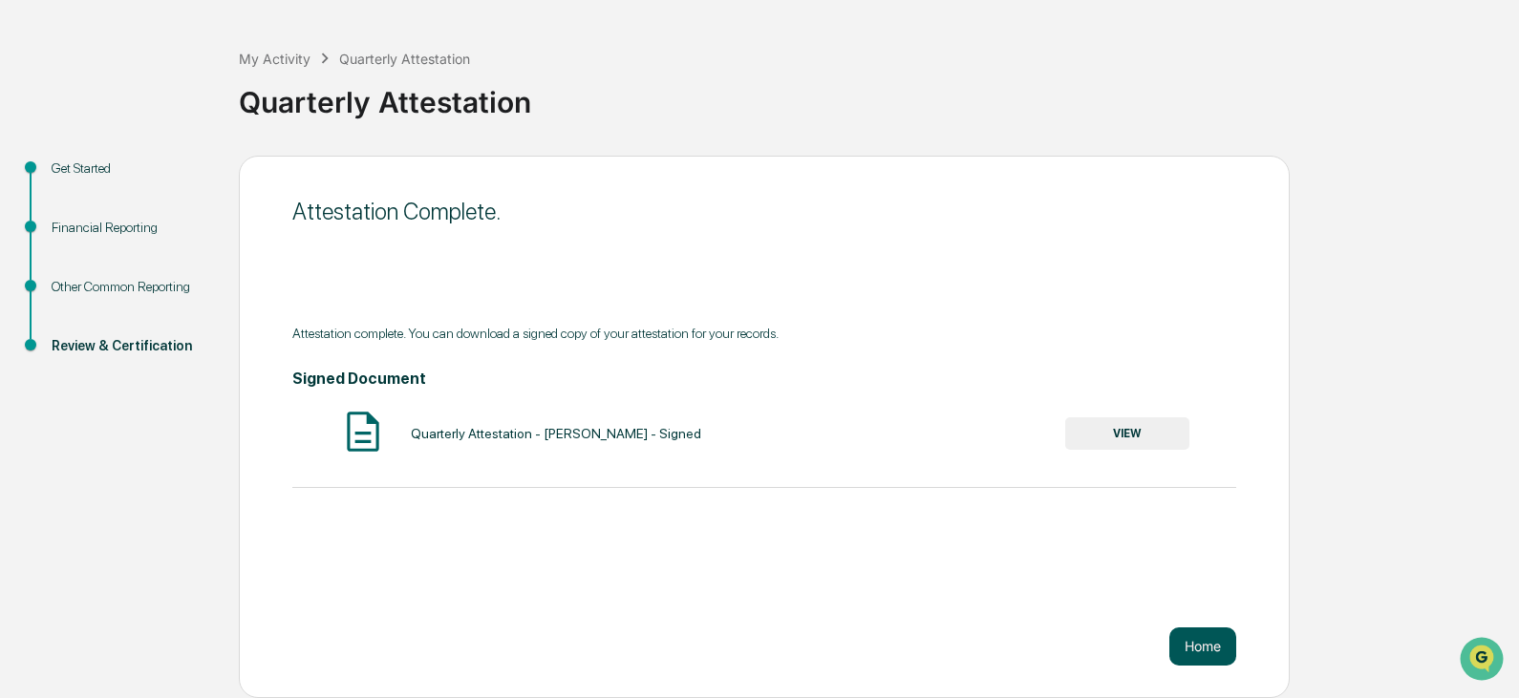
click at [1194, 647] on button "Home" at bounding box center [1202, 646] width 67 height 38
